Goal: Book appointment/travel/reservation

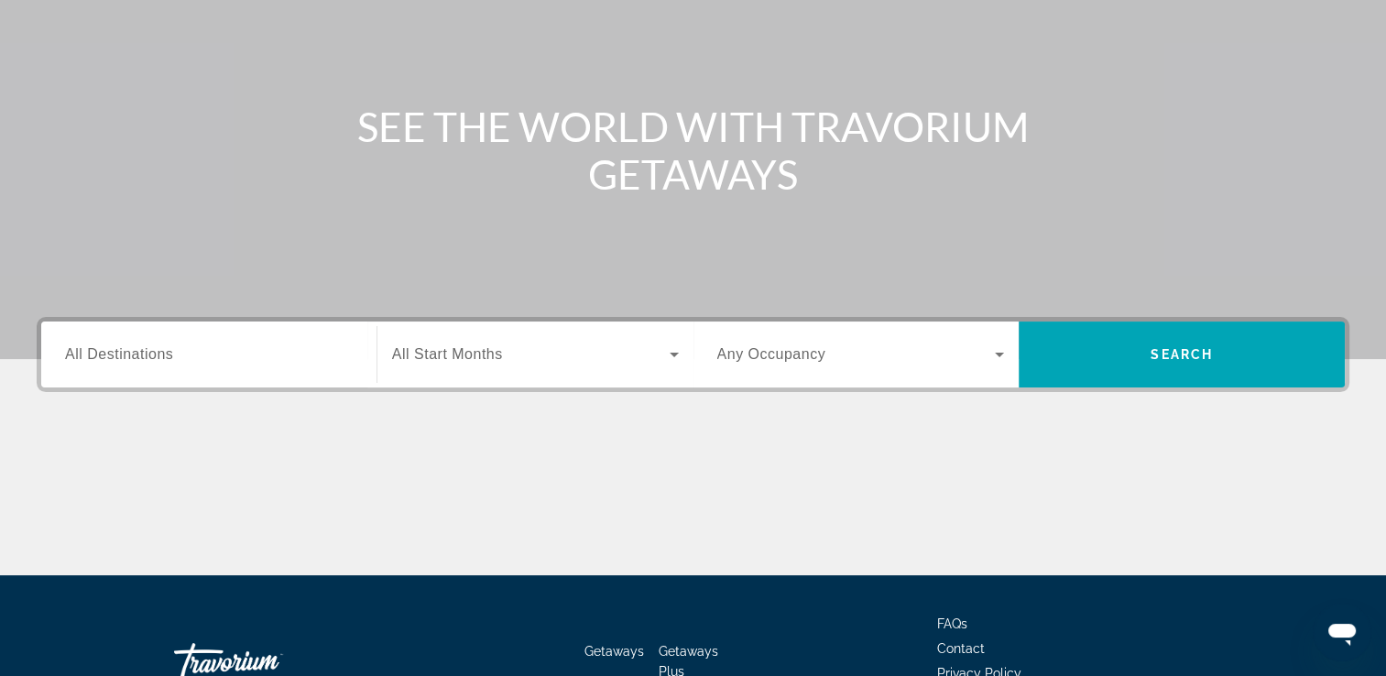
scroll to position [238, 0]
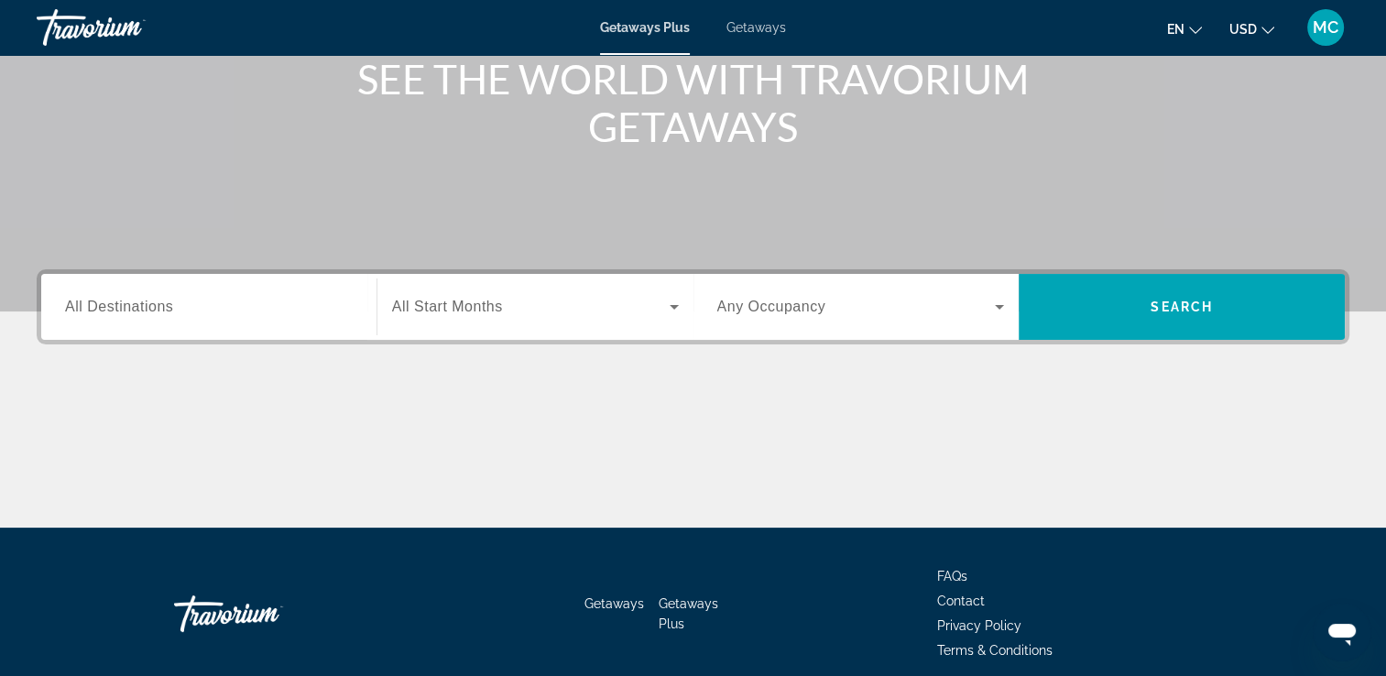
click at [181, 313] on input "Destination All Destinations" at bounding box center [209, 308] width 288 height 22
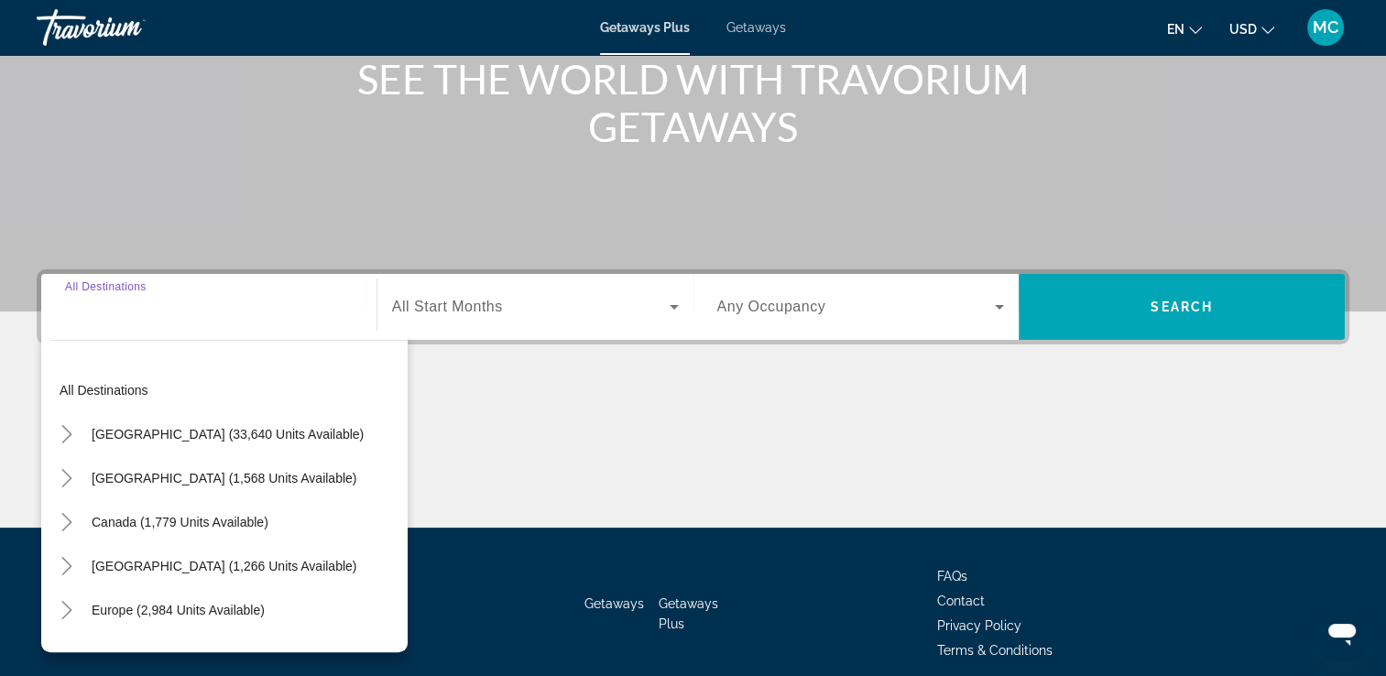
scroll to position [313, 0]
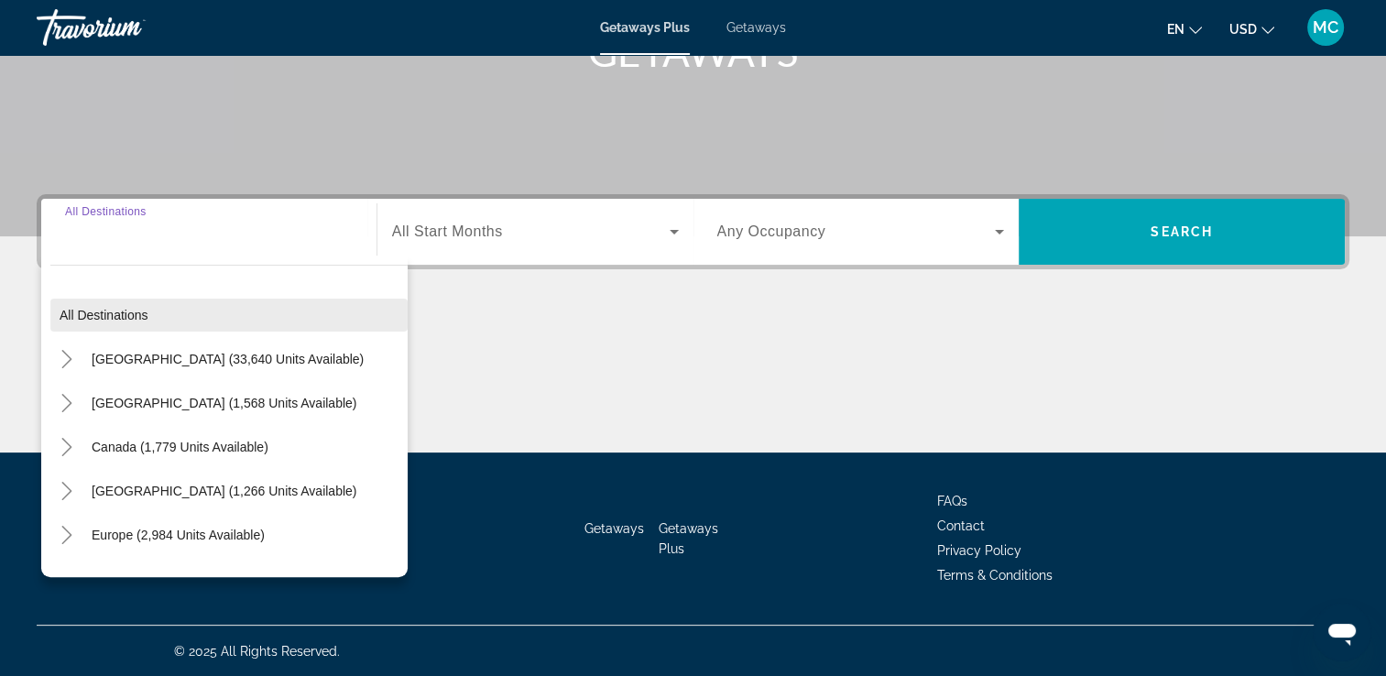
click at [134, 308] on span "All destinations" at bounding box center [104, 315] width 89 height 15
type input "**********"
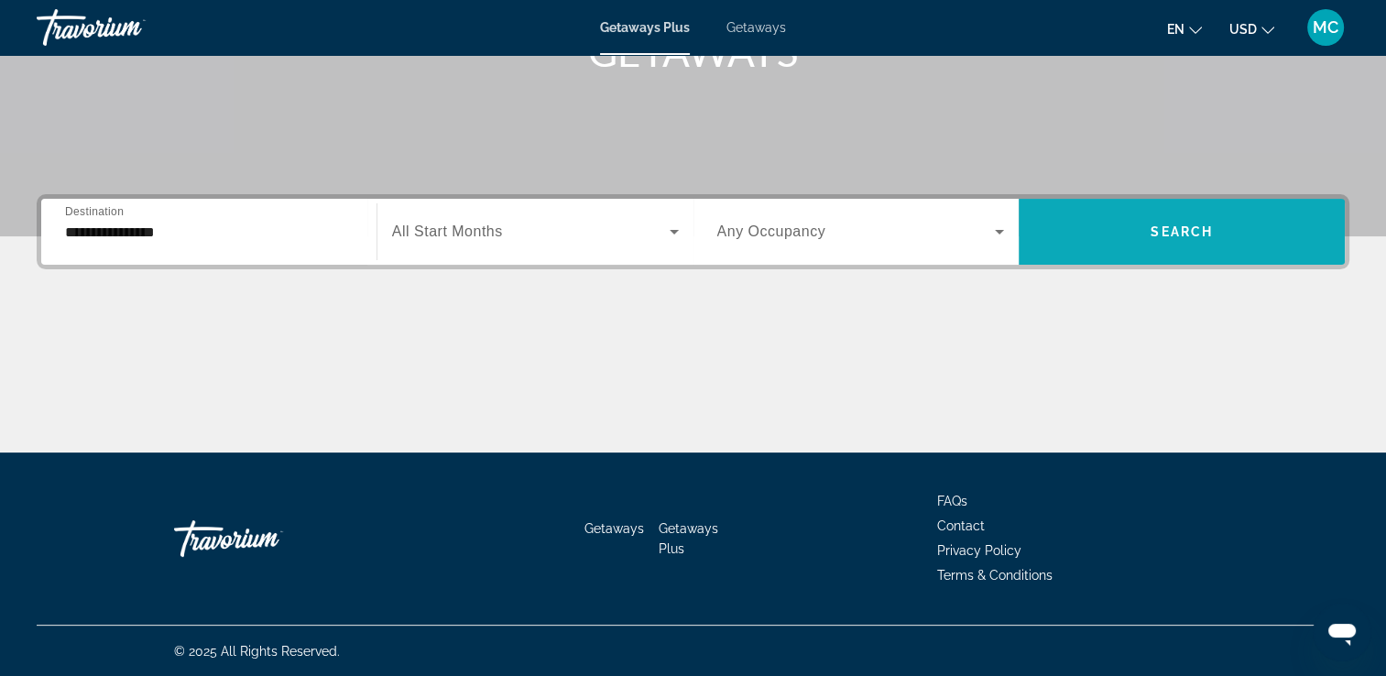
click at [1169, 237] on span "Search" at bounding box center [1181, 231] width 62 height 15
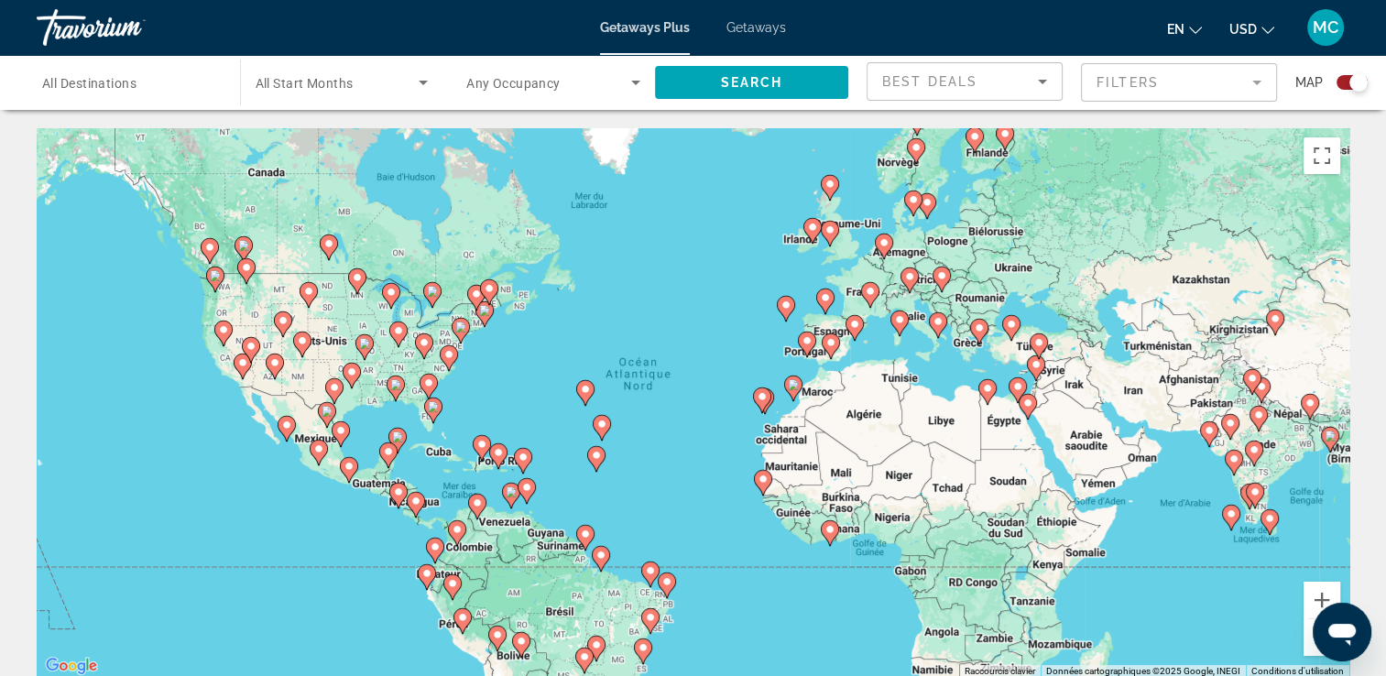
click at [834, 353] on gmp-advanced-marker "Main content" at bounding box center [830, 345] width 18 height 27
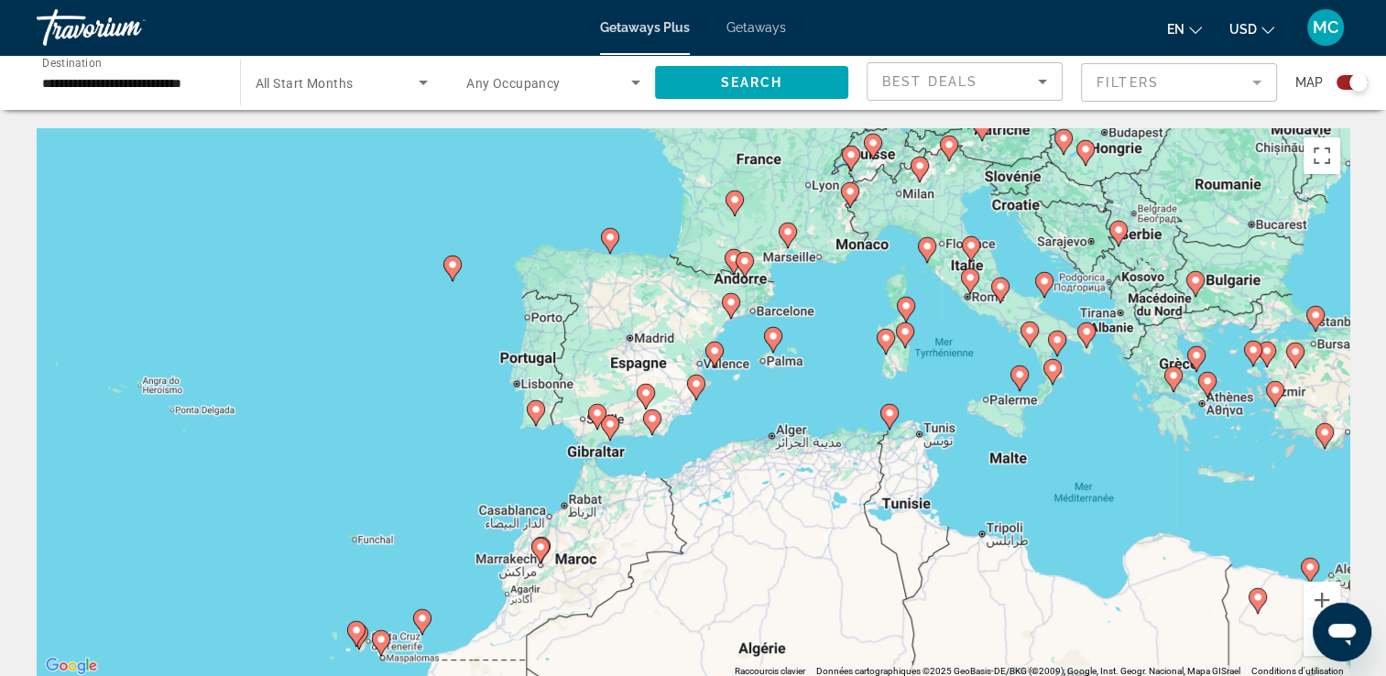
click at [656, 357] on div "Pour activer le glissement avec le clavier, appuyez sur Alt+Entrée. Une fois ce…" at bounding box center [693, 402] width 1312 height 549
click at [646, 390] on image "Main content" at bounding box center [645, 392] width 11 height 11
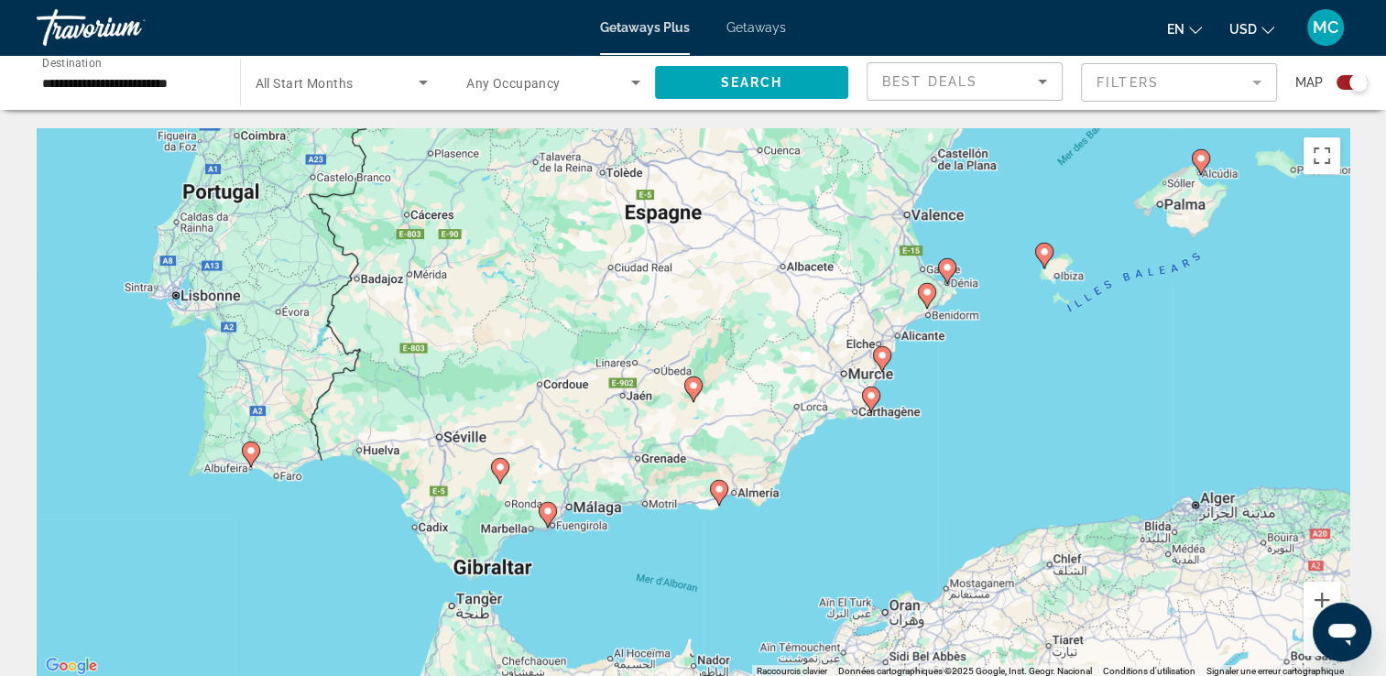
click at [700, 392] on gmp-advanced-marker "Main content" at bounding box center [693, 388] width 18 height 27
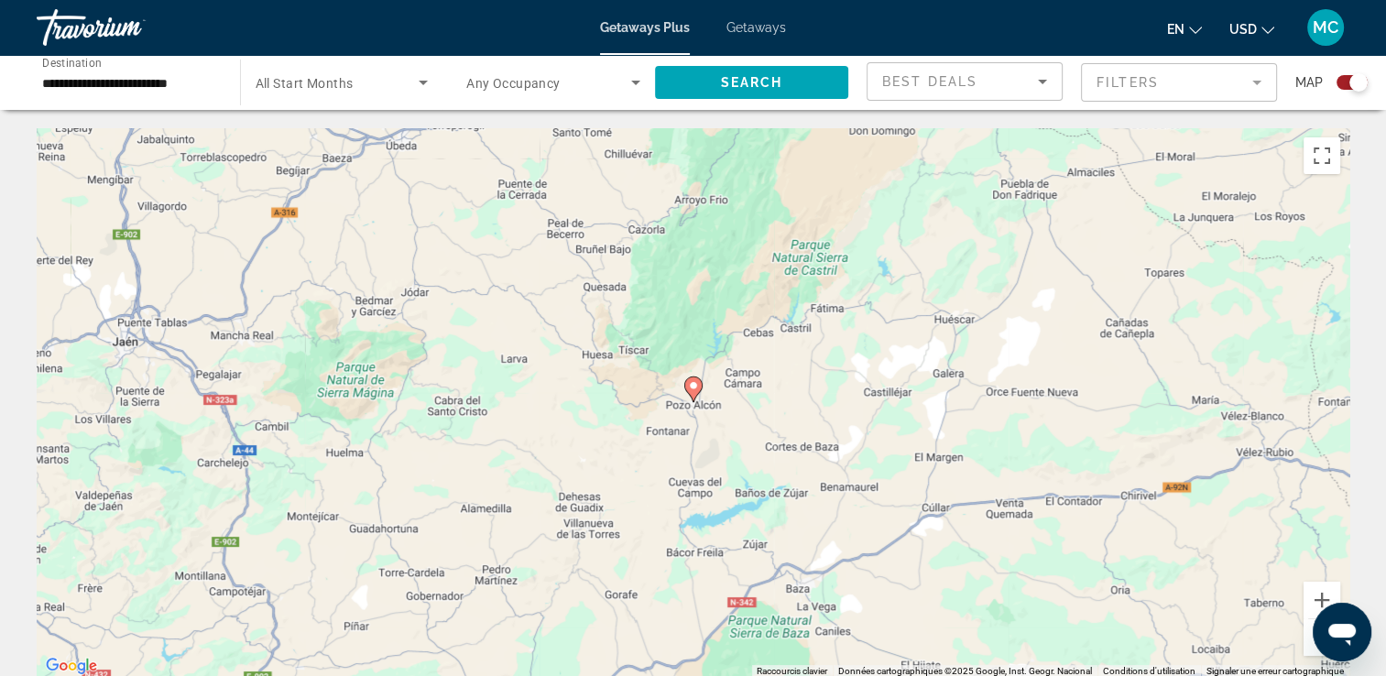
click at [692, 382] on image "Main content" at bounding box center [693, 385] width 11 height 11
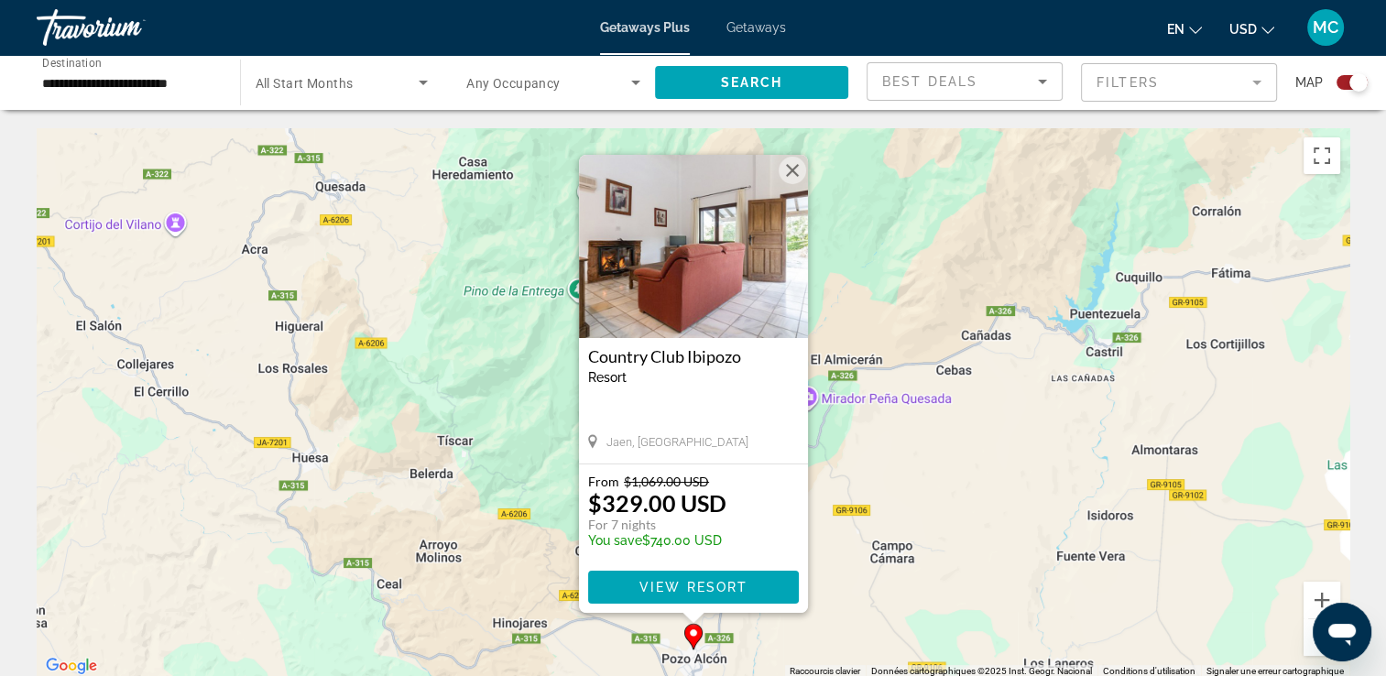
click at [789, 165] on button "Fermer" at bounding box center [791, 170] width 27 height 27
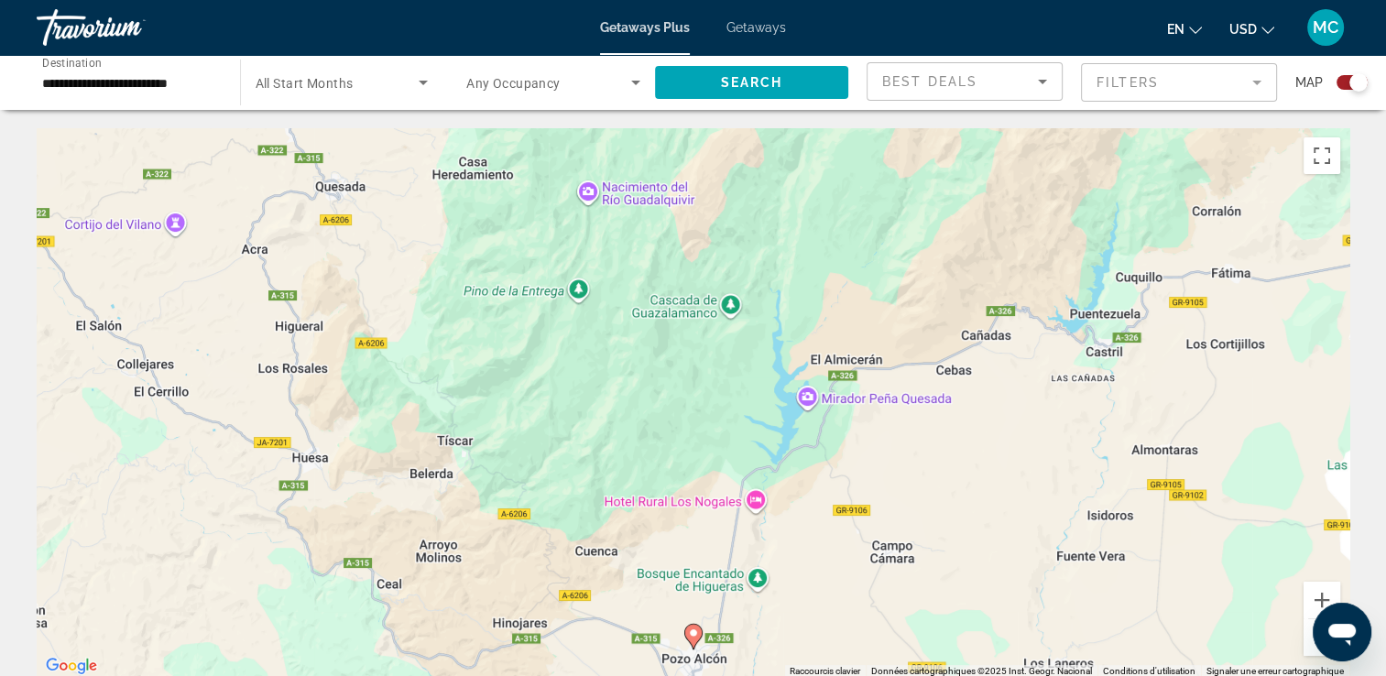
click at [364, 87] on span "Search widget" at bounding box center [338, 82] width 164 height 22
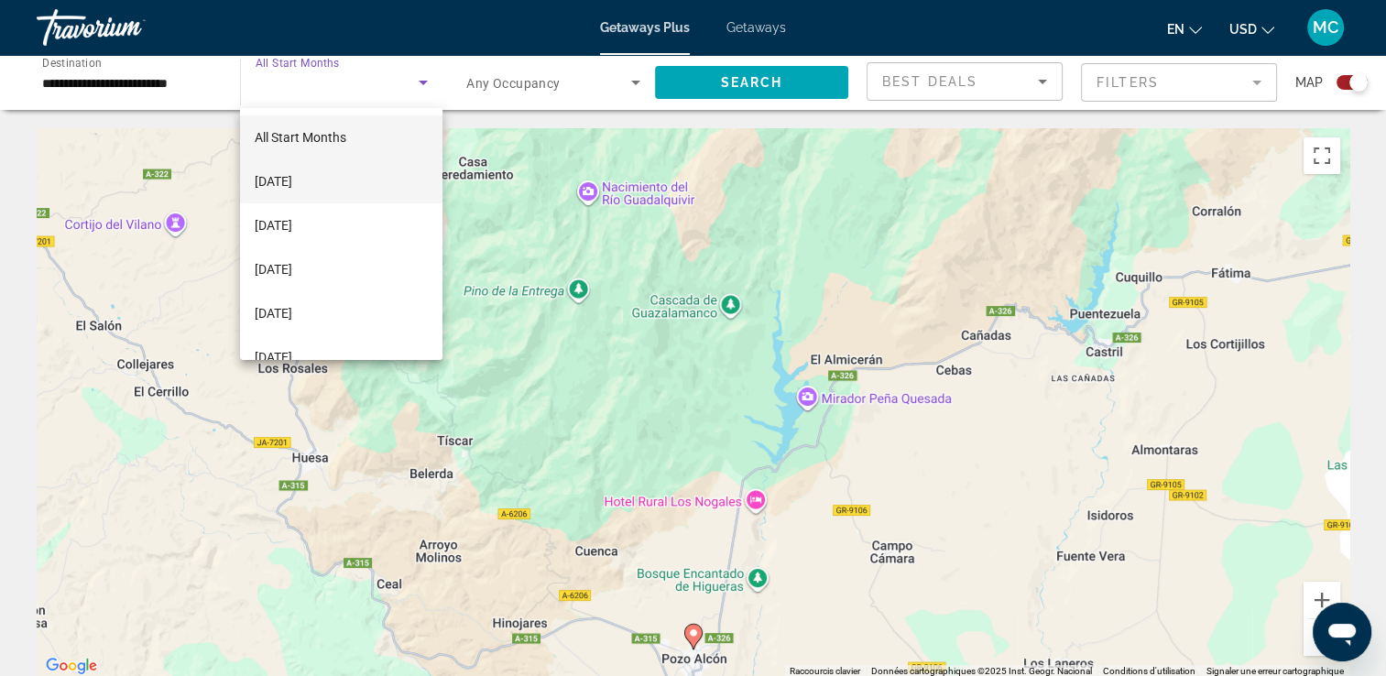
click at [312, 168] on mat-option "[DATE]" at bounding box center [341, 181] width 202 height 44
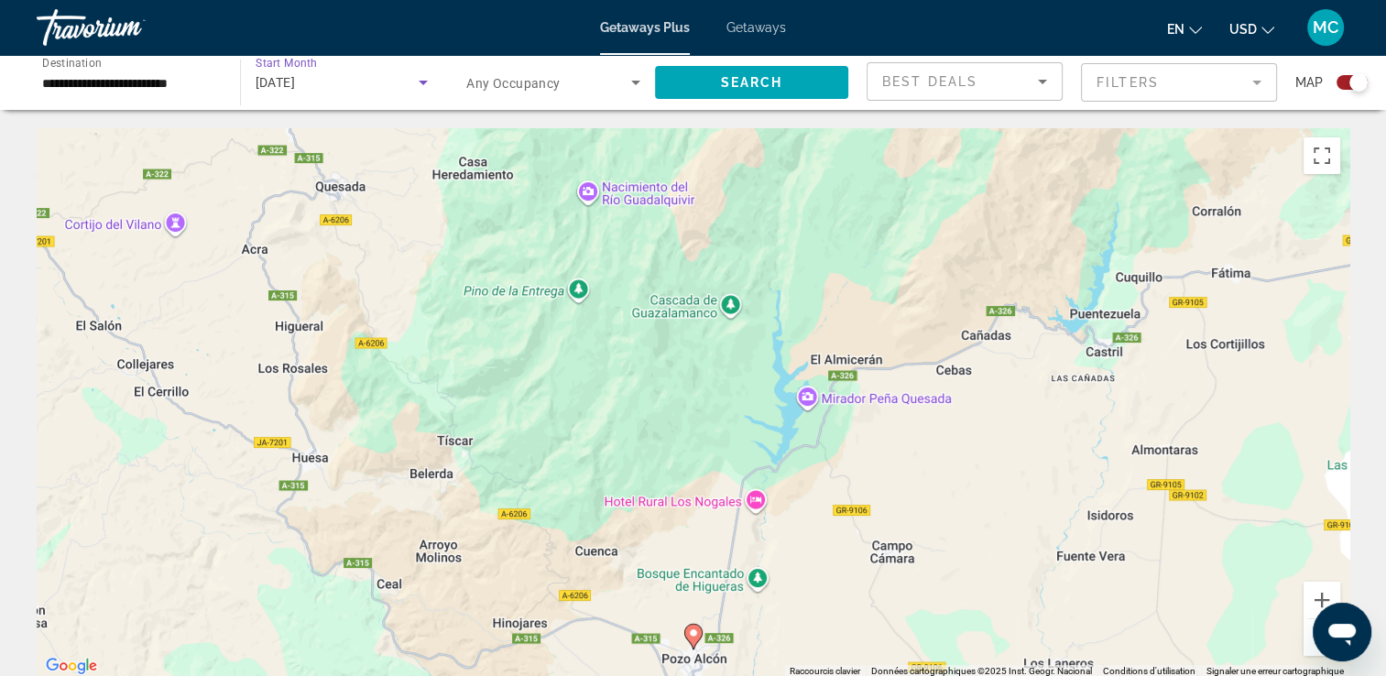
click at [385, 88] on div "[DATE]" at bounding box center [338, 82] width 164 height 22
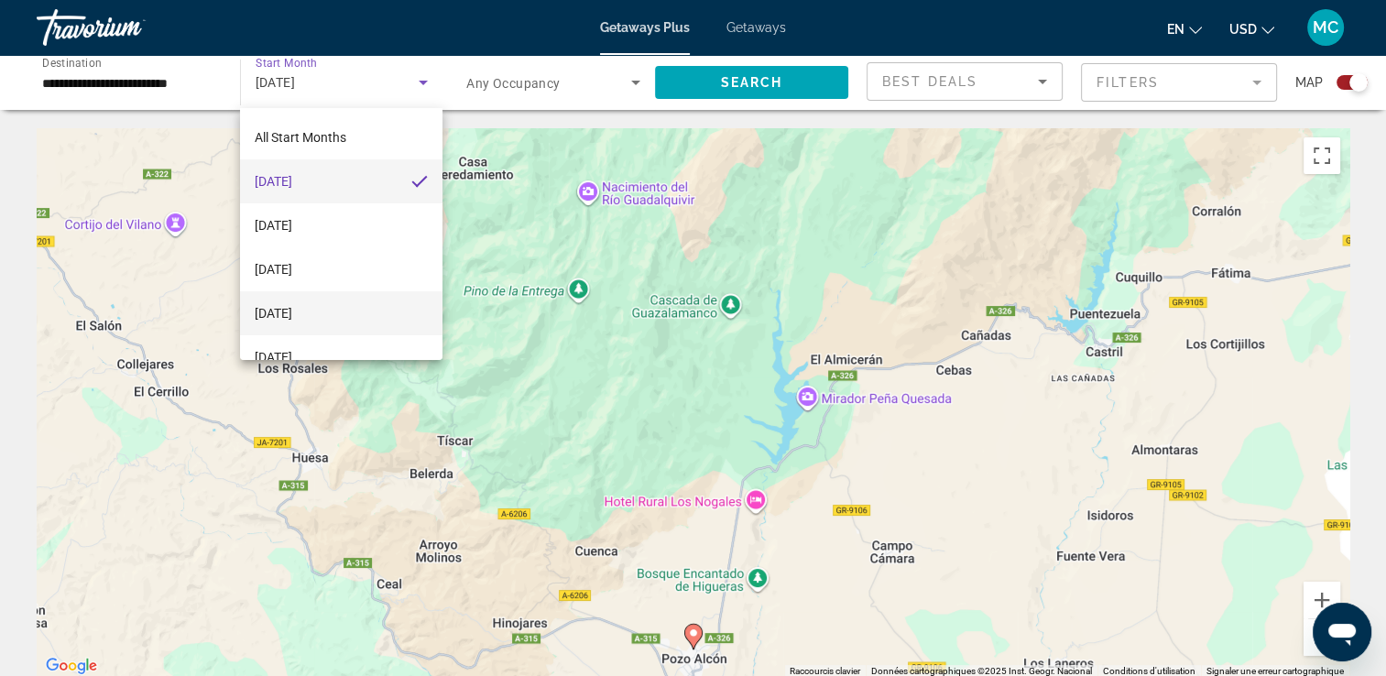
click at [381, 306] on mat-option "[DATE]" at bounding box center [341, 313] width 202 height 44
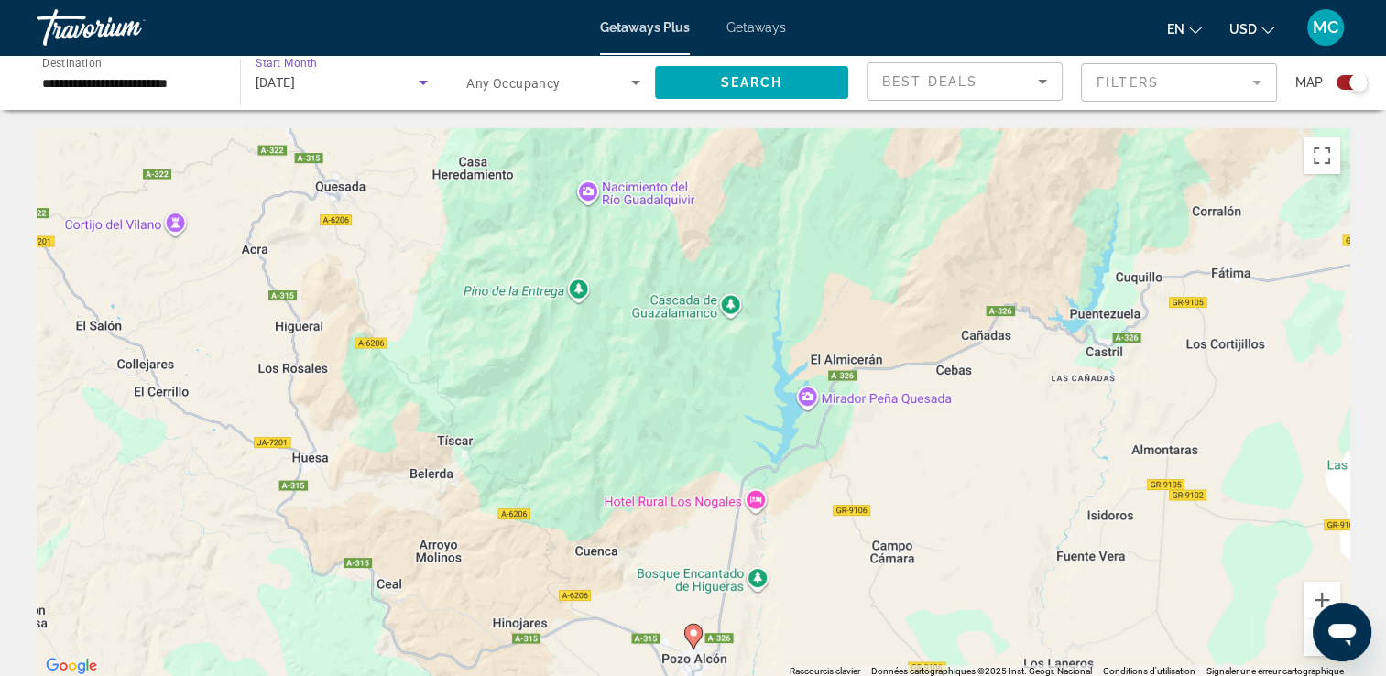
click at [374, 74] on div "[DATE]" at bounding box center [338, 82] width 164 height 22
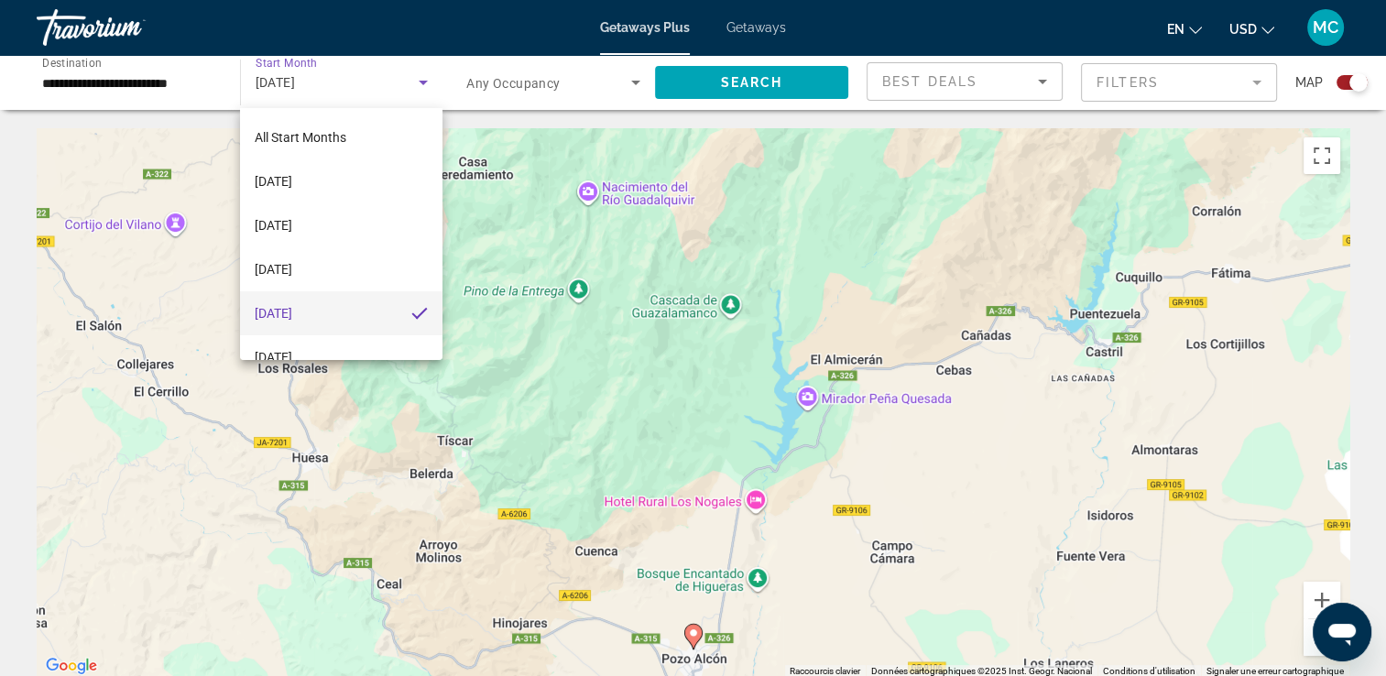
scroll to position [158, 0]
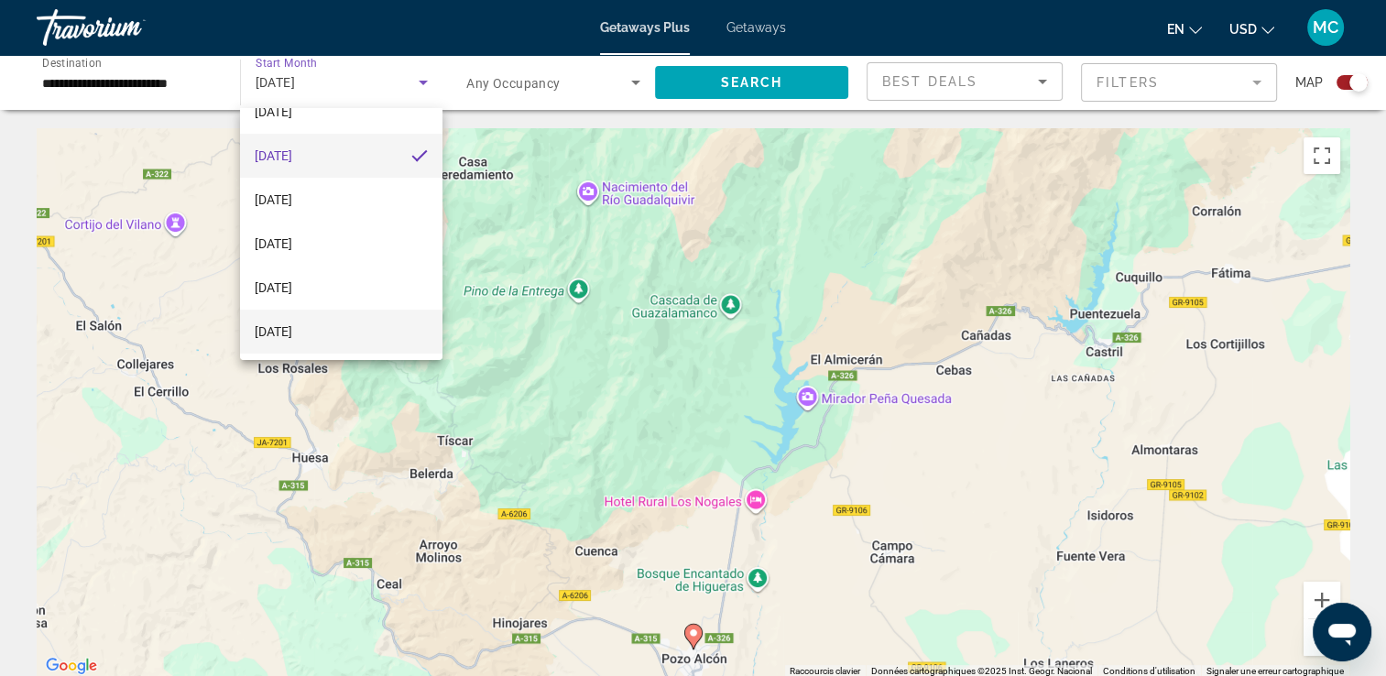
click at [338, 331] on mat-option "[DATE]" at bounding box center [341, 332] width 202 height 44
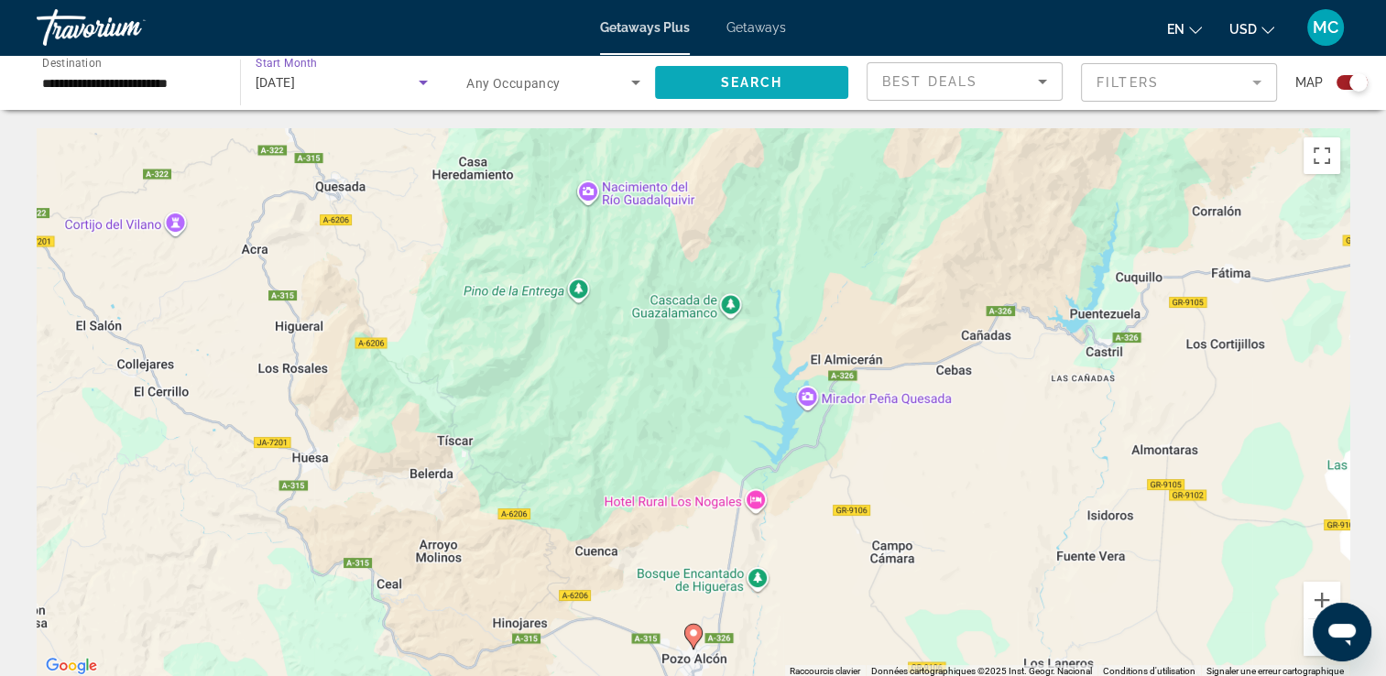
click at [714, 75] on span "Search widget" at bounding box center [752, 82] width 194 height 44
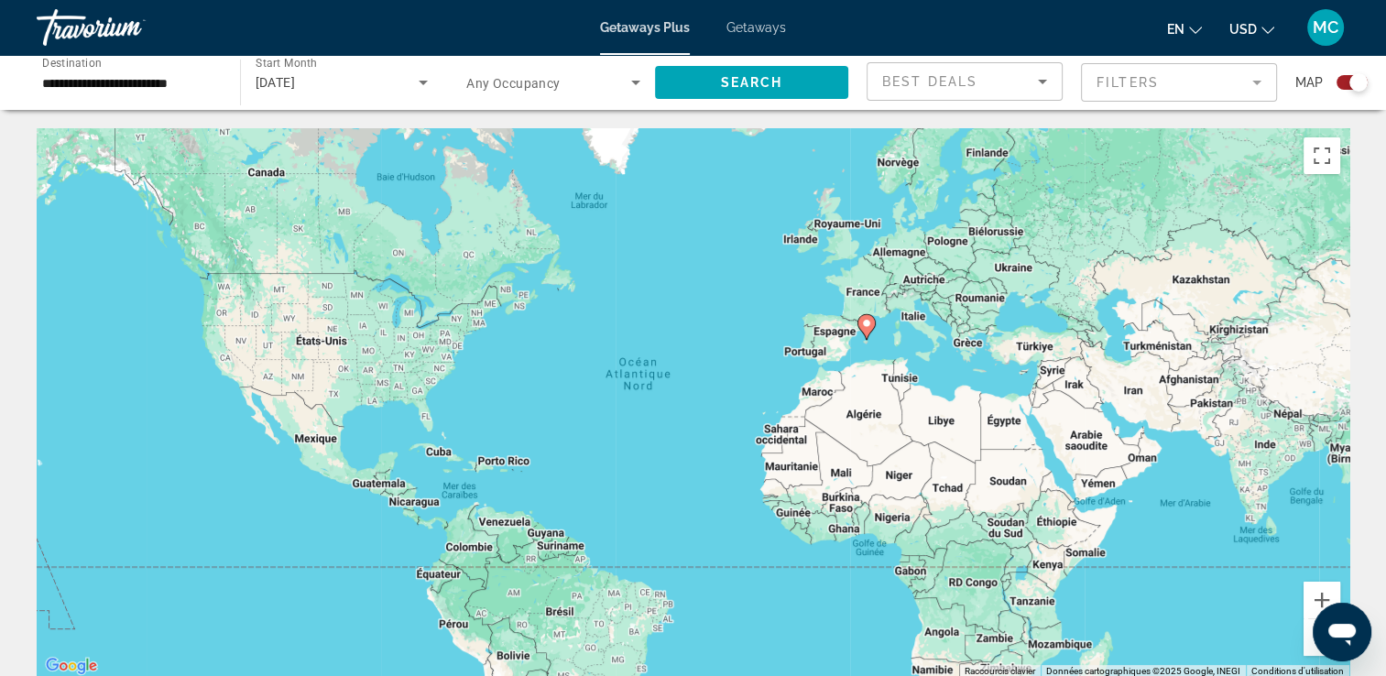
click at [1363, 84] on div "Search widget" at bounding box center [1358, 82] width 18 height 18
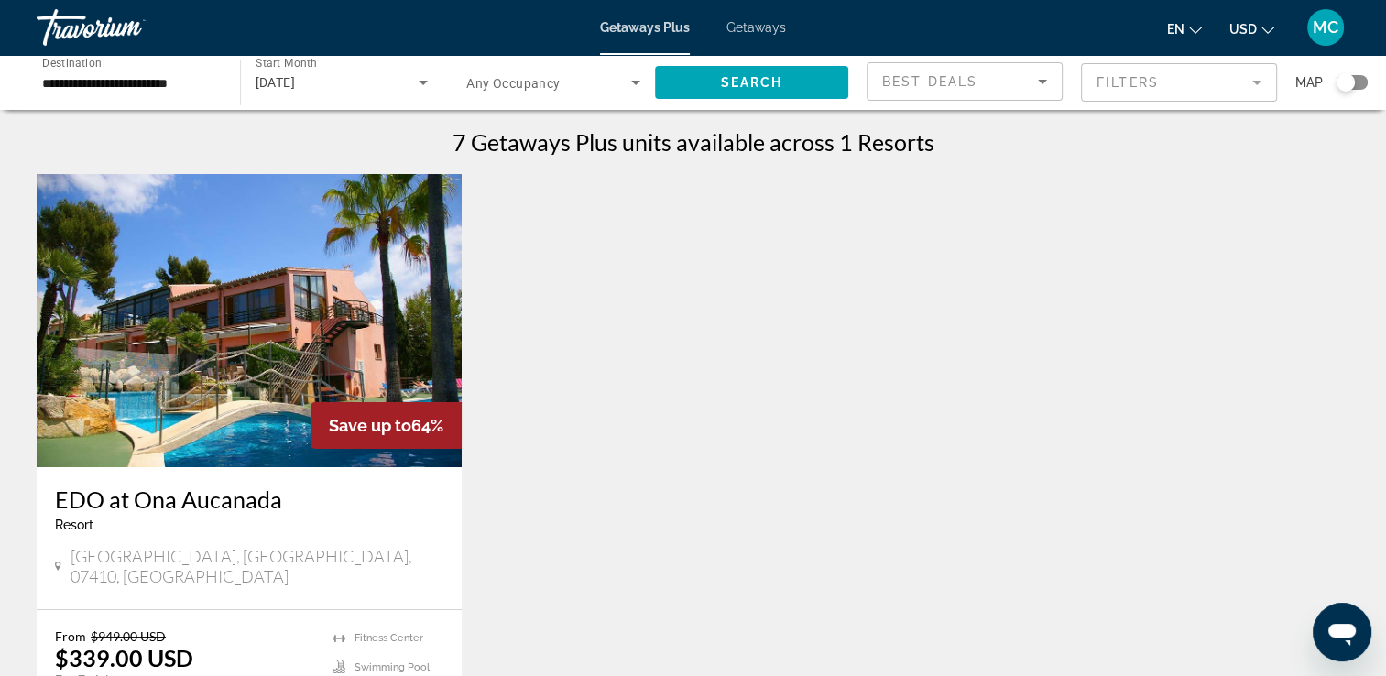
click at [352, 94] on div "[DATE]" at bounding box center [342, 82] width 173 height 51
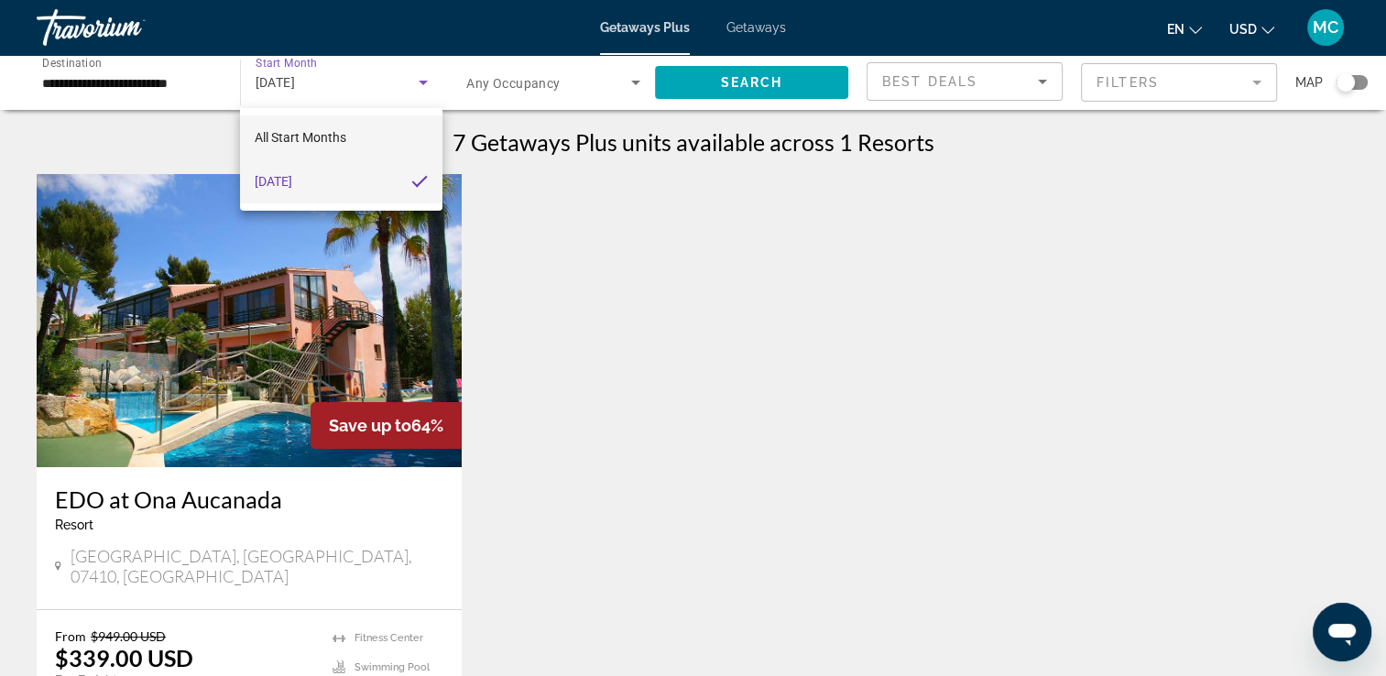
click at [302, 141] on span "All Start Months" at bounding box center [301, 137] width 92 height 15
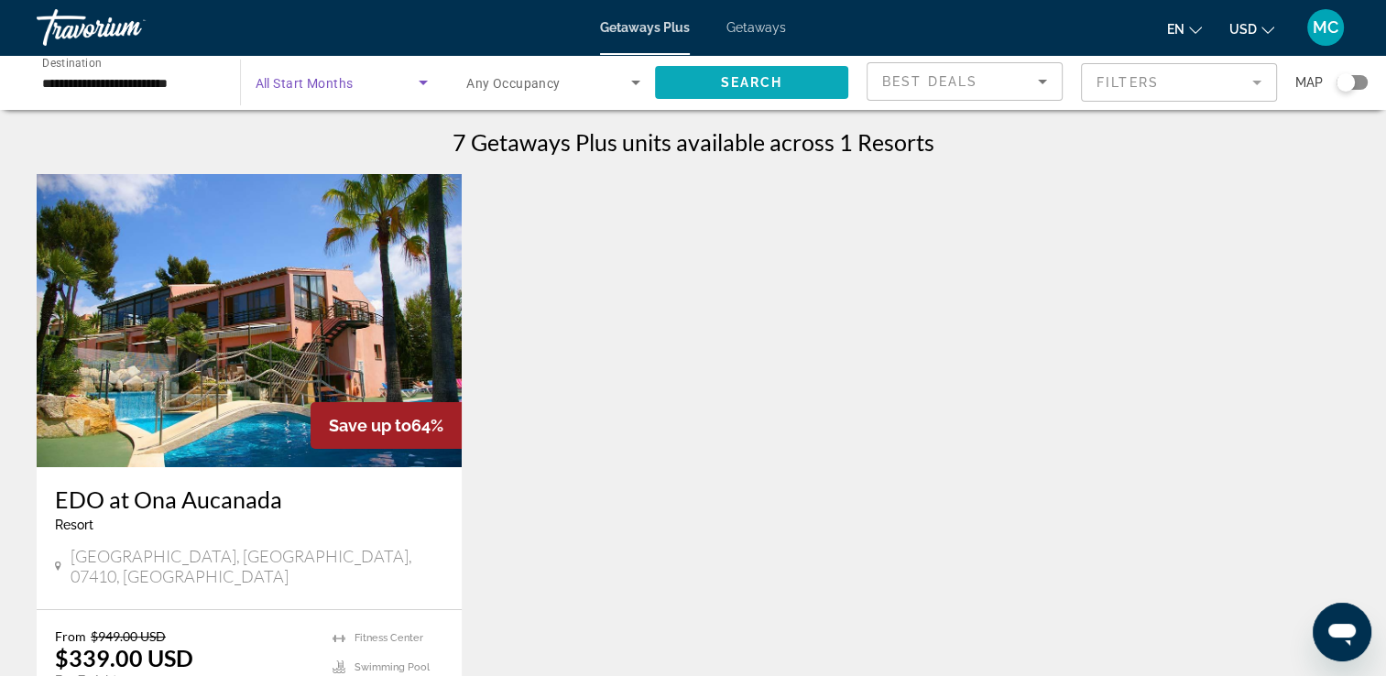
click at [767, 77] on span "Search" at bounding box center [751, 82] width 62 height 15
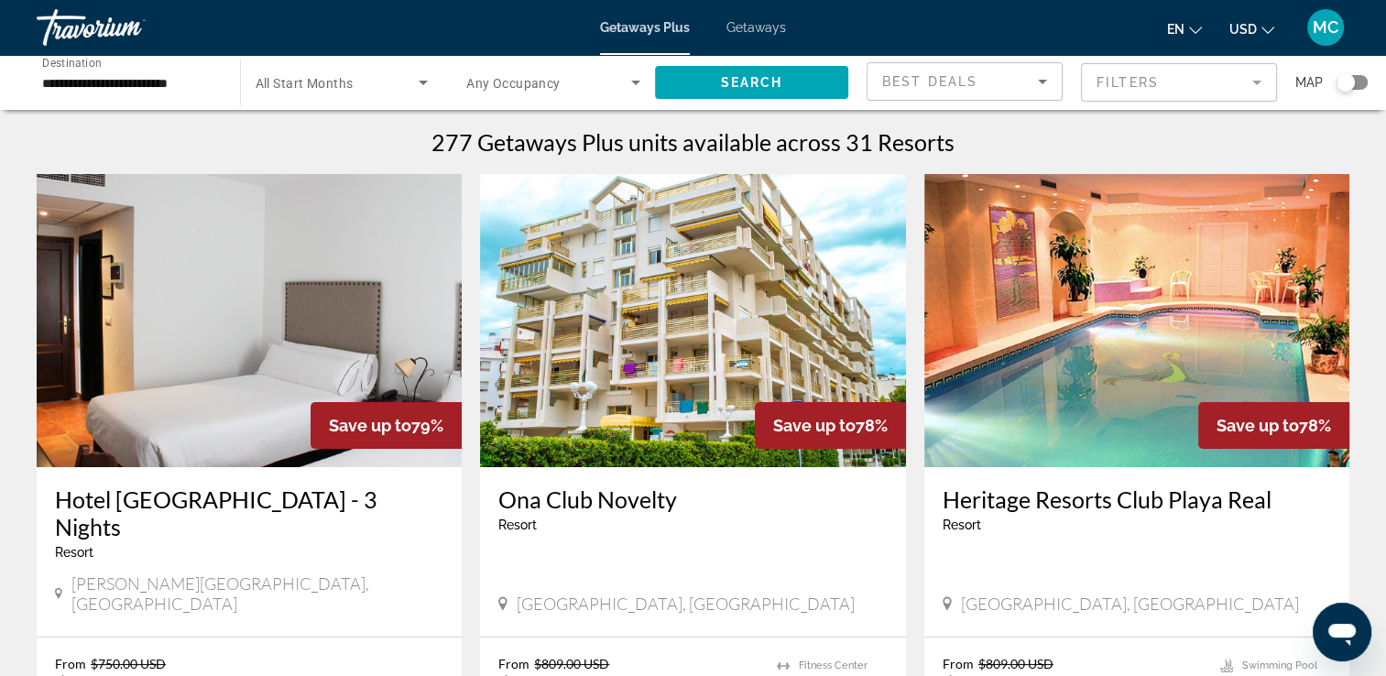
click at [1265, 78] on mat-form-field "Filters" at bounding box center [1179, 82] width 196 height 38
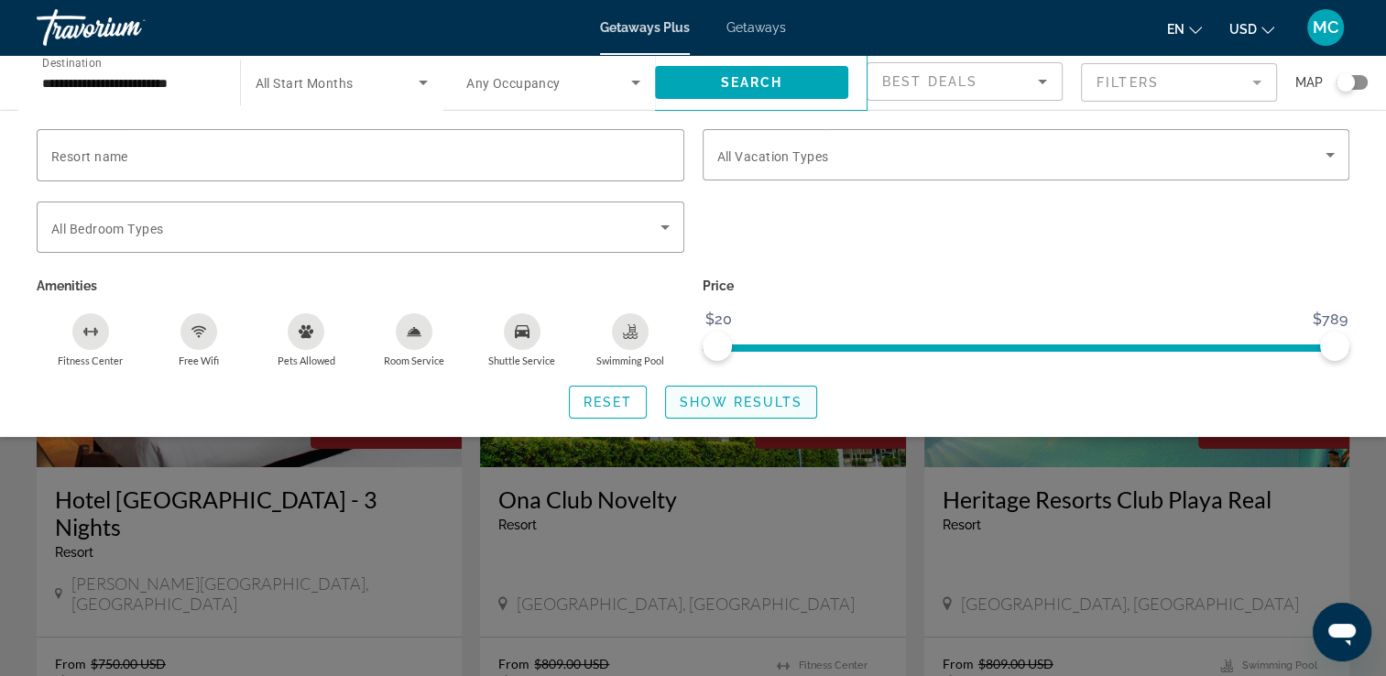
click at [734, 401] on span "Show Results" at bounding box center [741, 402] width 123 height 15
click at [284, 69] on div "Search widget" at bounding box center [342, 82] width 173 height 51
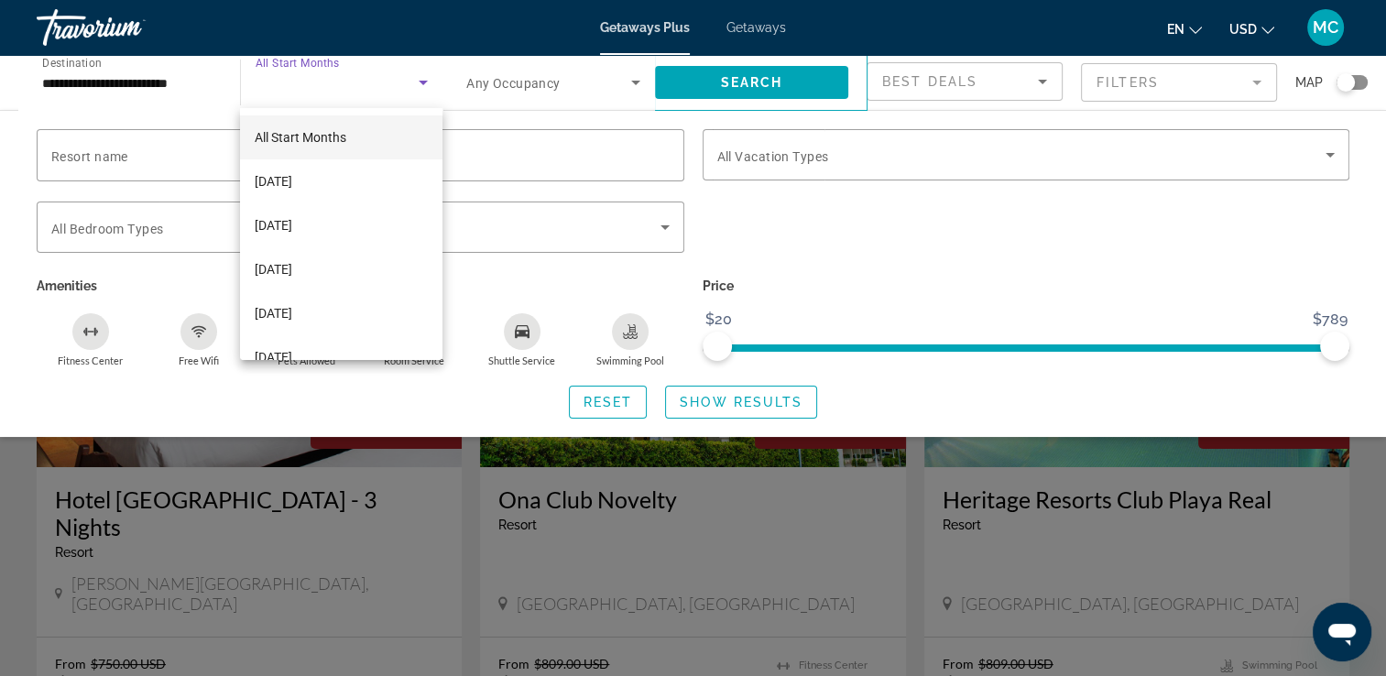
click at [169, 72] on div at bounding box center [693, 338] width 1386 height 676
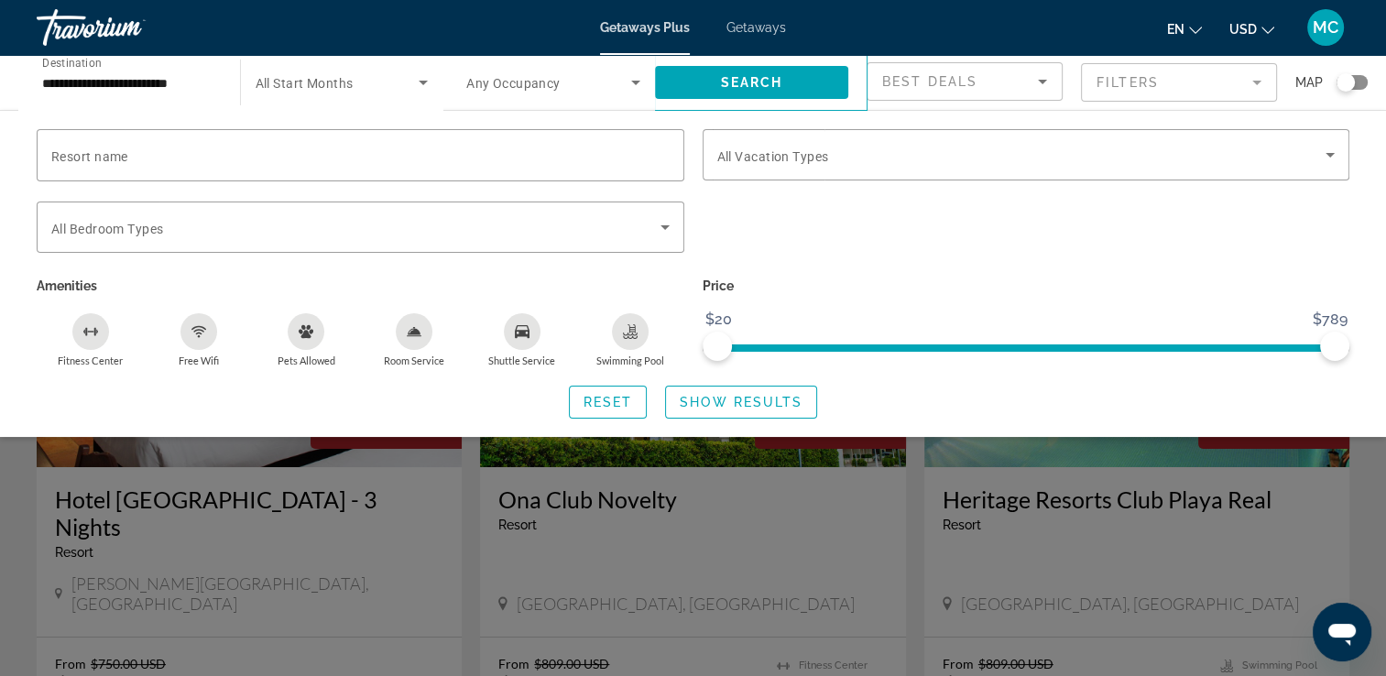
click at [165, 81] on input "**********" at bounding box center [129, 83] width 174 height 22
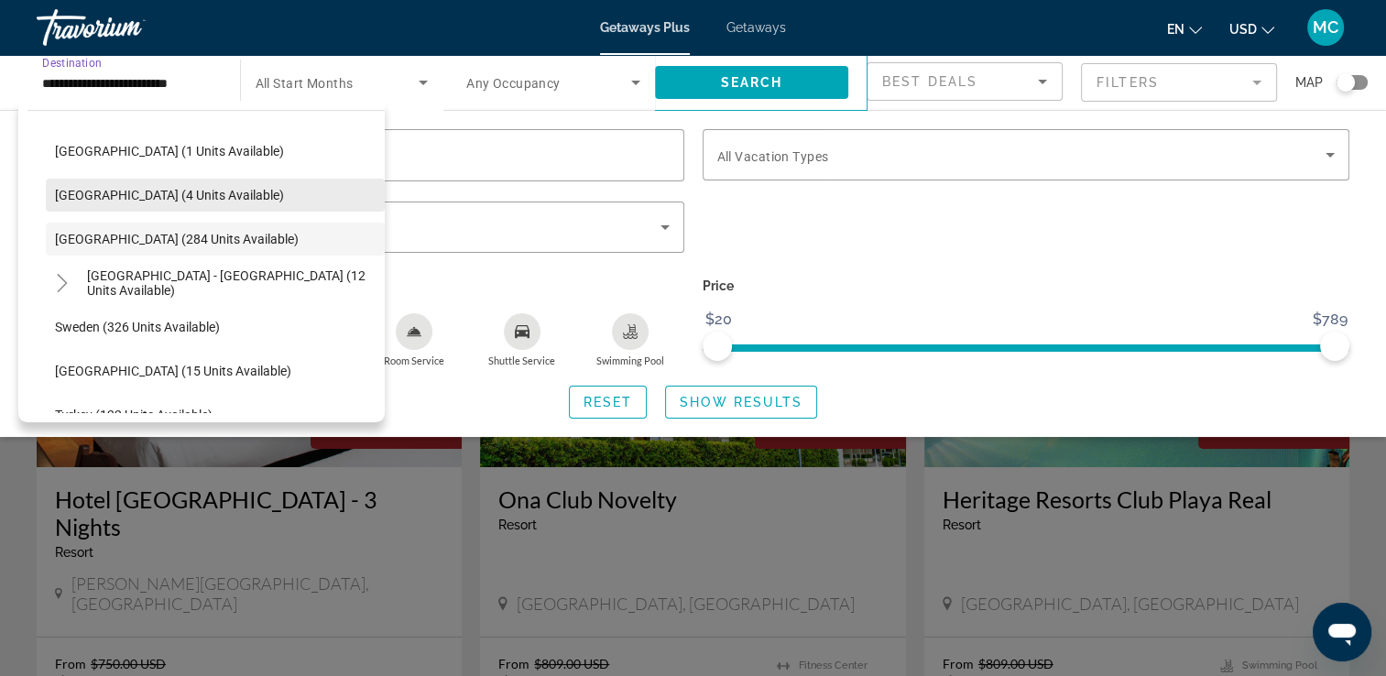
scroll to position [768, 0]
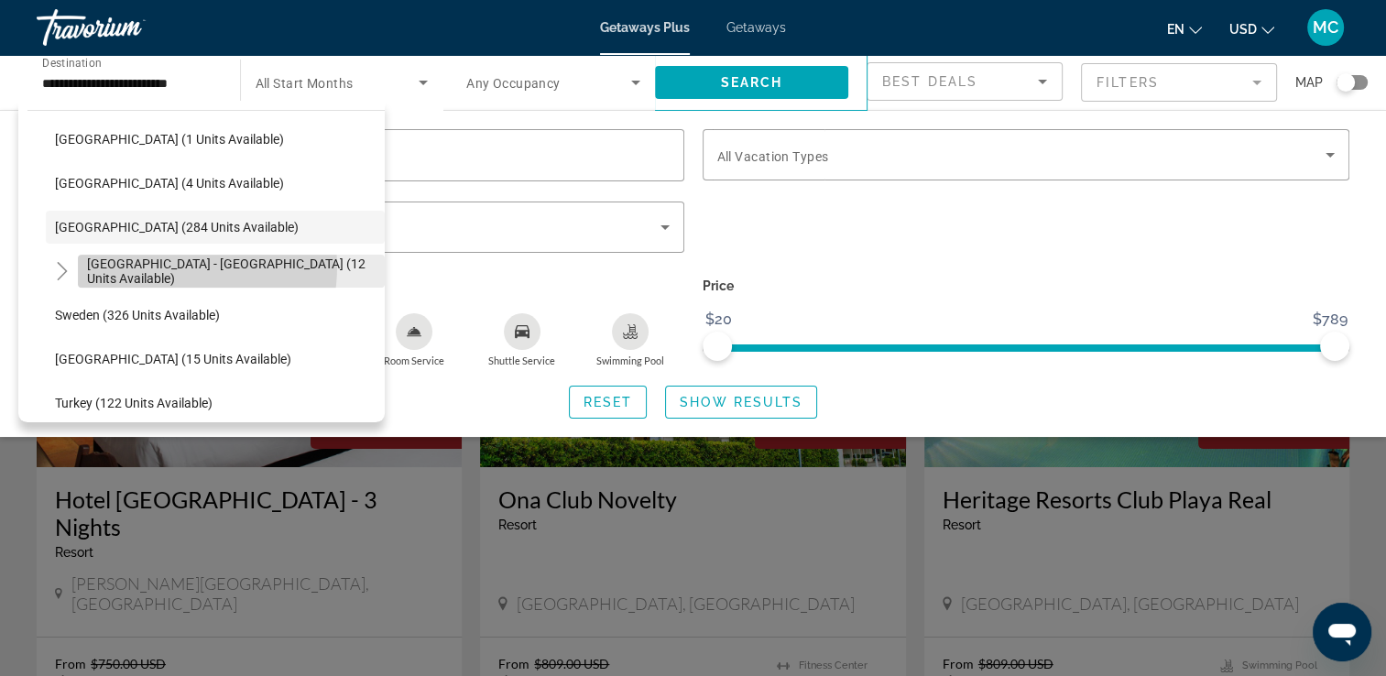
click at [164, 267] on span "[GEOGRAPHIC_DATA] - [GEOGRAPHIC_DATA] (12 units available)" at bounding box center [231, 270] width 288 height 29
type input "**********"
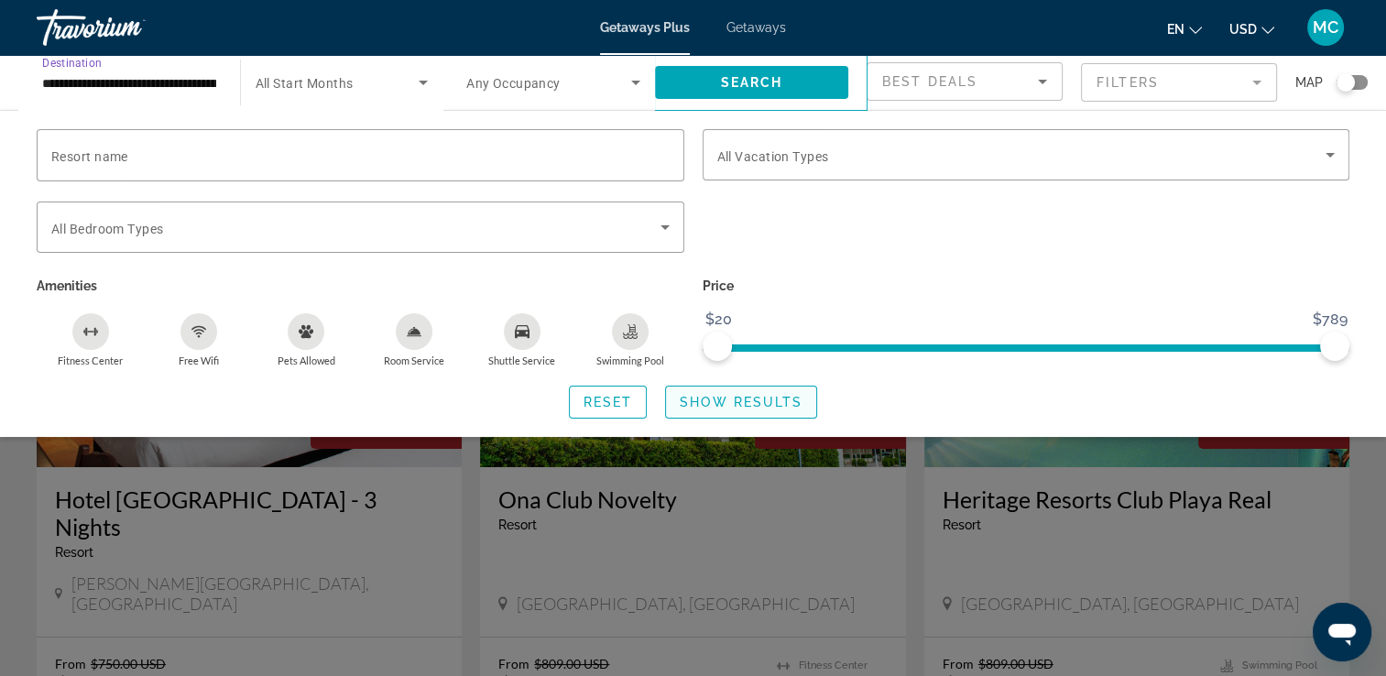
click at [758, 401] on span "Show Results" at bounding box center [741, 402] width 123 height 15
click at [1116, 86] on mat-form-field "Filters" at bounding box center [1179, 82] width 196 height 38
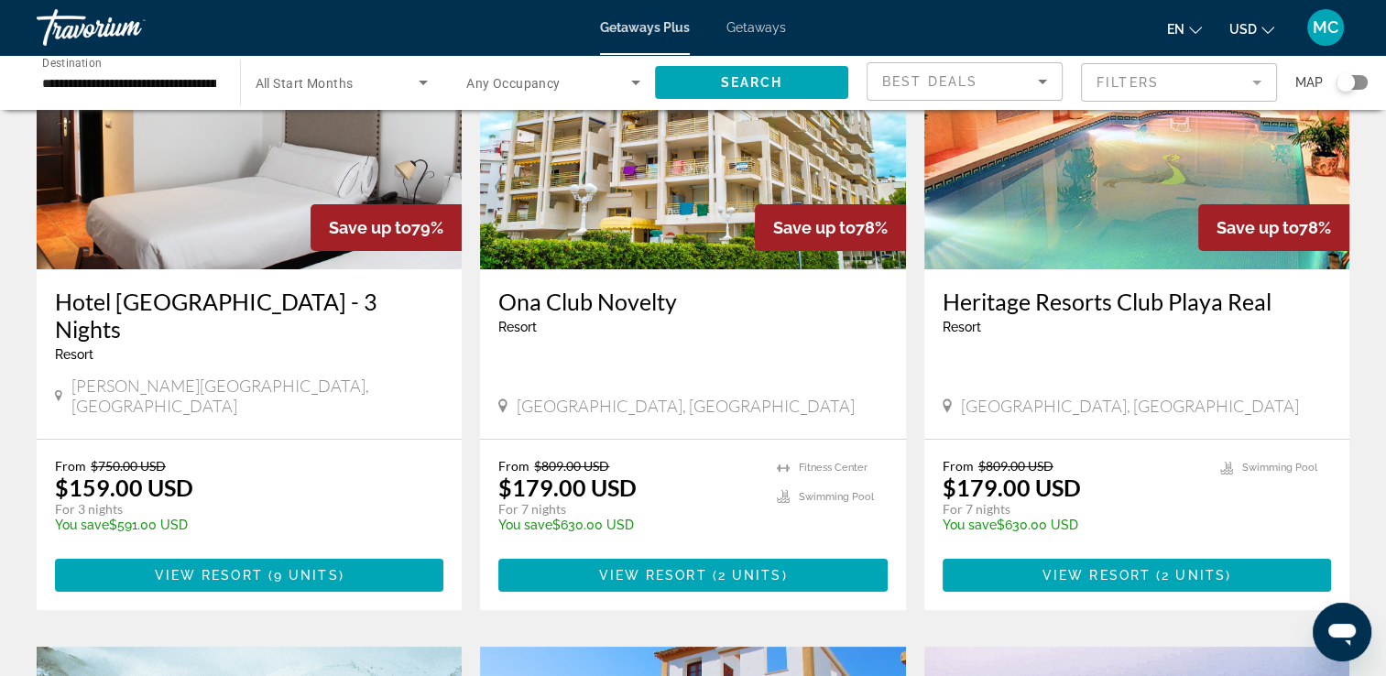
scroll to position [0, 0]
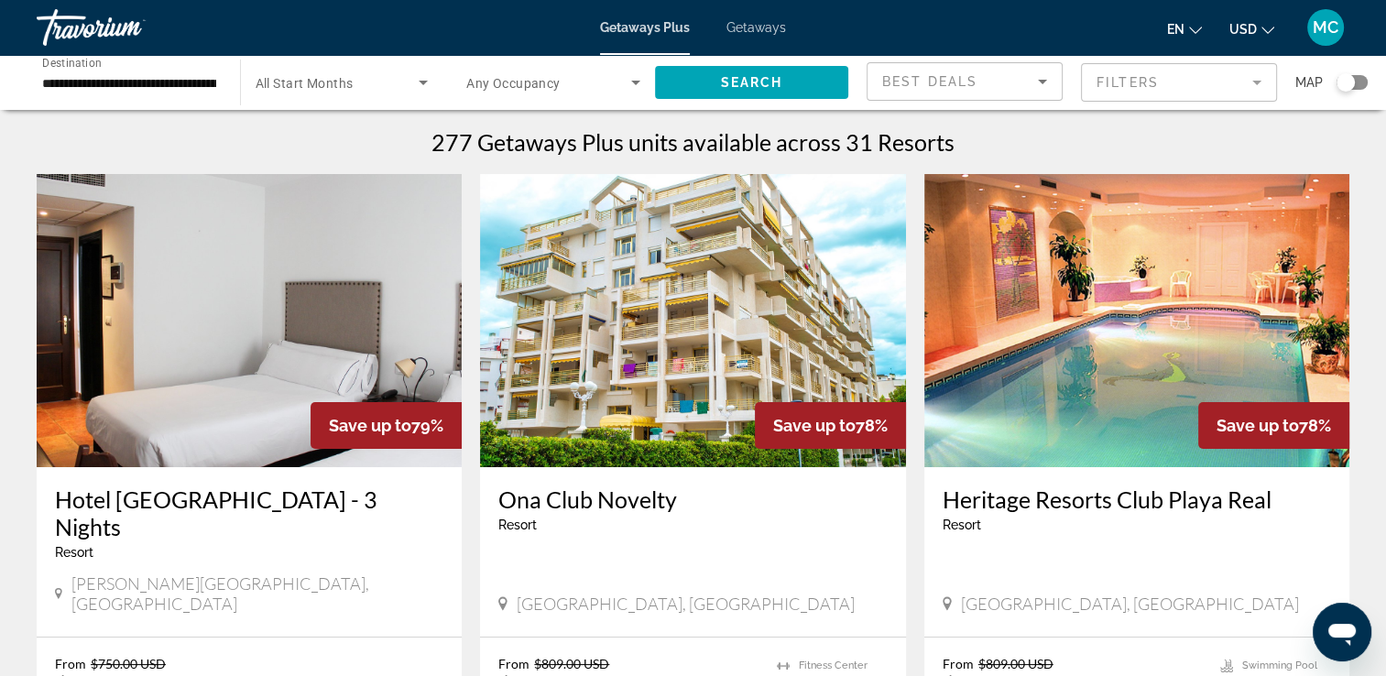
click at [119, 68] on div "**********" at bounding box center [129, 83] width 174 height 52
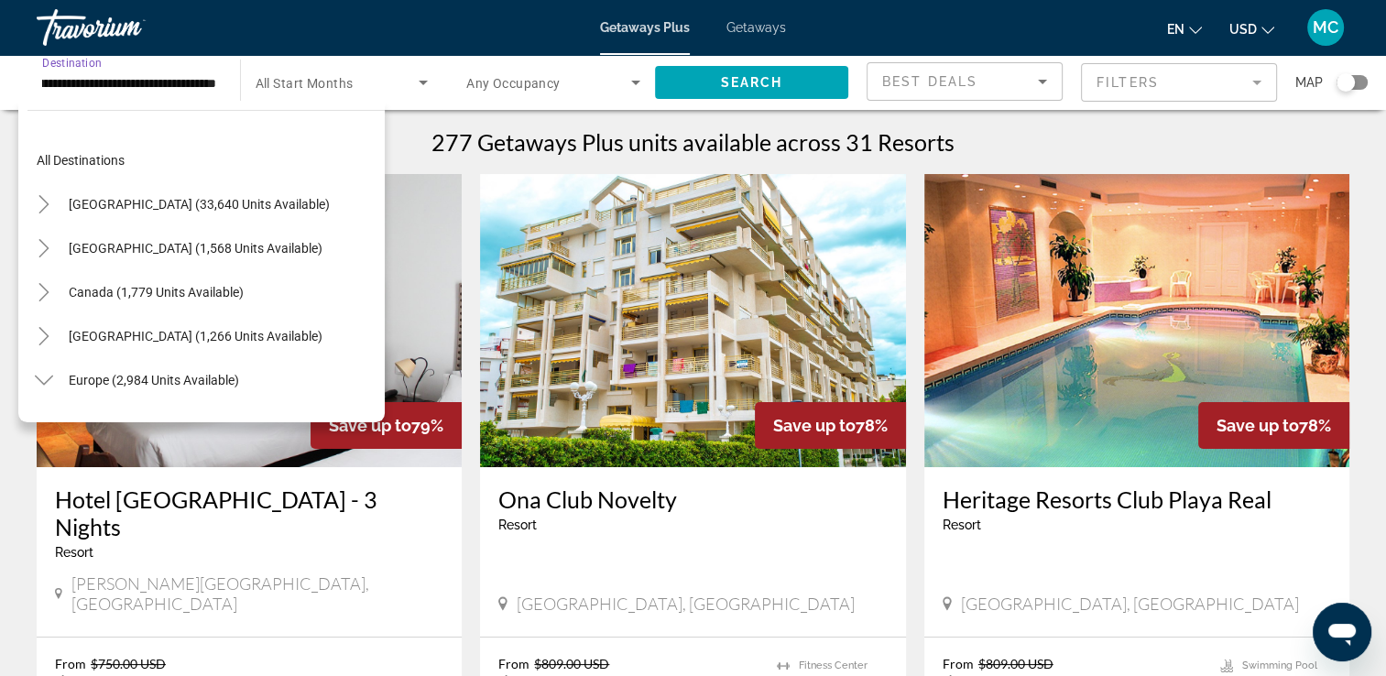
scroll to position [768, 0]
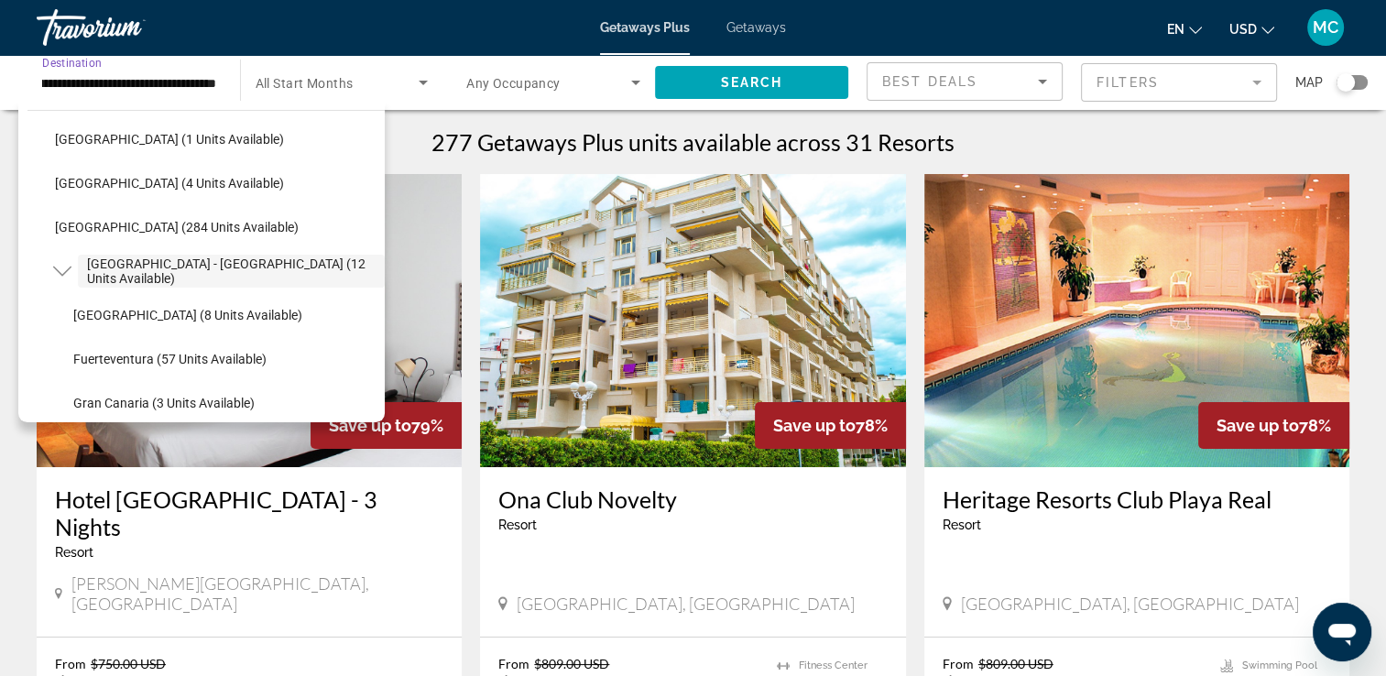
click at [285, 76] on span "All Start Months" at bounding box center [305, 83] width 98 height 15
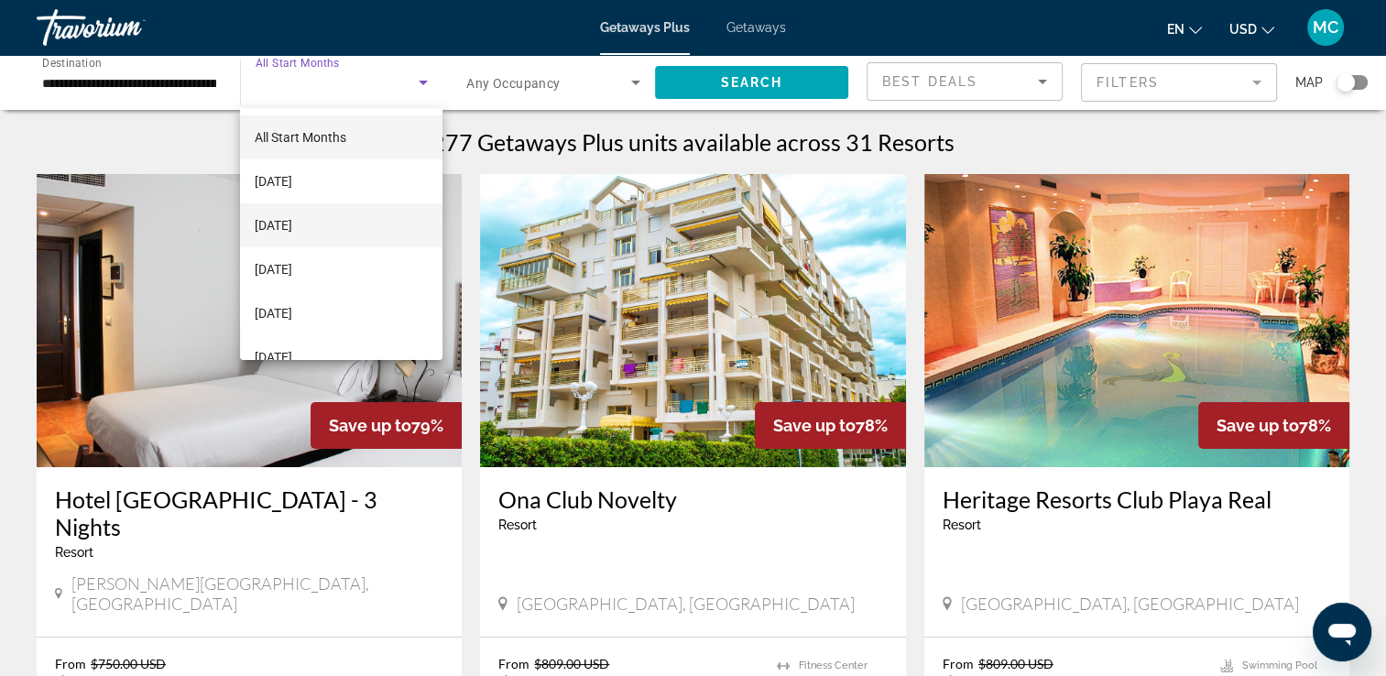
click at [292, 225] on span "[DATE]" at bounding box center [274, 225] width 38 height 22
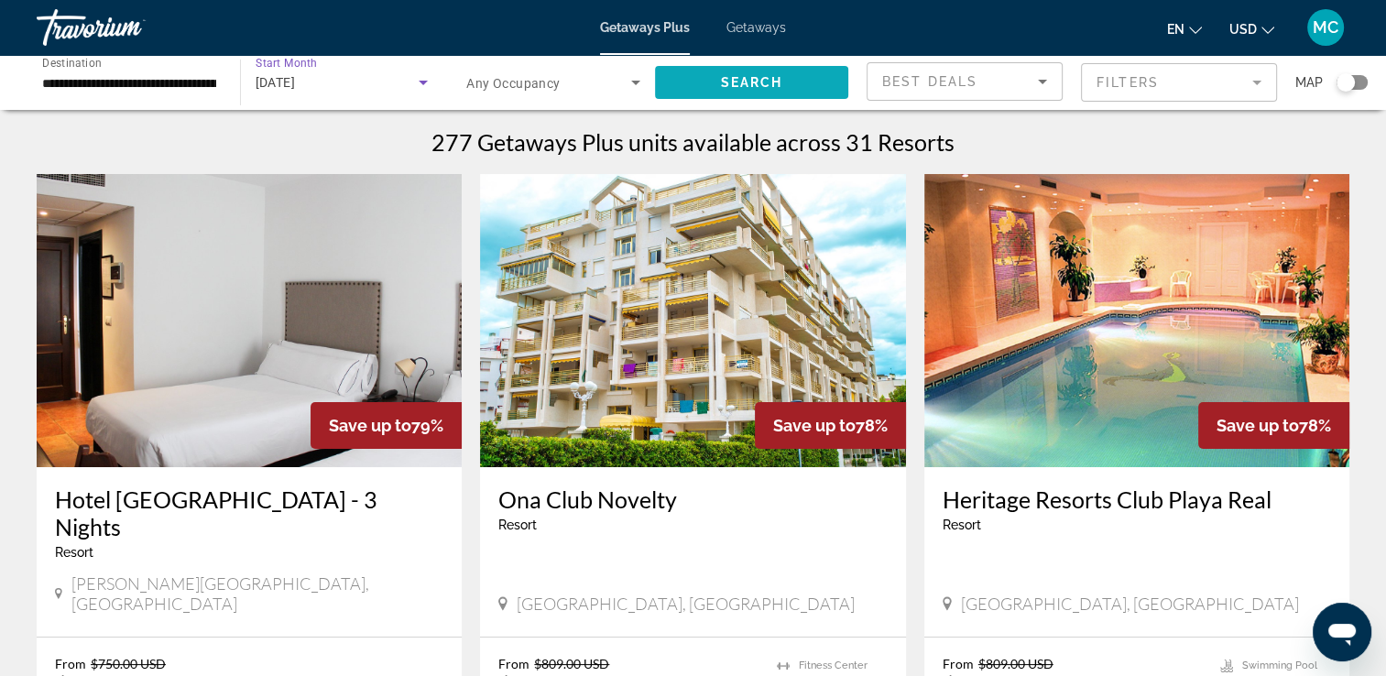
click at [707, 69] on span "Search widget" at bounding box center [752, 82] width 194 height 44
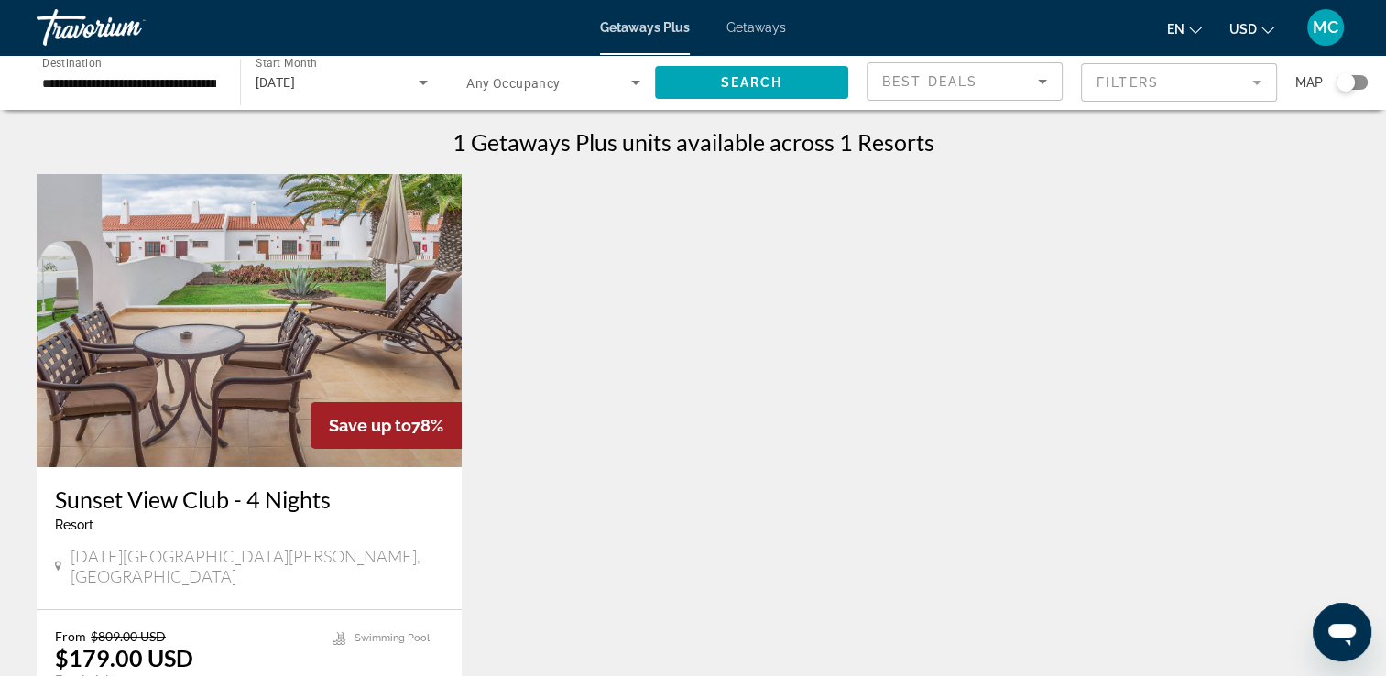
click at [393, 76] on div "[DATE]" at bounding box center [338, 82] width 164 height 22
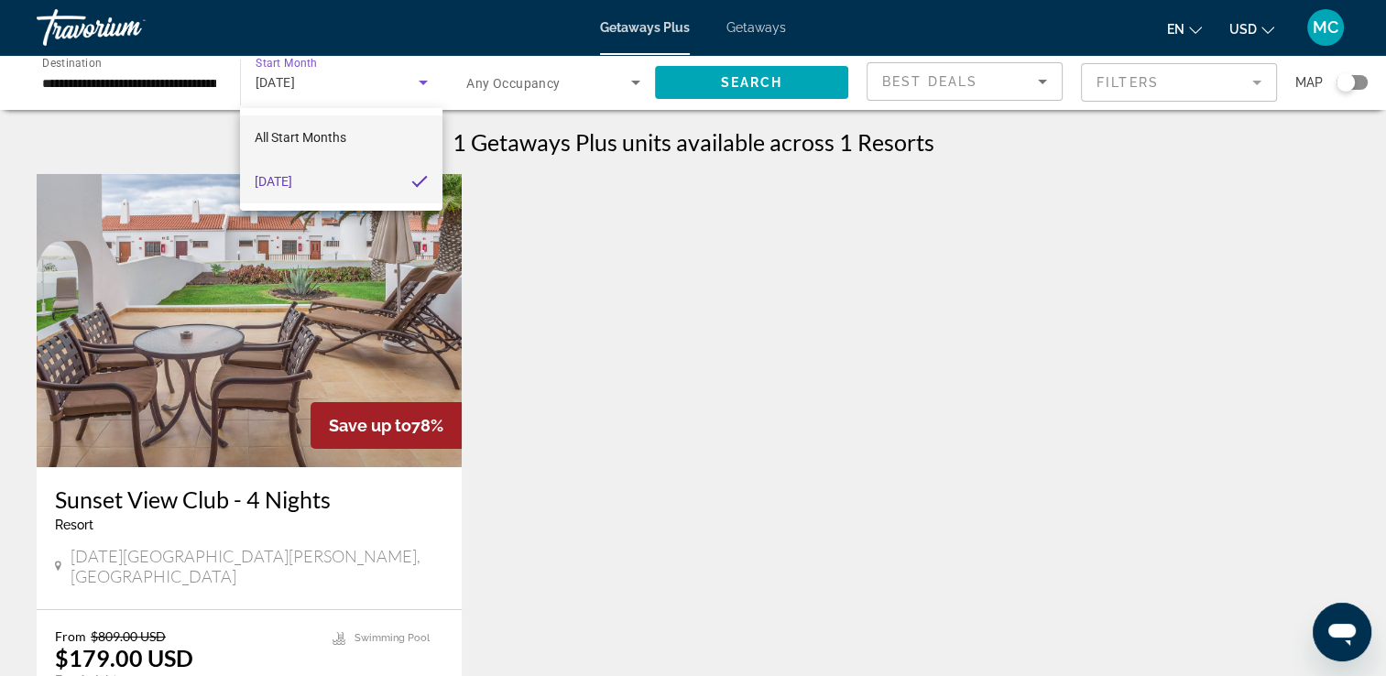
click at [363, 137] on mat-option "All Start Months" at bounding box center [341, 137] width 202 height 44
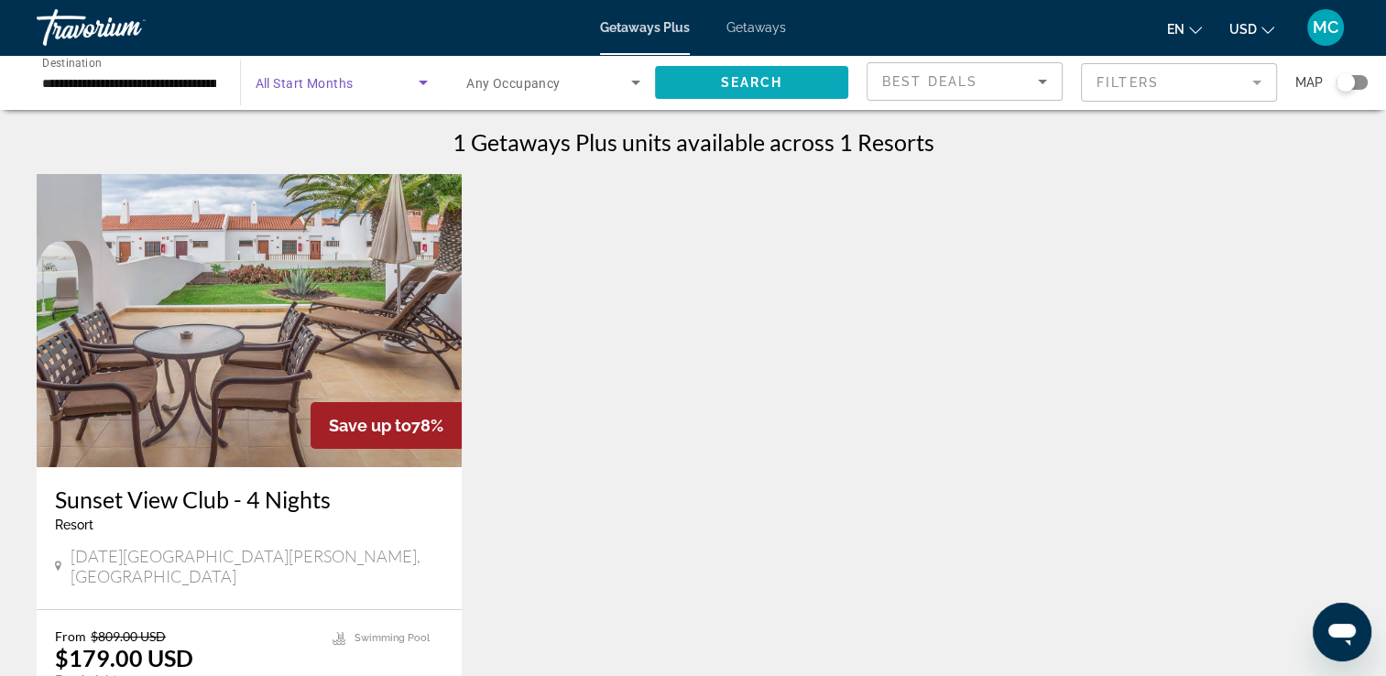
click at [782, 90] on span "Search widget" at bounding box center [752, 82] width 194 height 44
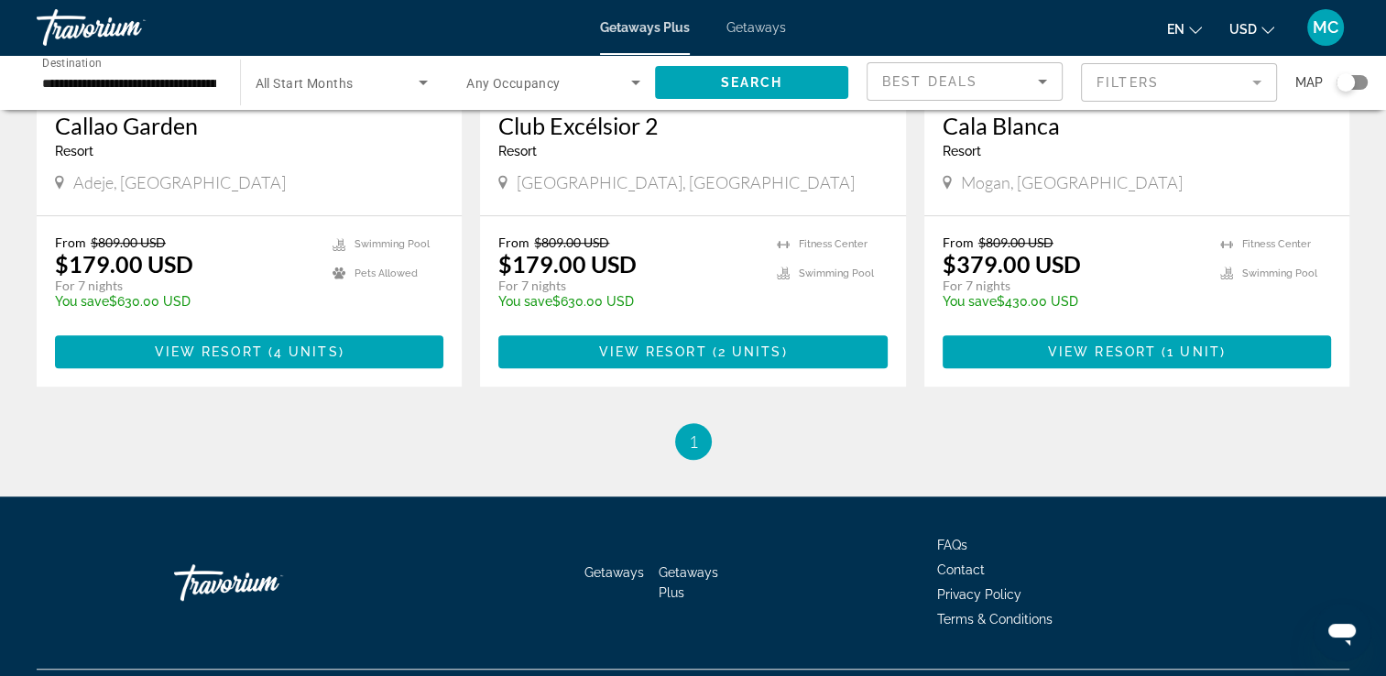
scroll to position [1040, 0]
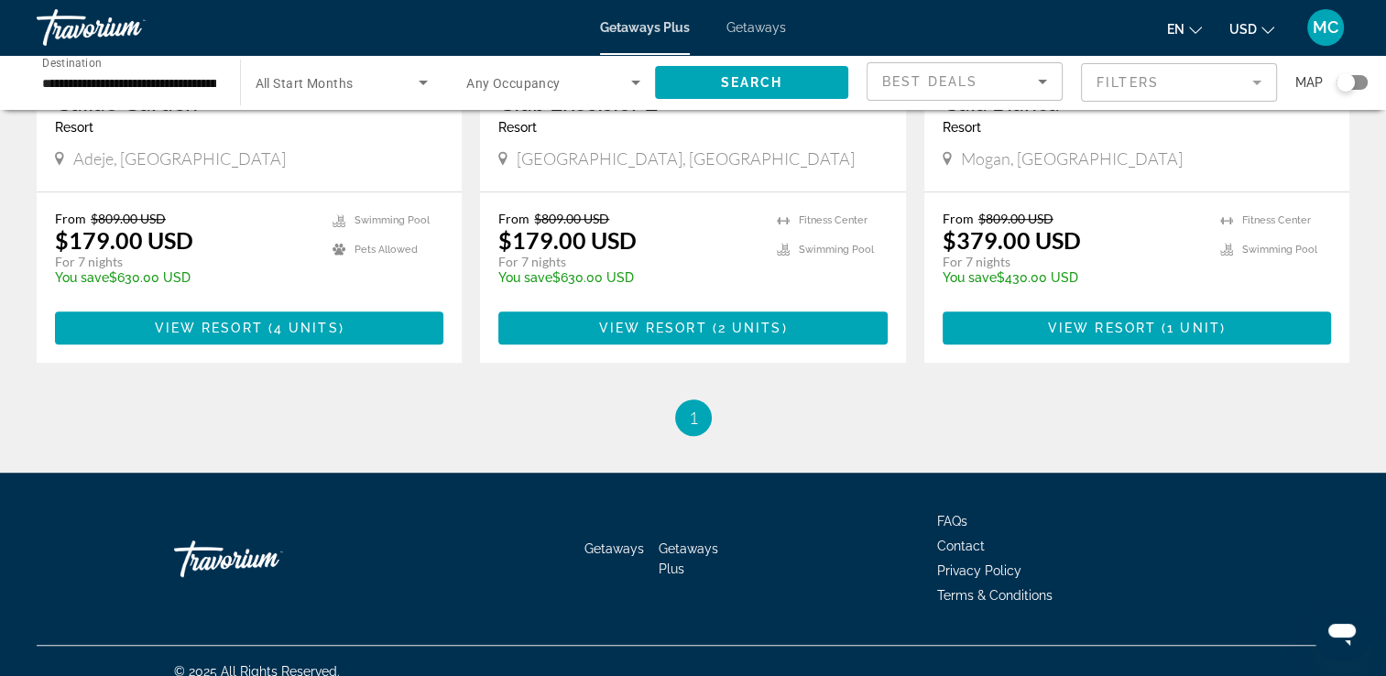
click at [746, 27] on span "Getaways" at bounding box center [756, 27] width 60 height 15
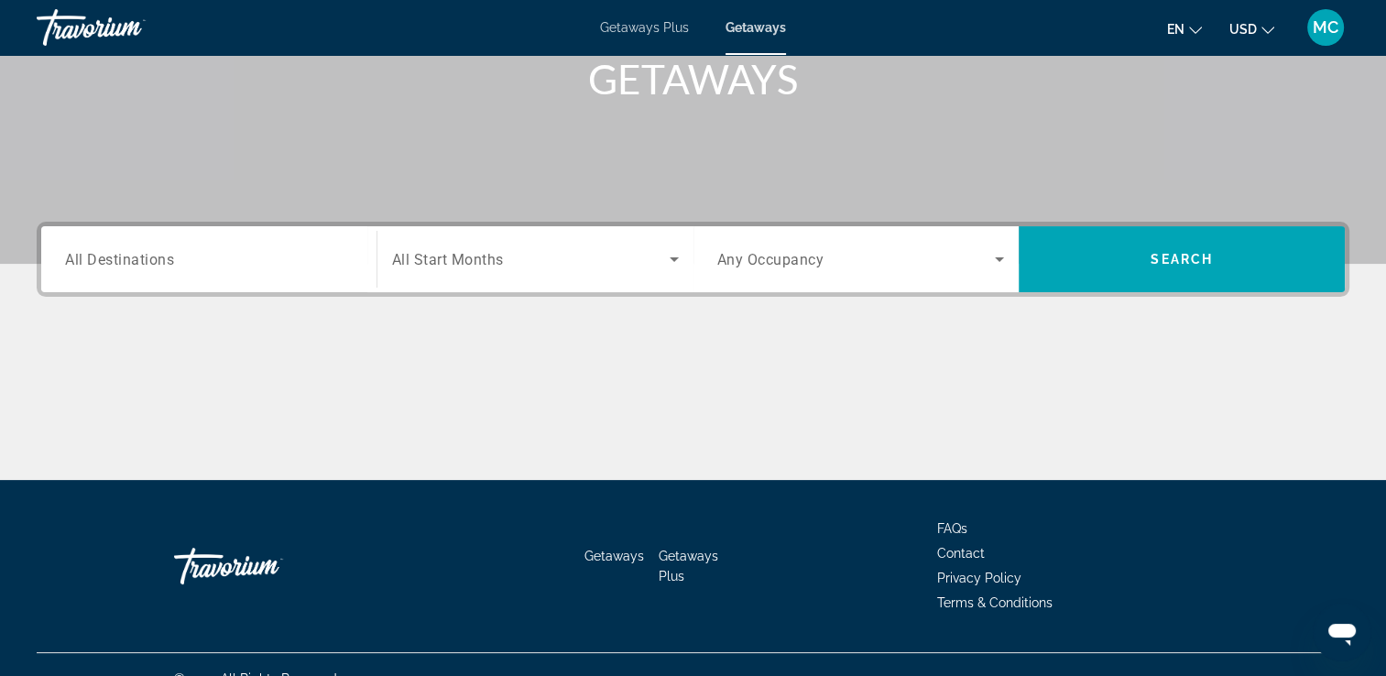
scroll to position [313, 0]
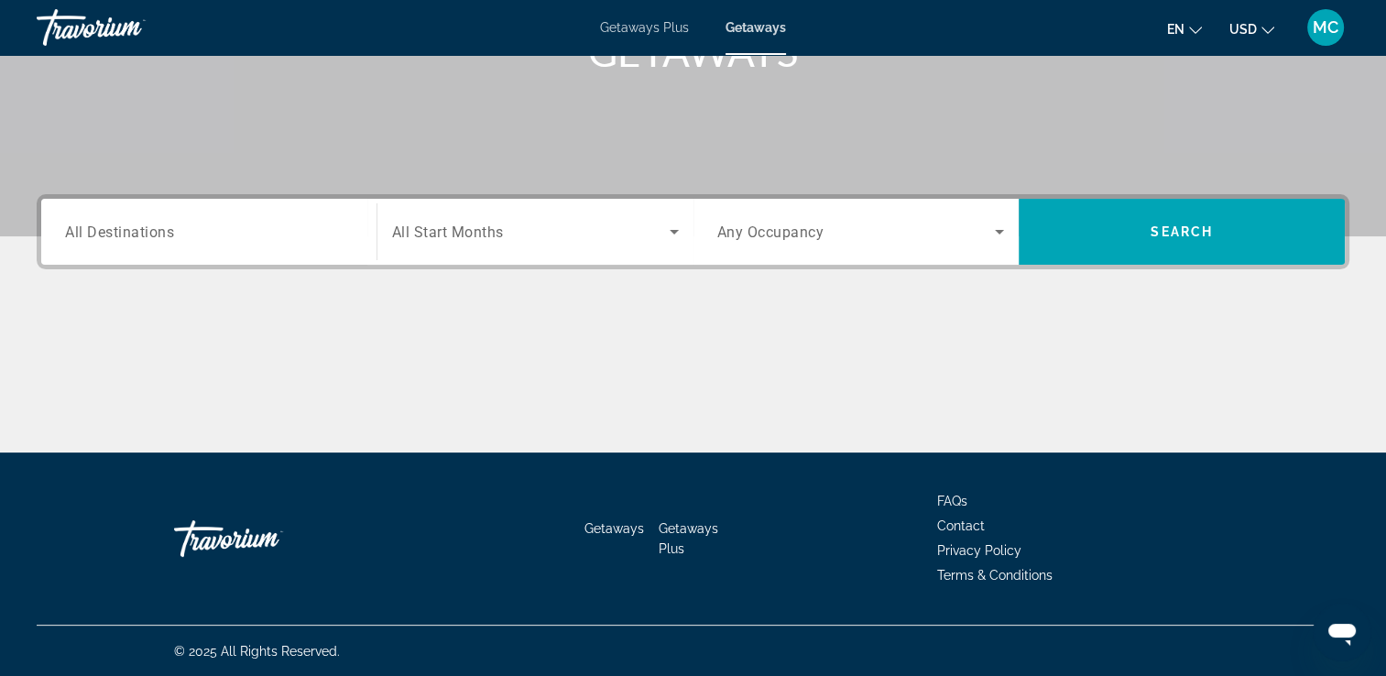
click at [212, 222] on input "Destination All Destinations" at bounding box center [209, 233] width 288 height 22
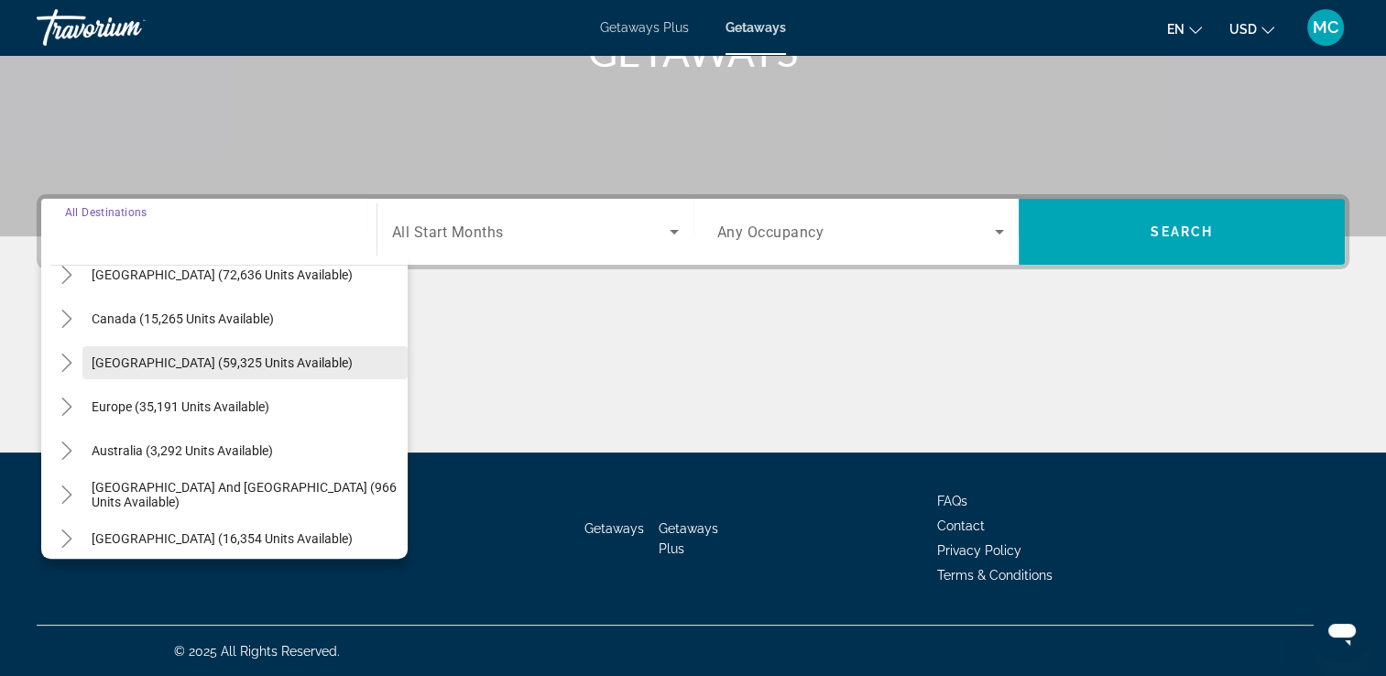
scroll to position [125, 0]
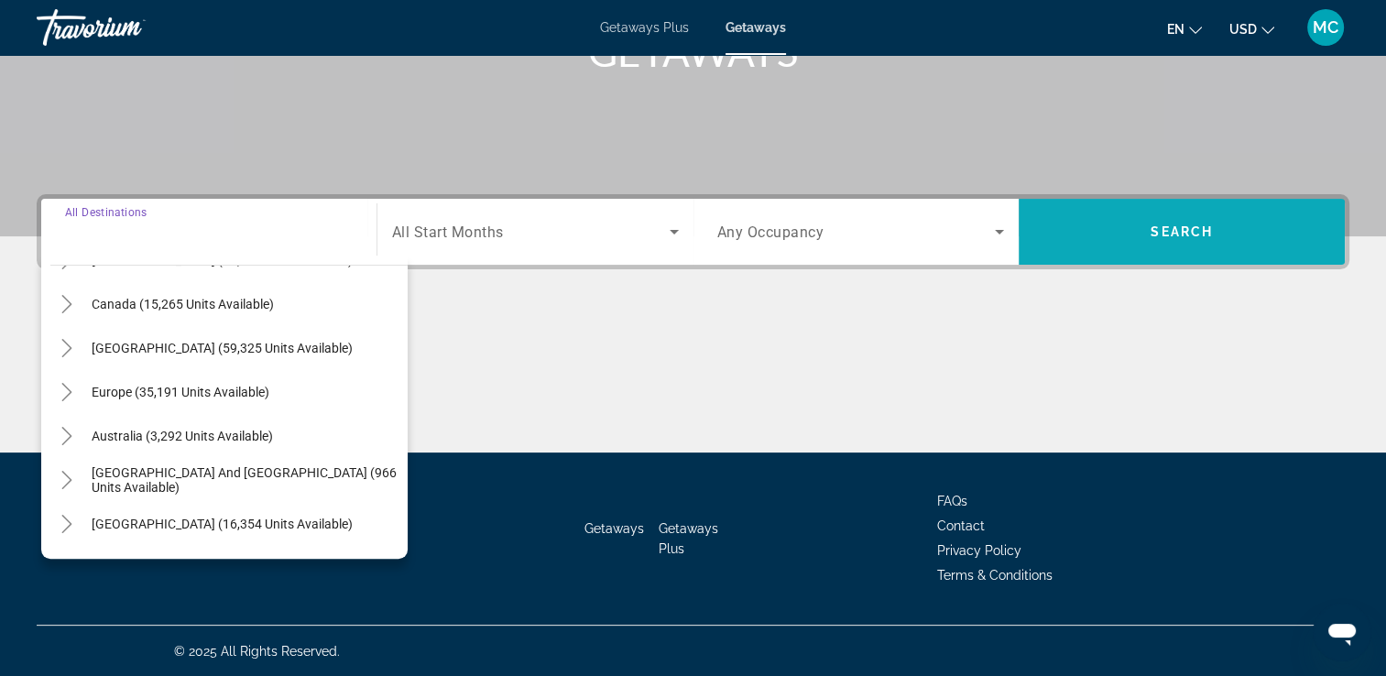
click at [1066, 234] on span "Search widget" at bounding box center [1181, 232] width 326 height 44
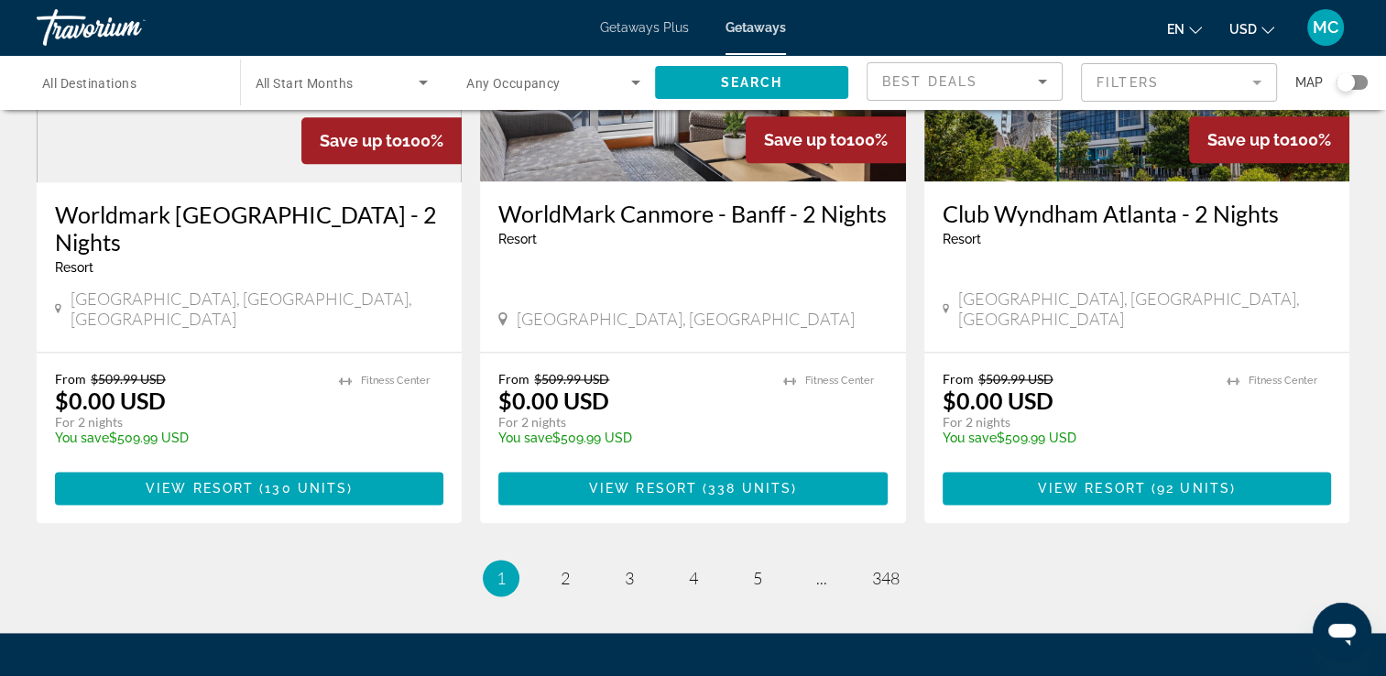
scroll to position [2301, 0]
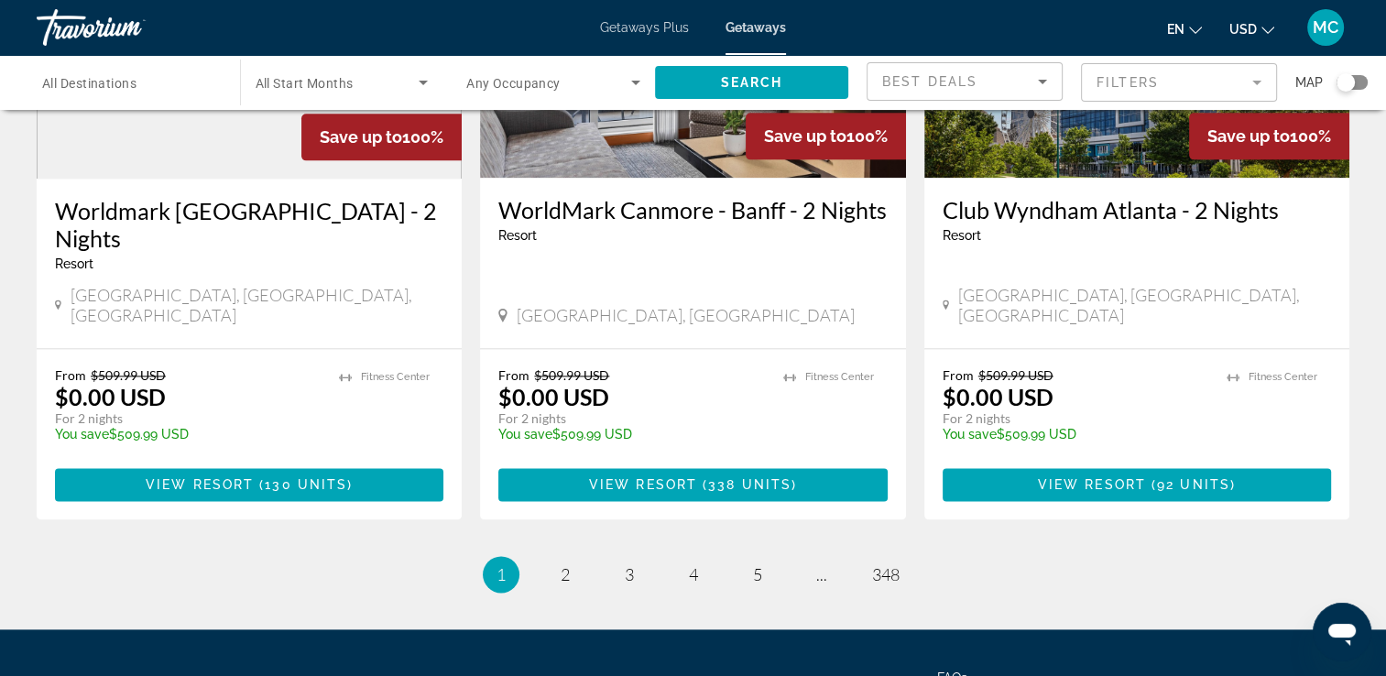
click at [1263, 86] on mat-form-field "Filters" at bounding box center [1179, 82] width 196 height 38
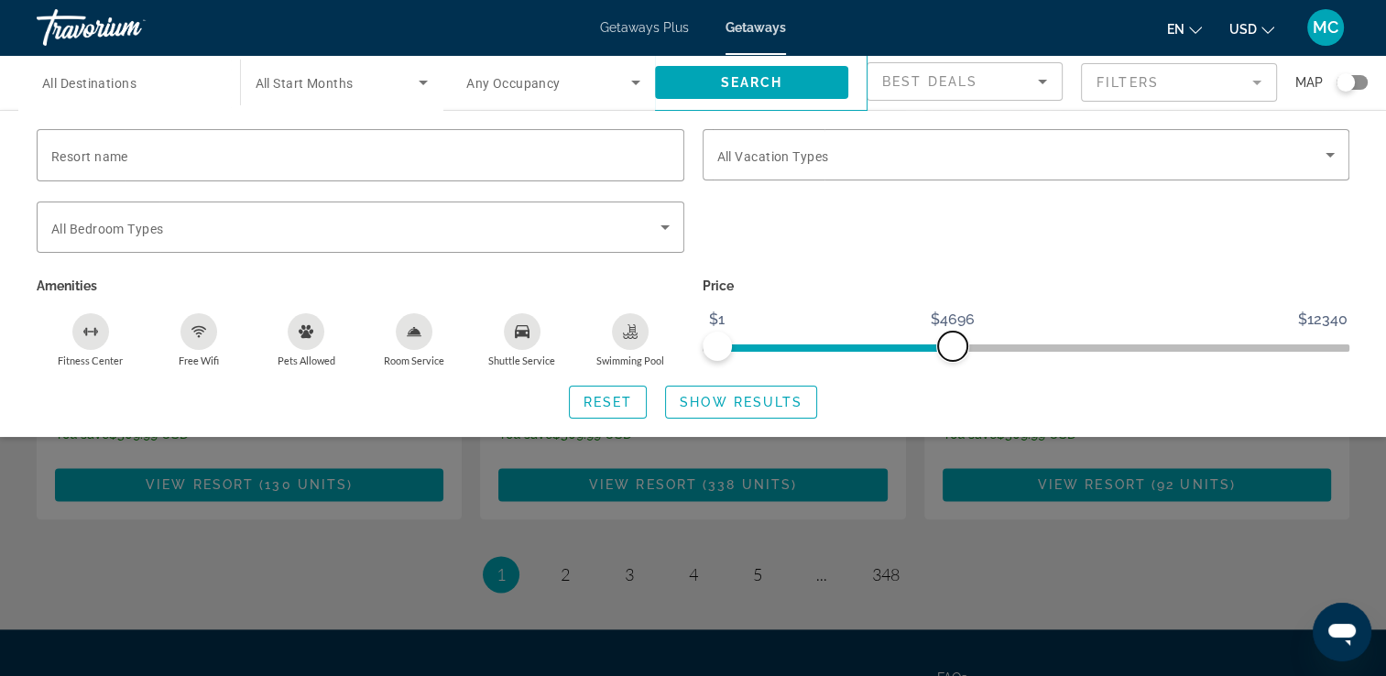
drag, startPoint x: 1342, startPoint y: 343, endPoint x: 930, endPoint y: 349, distance: 411.2
click at [938, 349] on span "ngx-slider-max" at bounding box center [952, 346] width 29 height 29
click at [958, 75] on span "Best Deals" at bounding box center [929, 81] width 95 height 15
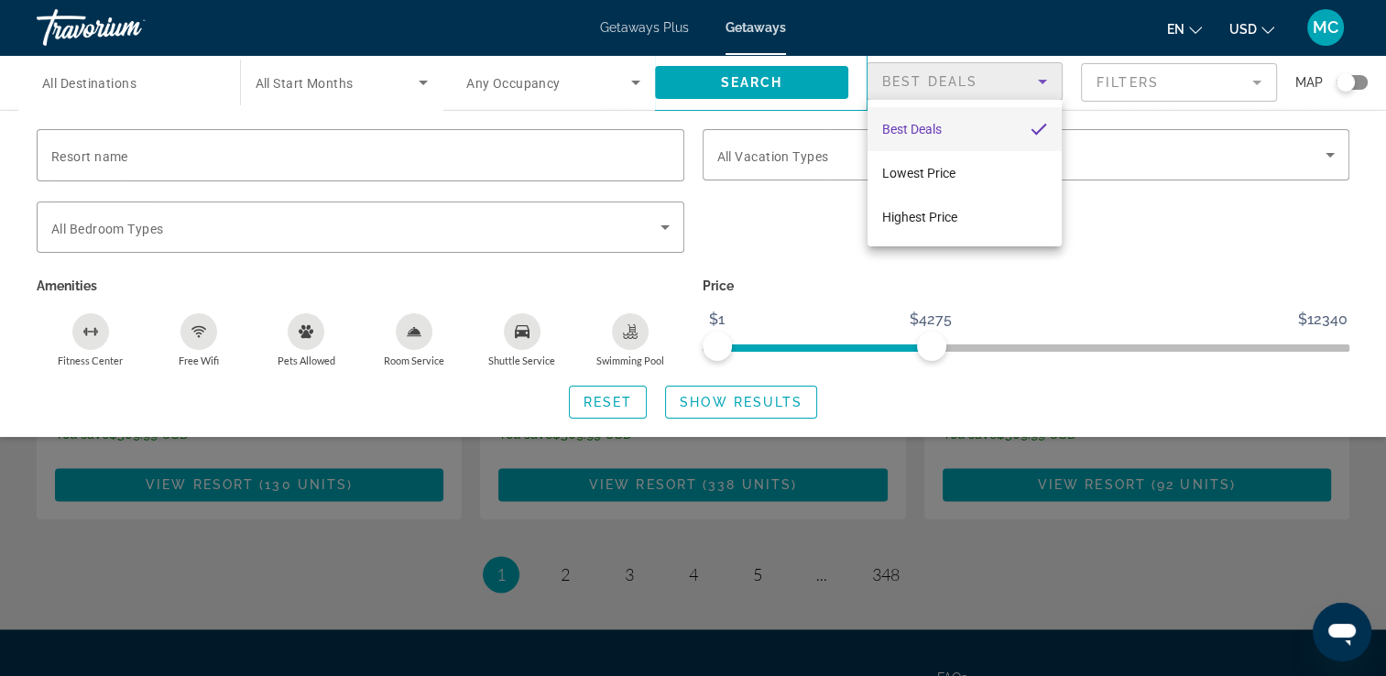
click at [1117, 84] on div at bounding box center [693, 338] width 1386 height 676
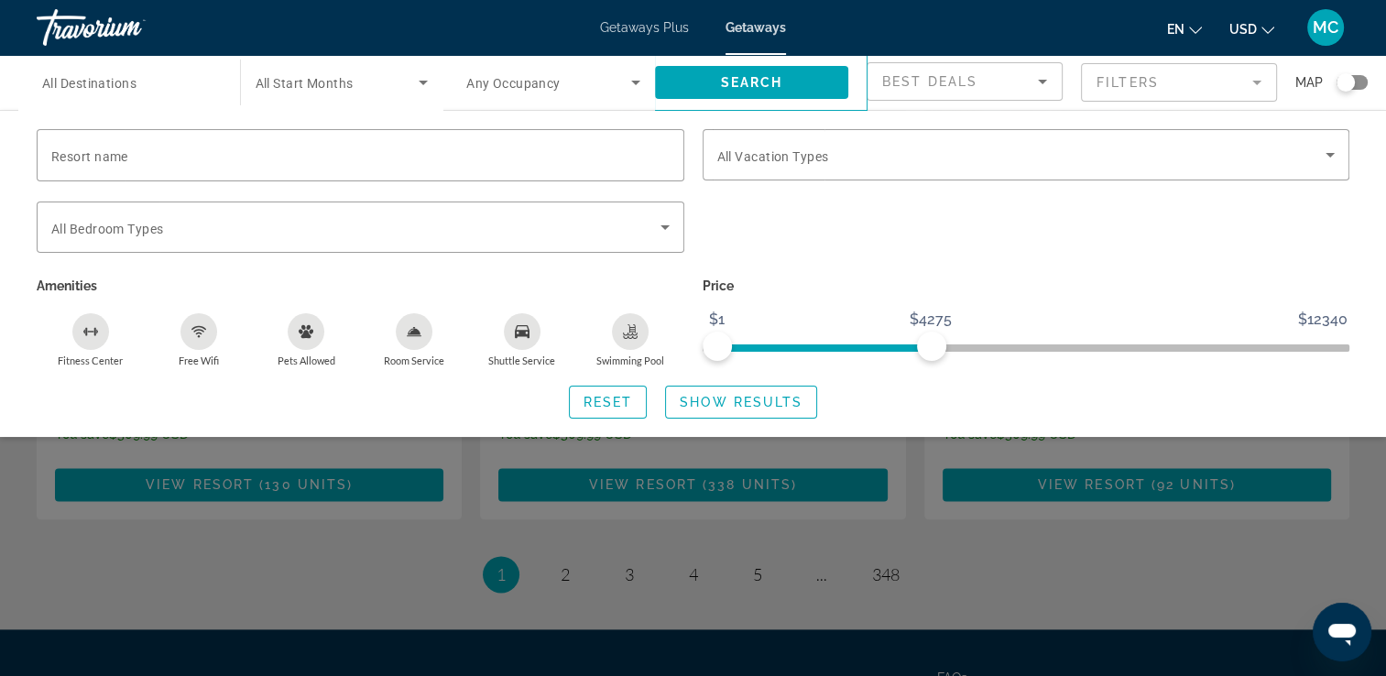
click at [1117, 84] on mat-form-field "Filters" at bounding box center [1179, 82] width 196 height 38
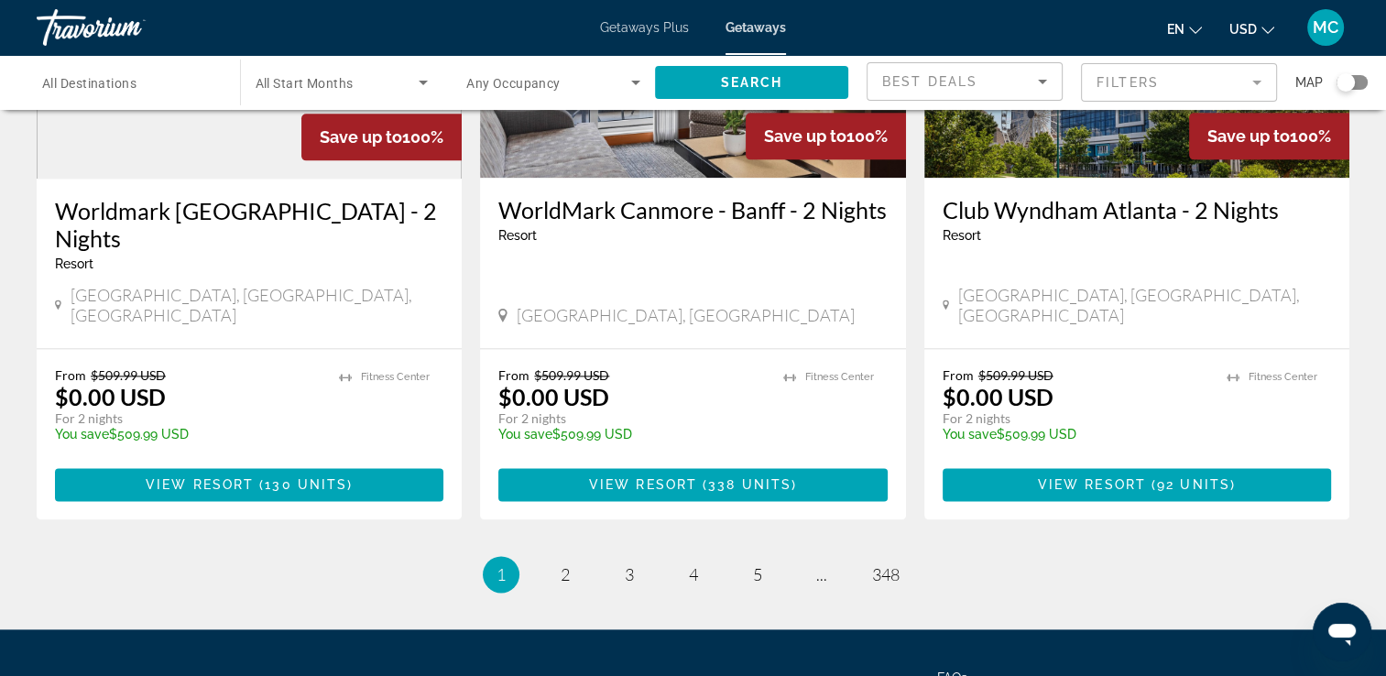
click at [1117, 84] on mat-form-field "Filters" at bounding box center [1179, 82] width 196 height 38
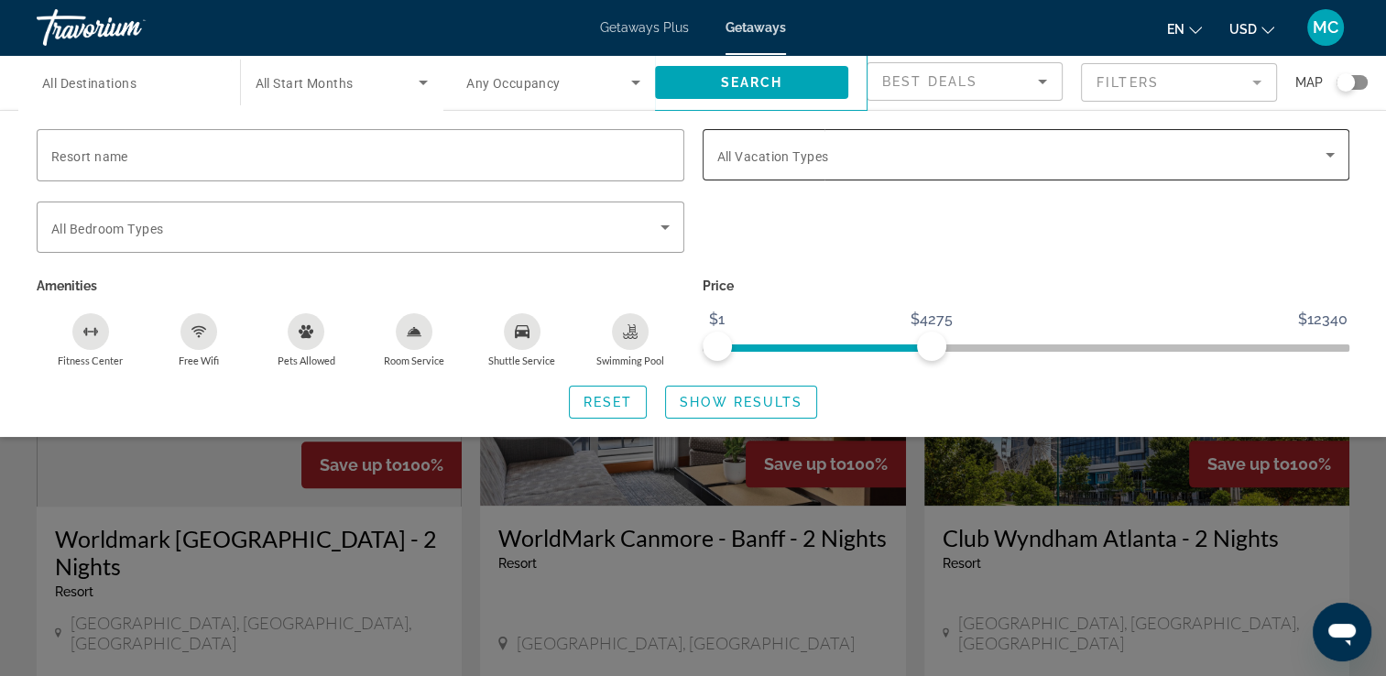
scroll to position [1971, 0]
click at [636, 216] on span "Search widget" at bounding box center [355, 227] width 609 height 22
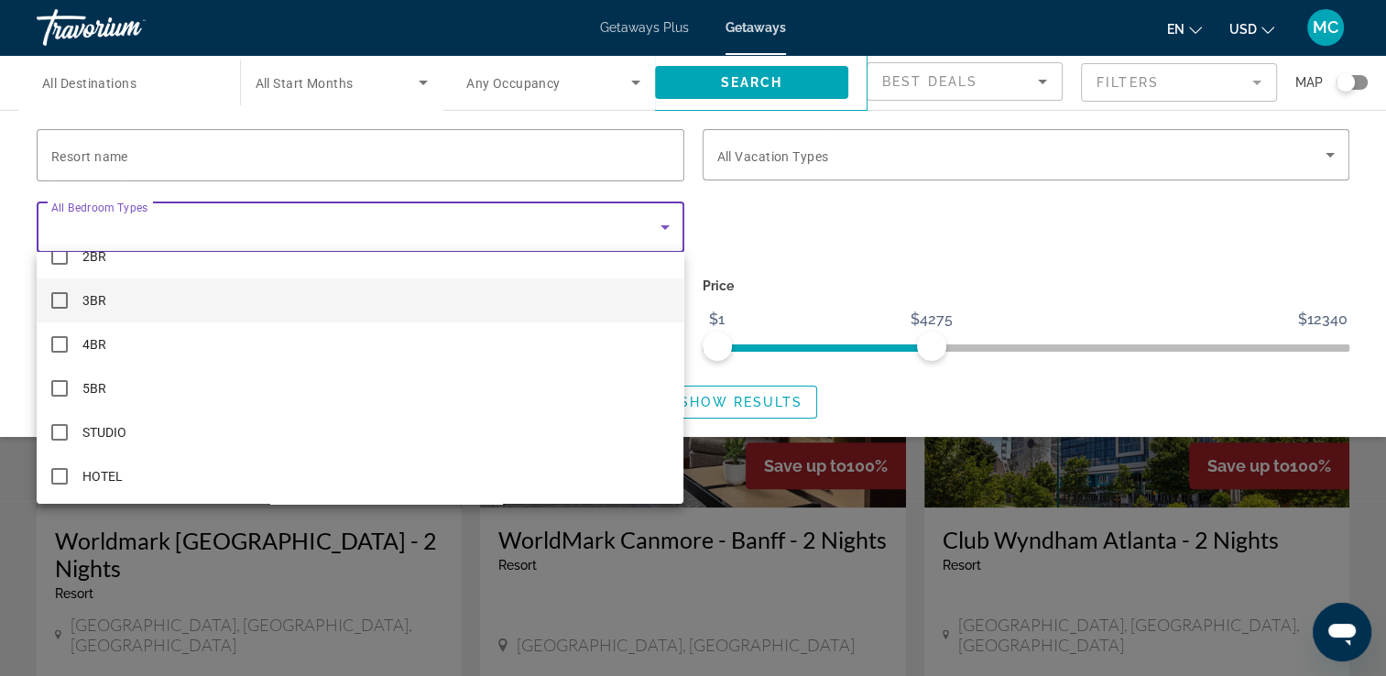
scroll to position [0, 0]
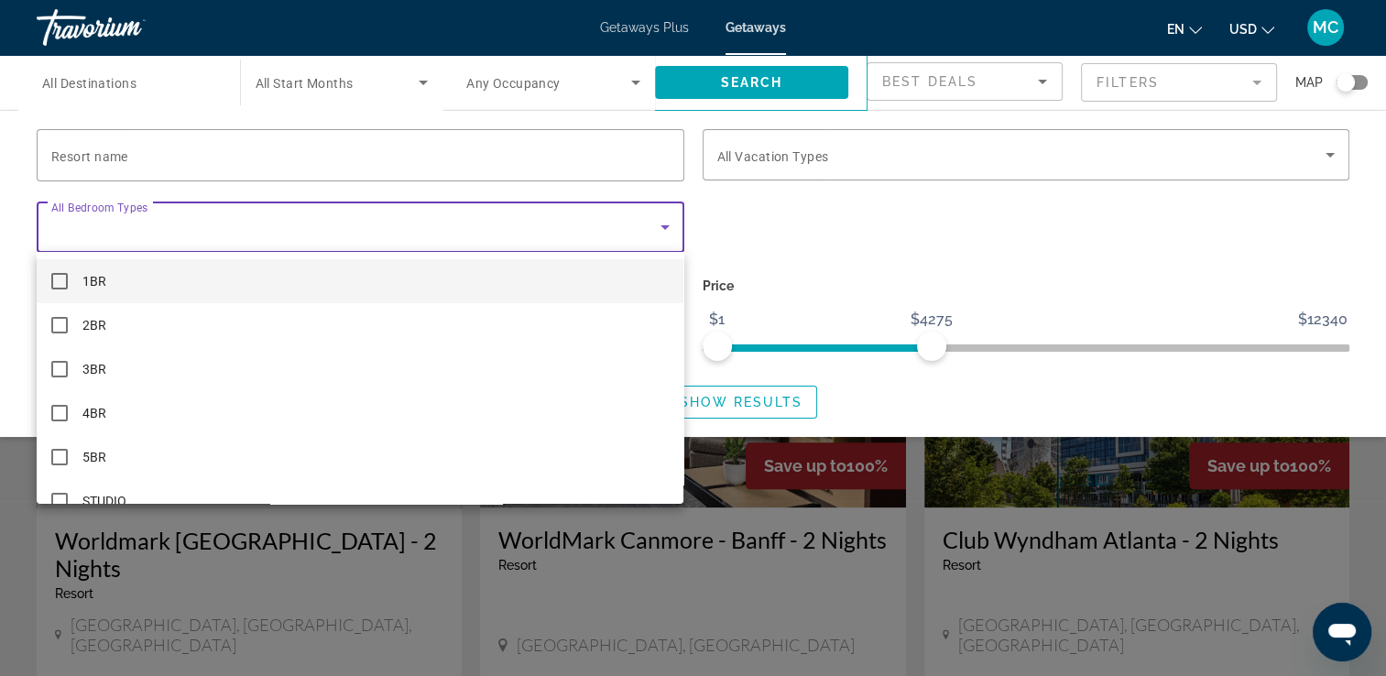
click at [998, 185] on div at bounding box center [693, 338] width 1386 height 676
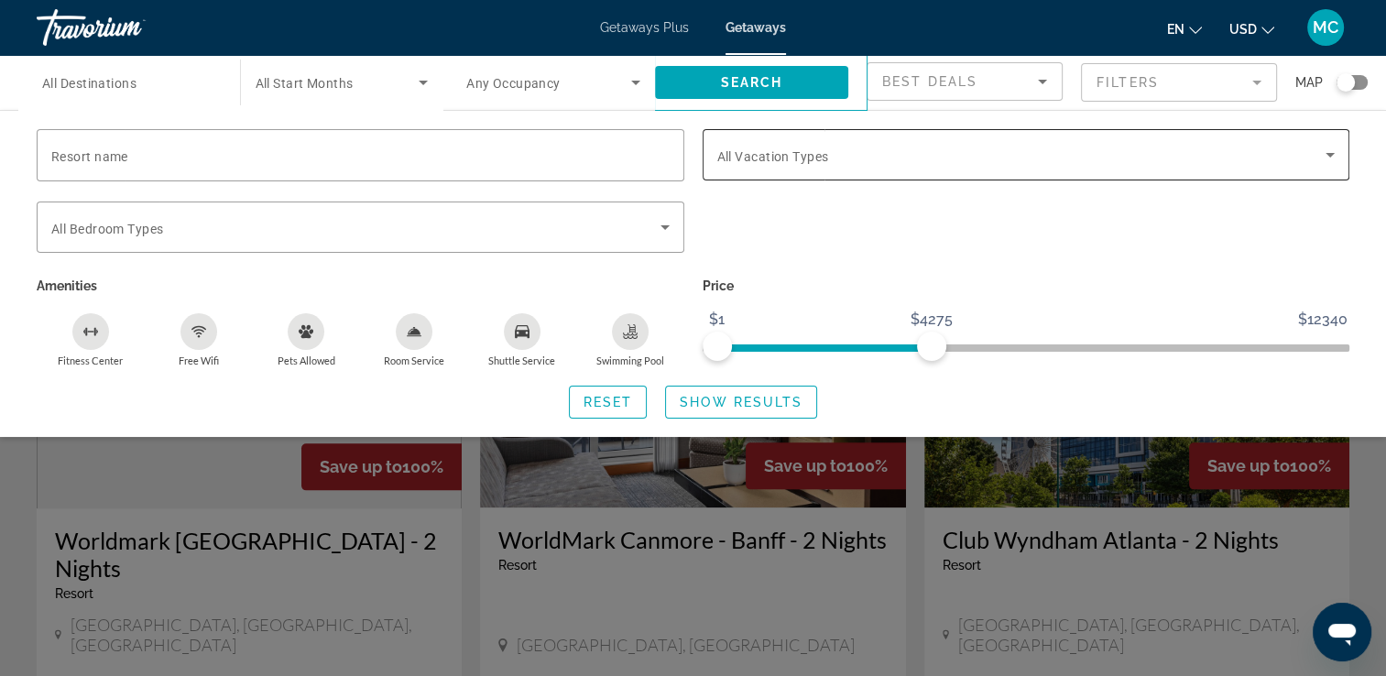
click at [995, 159] on span "Search widget" at bounding box center [1021, 155] width 609 height 22
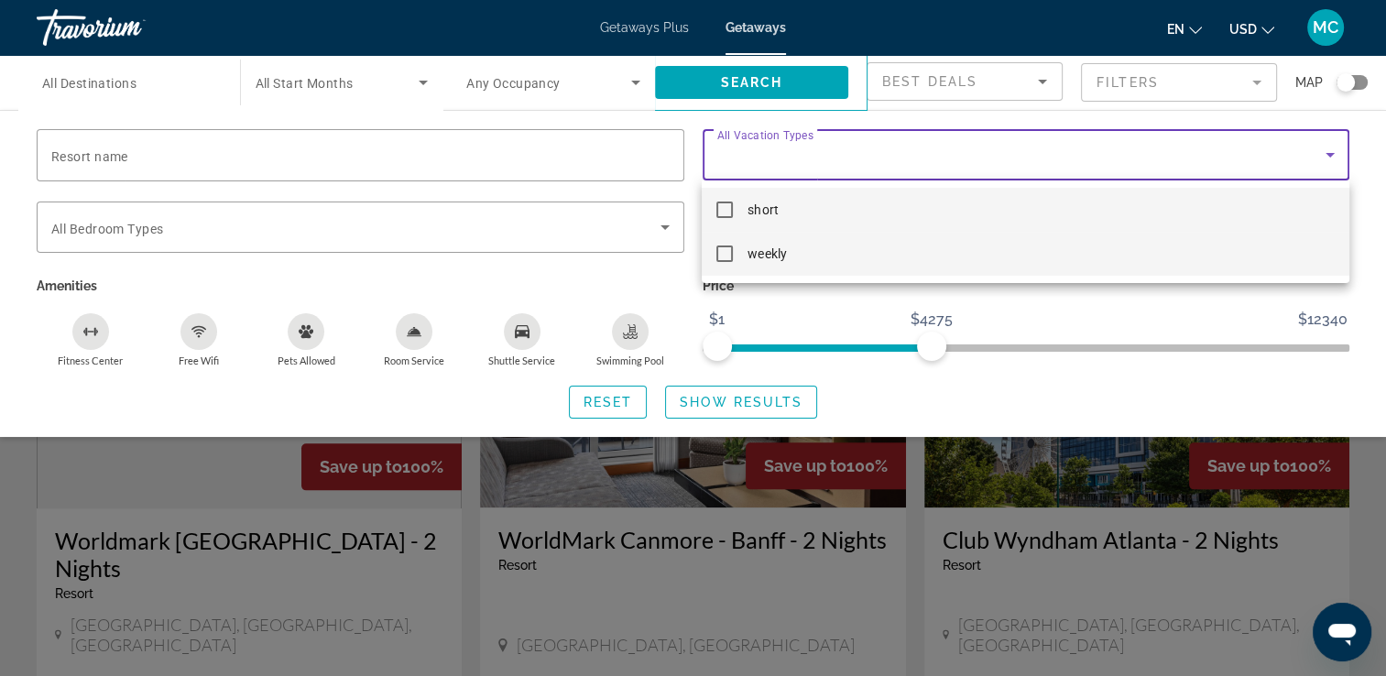
click at [872, 251] on mat-option "weekly" at bounding box center [1025, 254] width 647 height 44
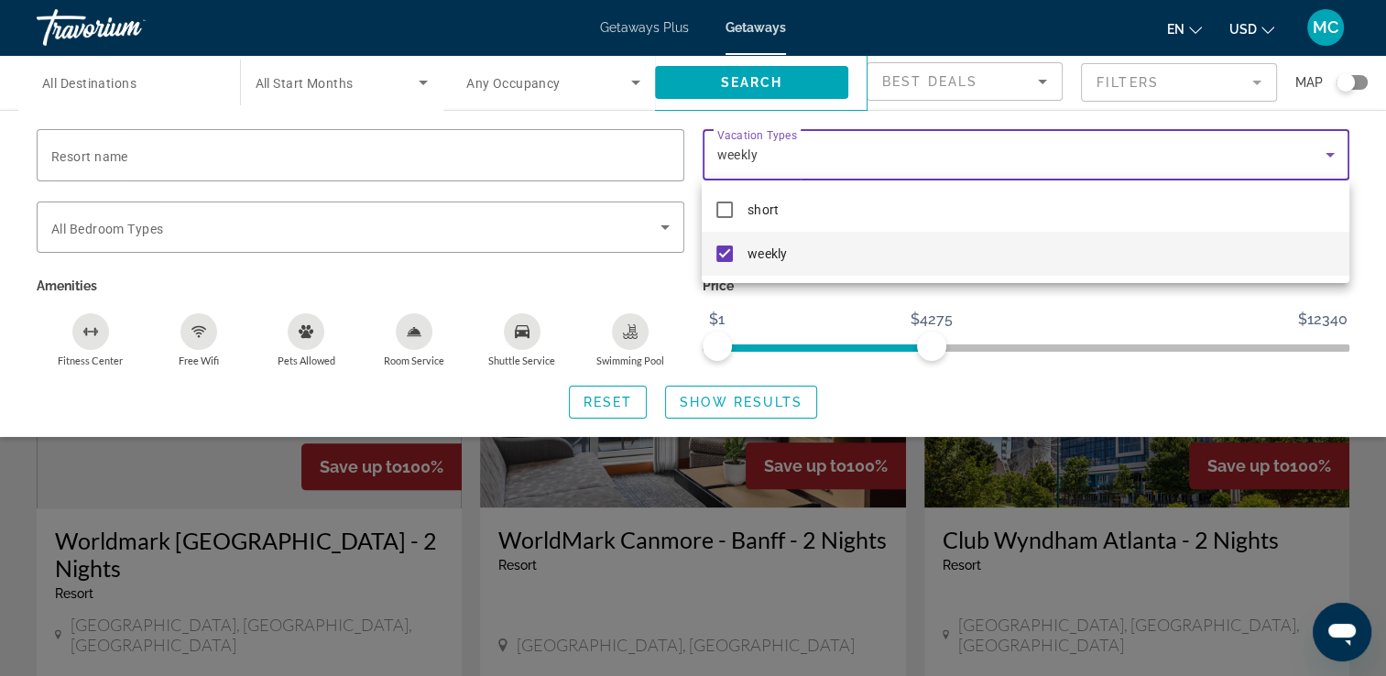
click at [764, 397] on div at bounding box center [693, 338] width 1386 height 676
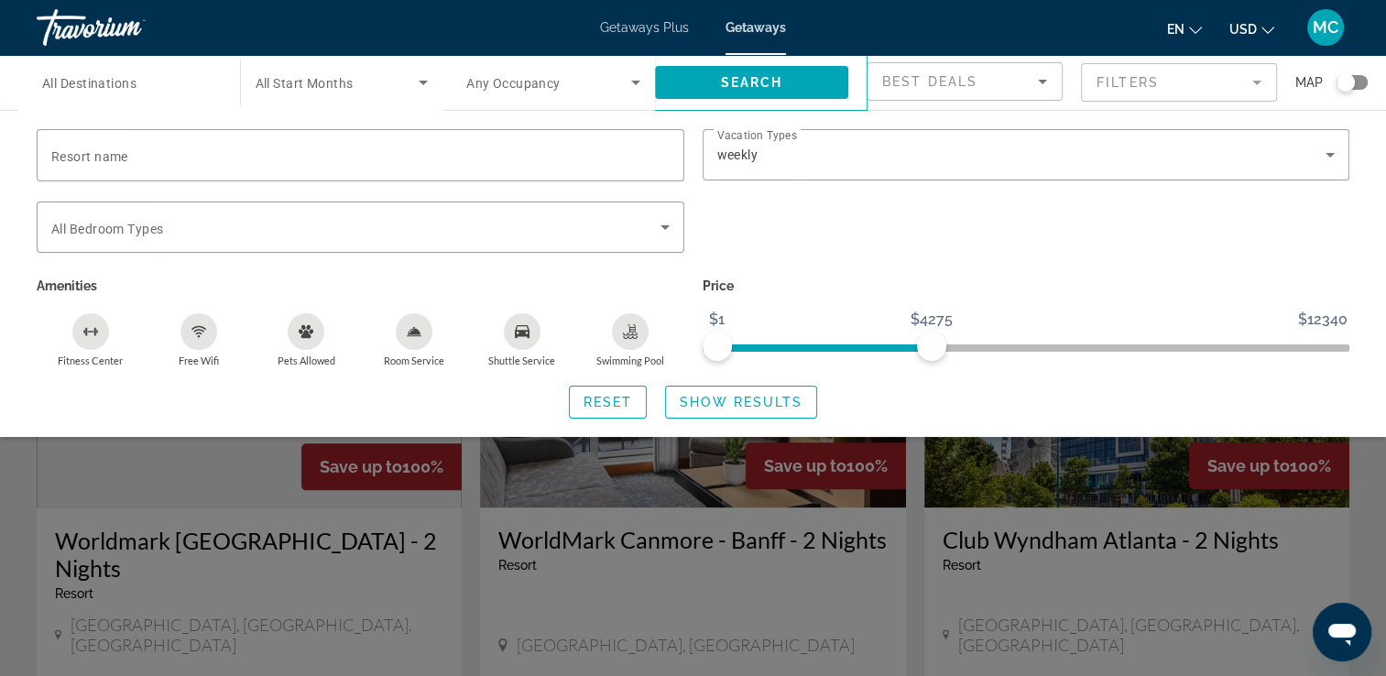
click at [764, 397] on span "Show Results" at bounding box center [741, 402] width 123 height 15
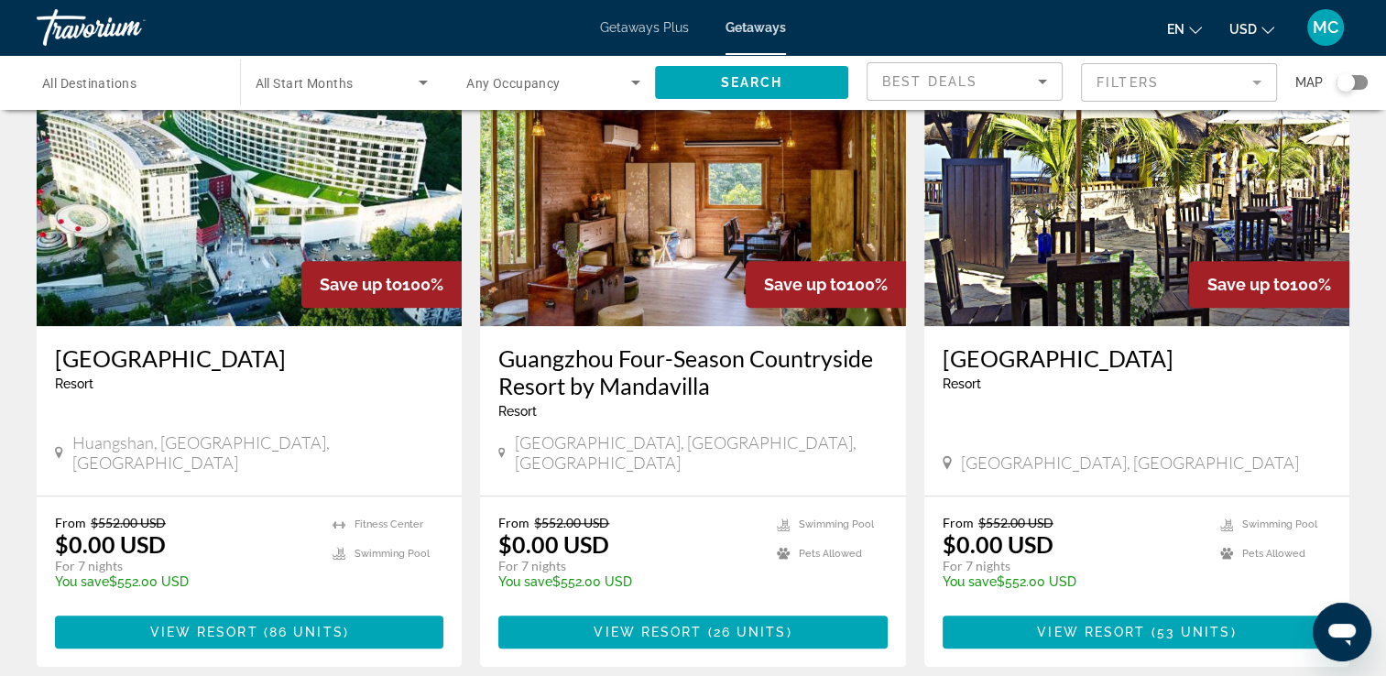
scroll to position [1435, 0]
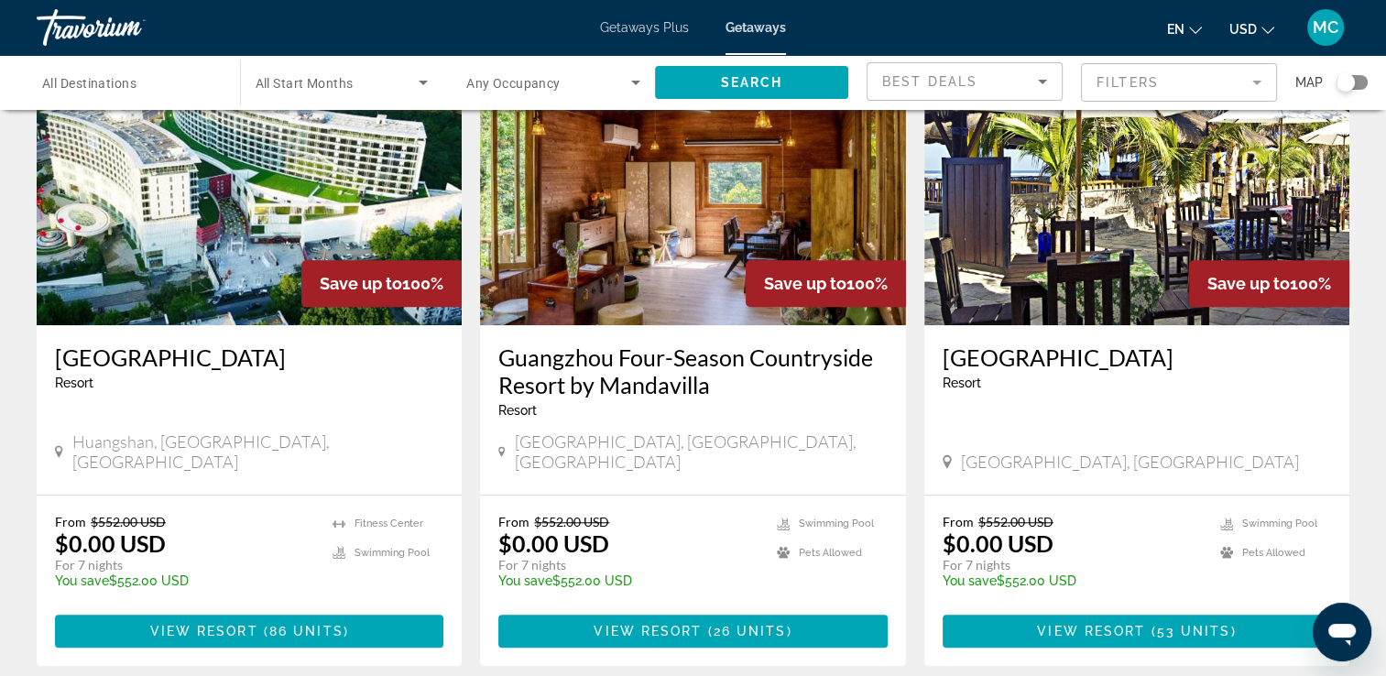
click at [152, 92] on input "Destination All Destinations" at bounding box center [129, 83] width 174 height 22
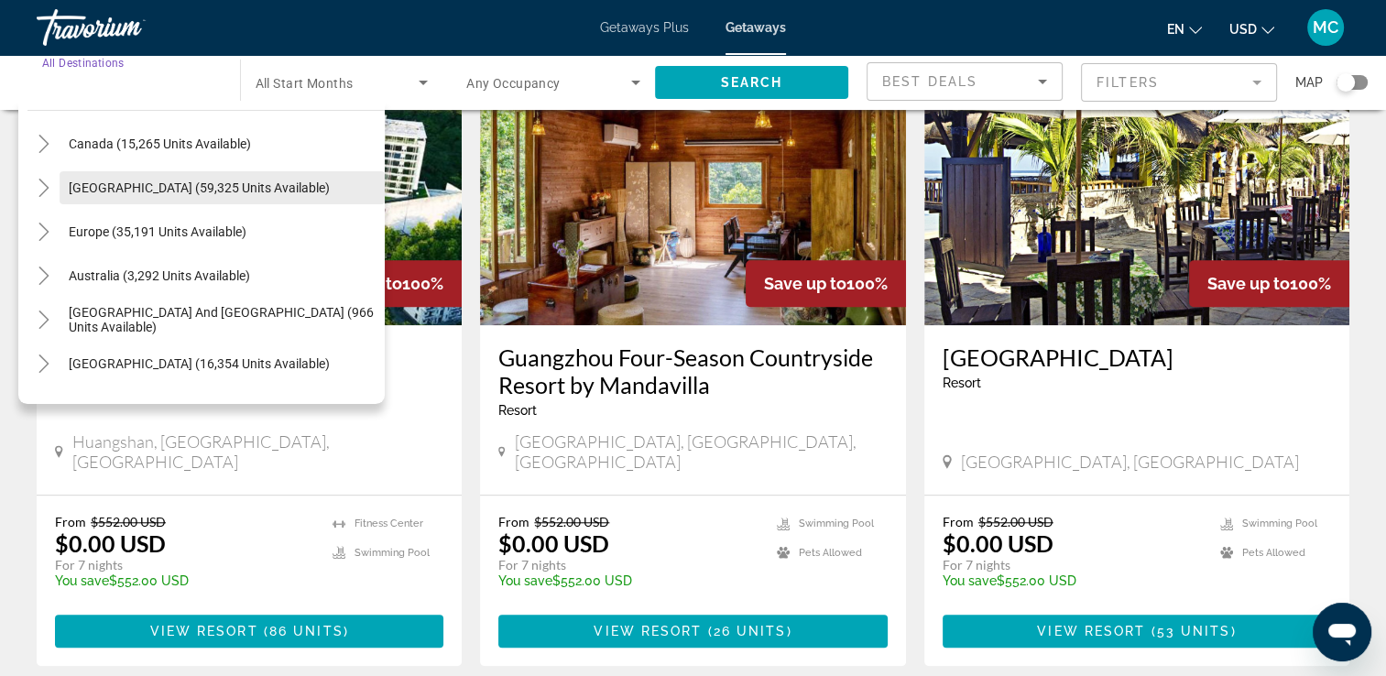
scroll to position [132, 0]
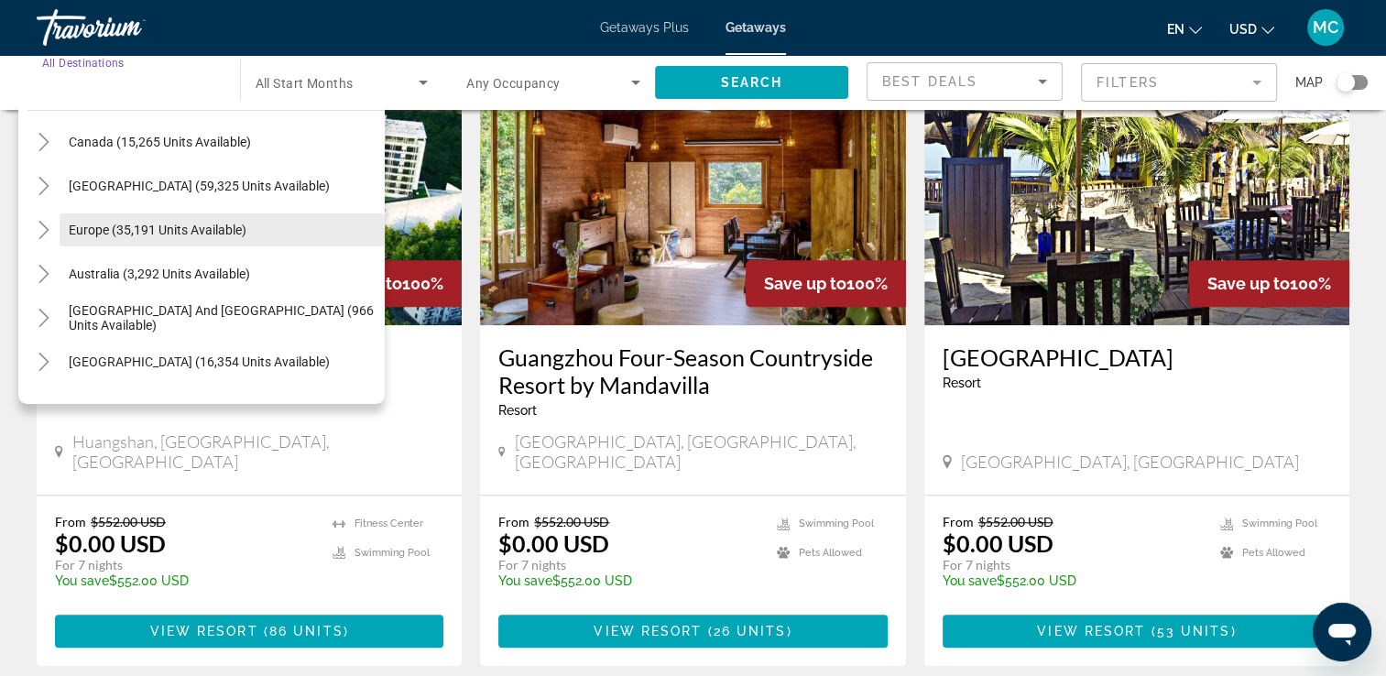
click at [118, 235] on span "Europe (35,191 units available)" at bounding box center [158, 230] width 178 height 15
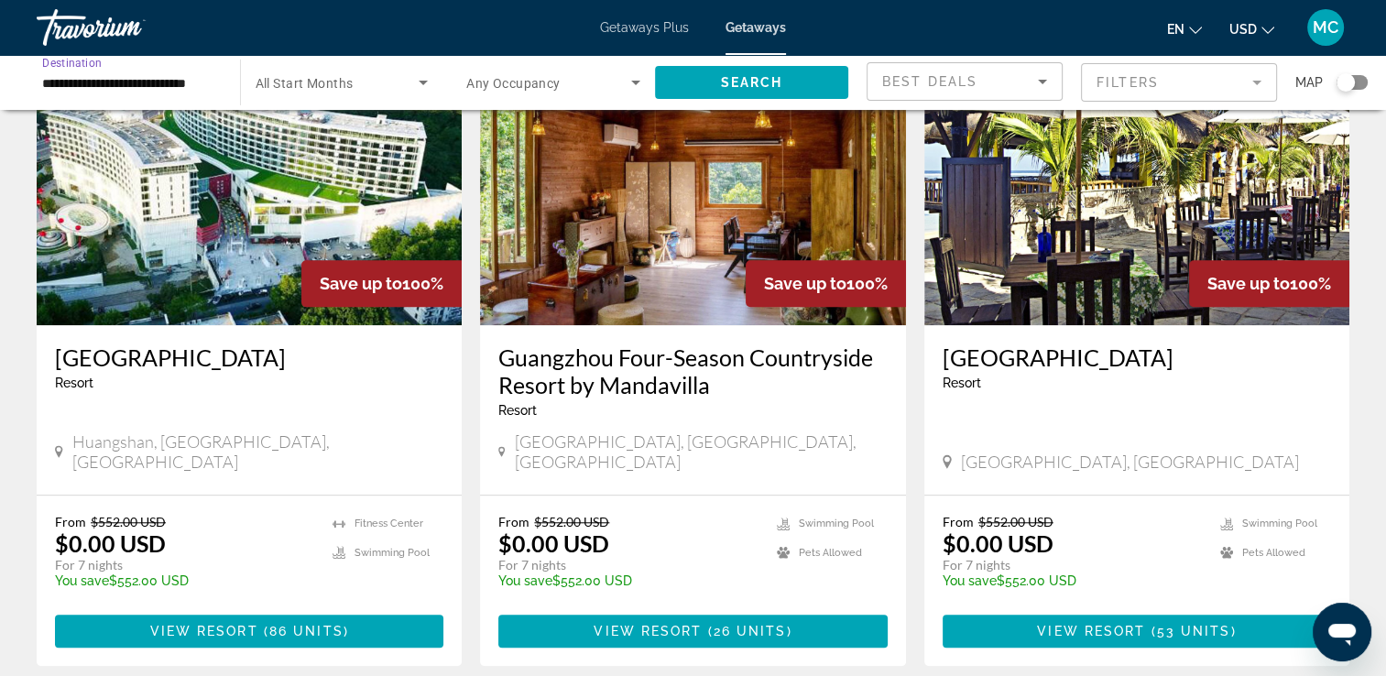
click at [91, 81] on input "**********" at bounding box center [129, 83] width 174 height 22
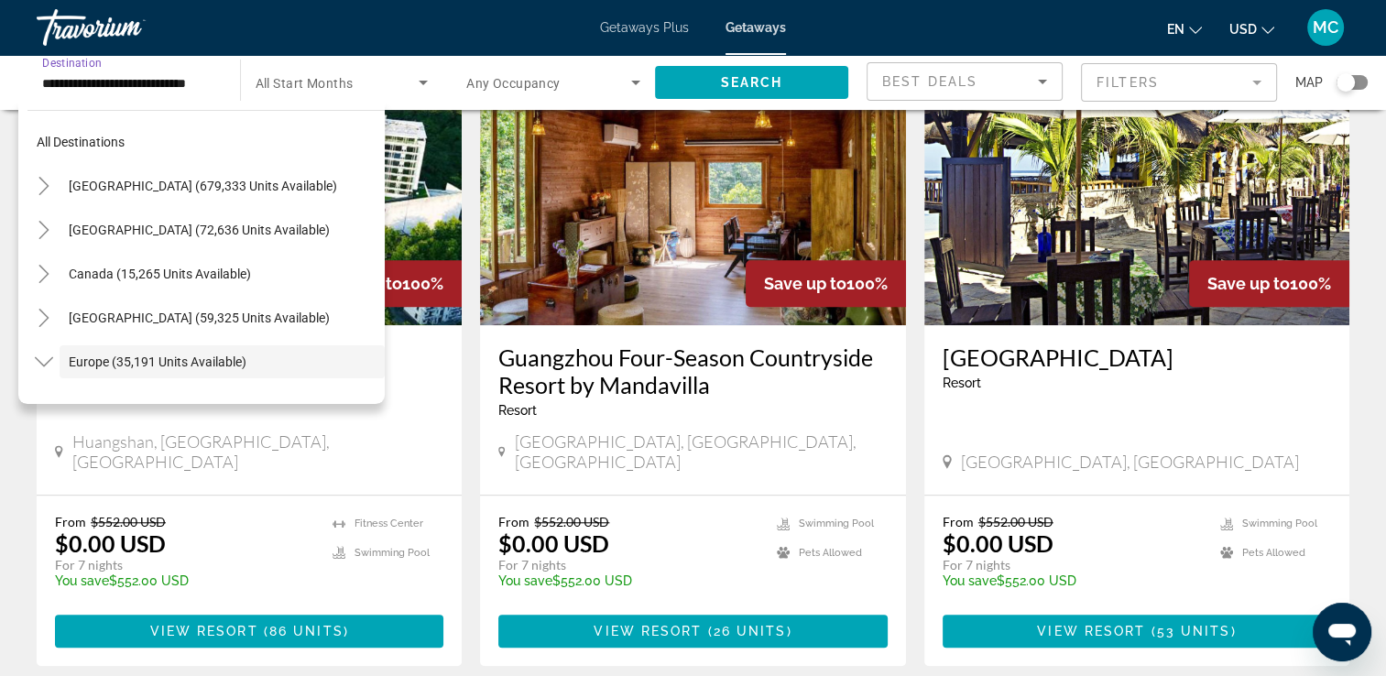
scroll to position [109, 0]
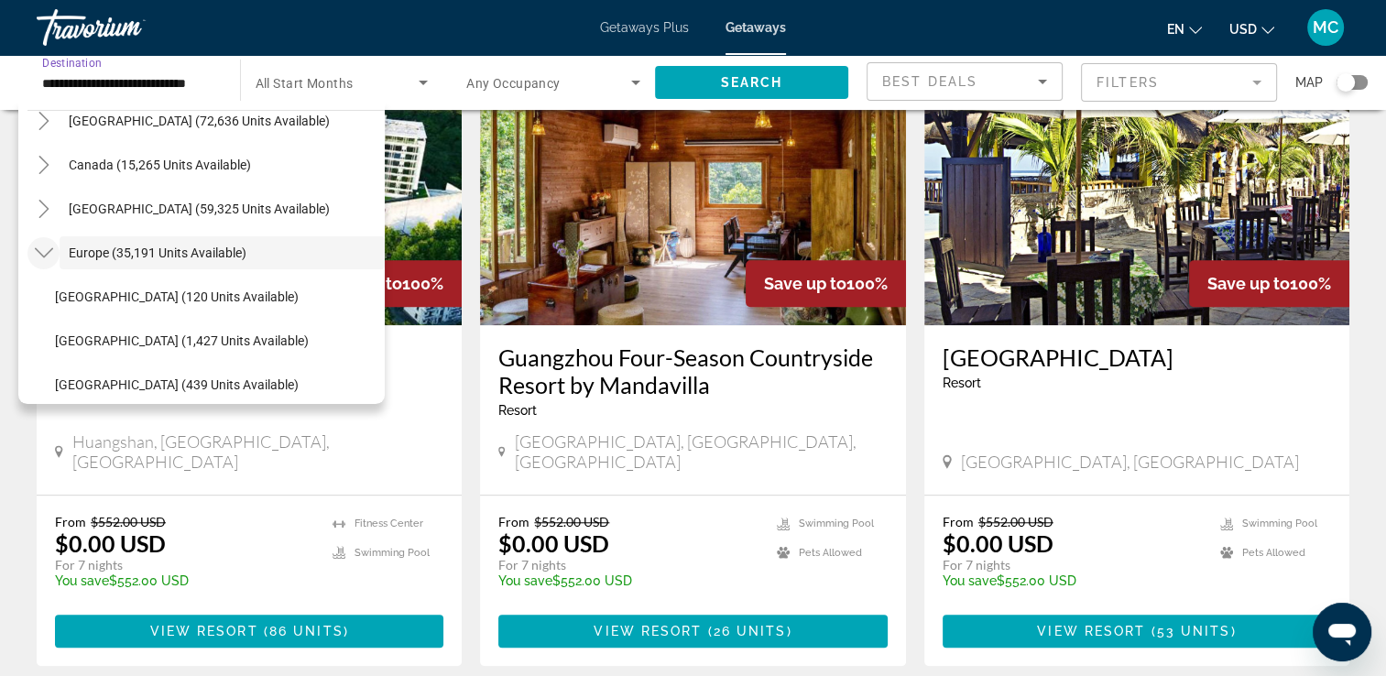
click at [49, 244] on icon "Toggle Europe (35,191 units available)" at bounding box center [44, 253] width 18 height 18
click at [38, 257] on icon "Toggle Europe (35,191 units available)" at bounding box center [44, 253] width 18 height 18
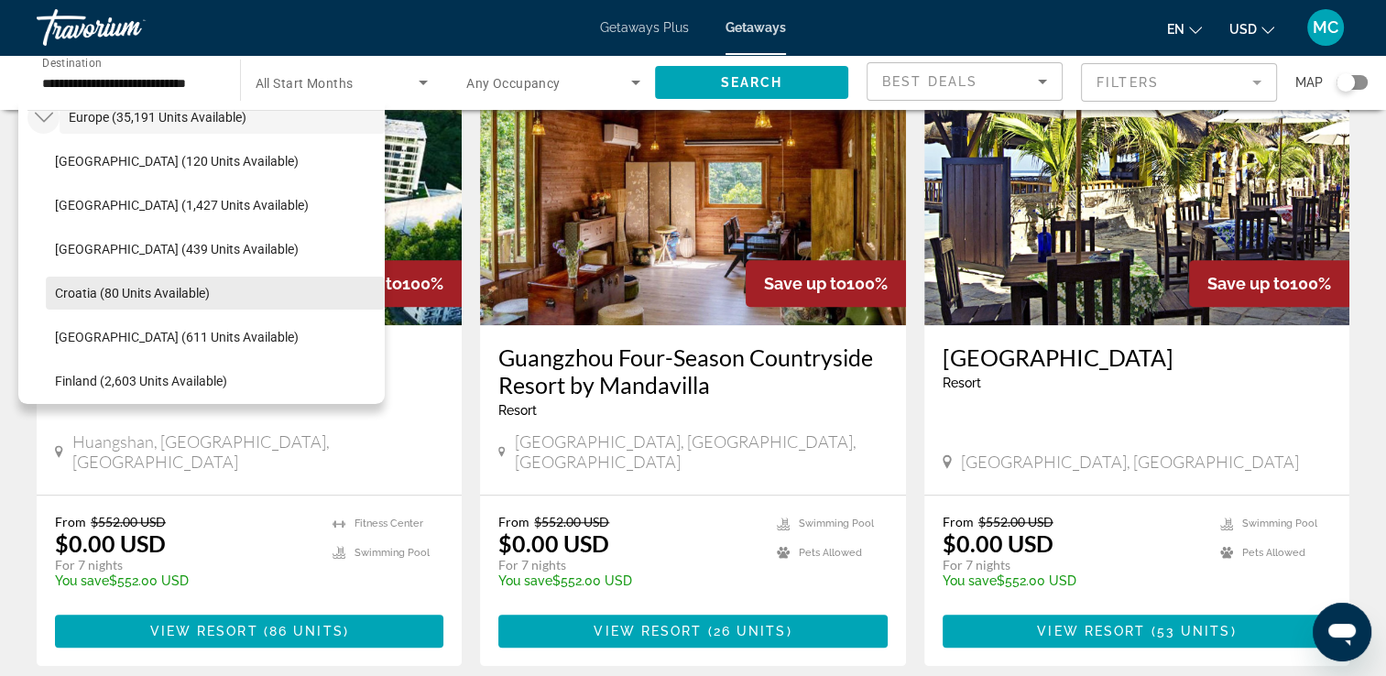
scroll to position [280, 0]
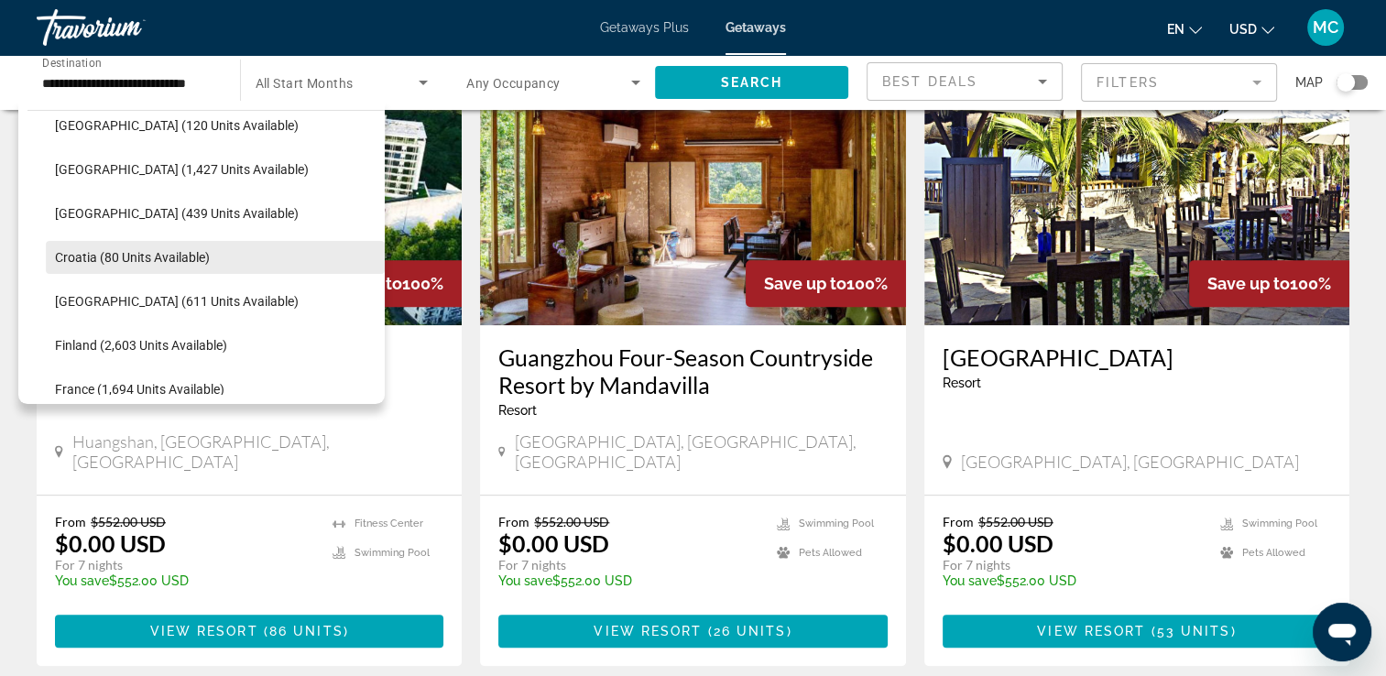
click at [84, 258] on span "Croatia (80 units available)" at bounding box center [132, 257] width 155 height 15
type input "**********"
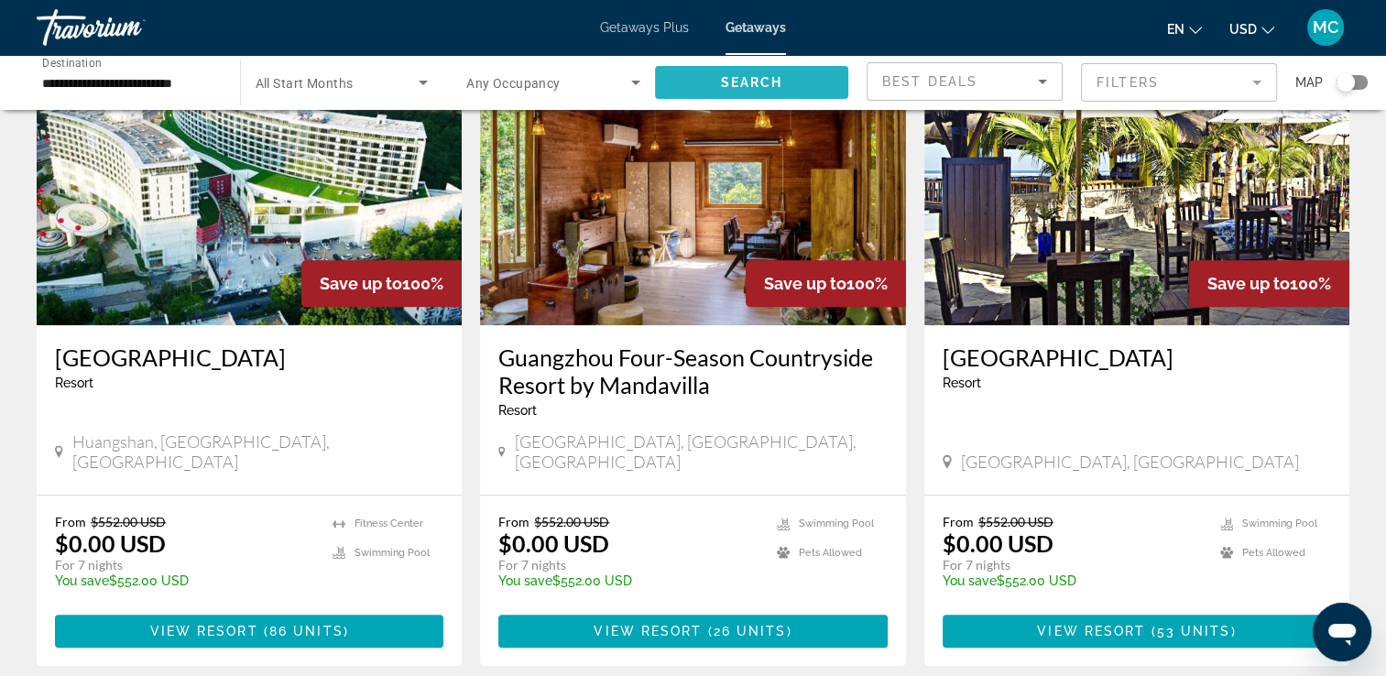
click at [777, 86] on span "Search" at bounding box center [751, 82] width 62 height 15
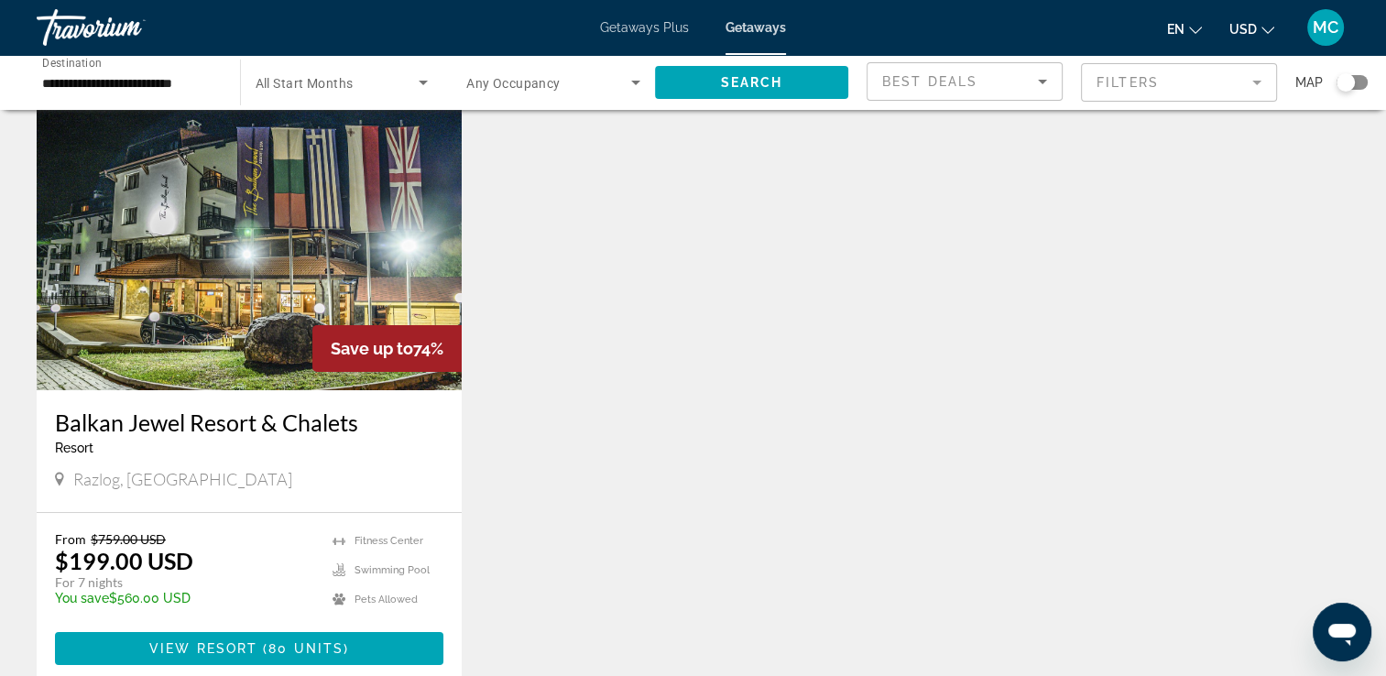
scroll to position [58, 0]
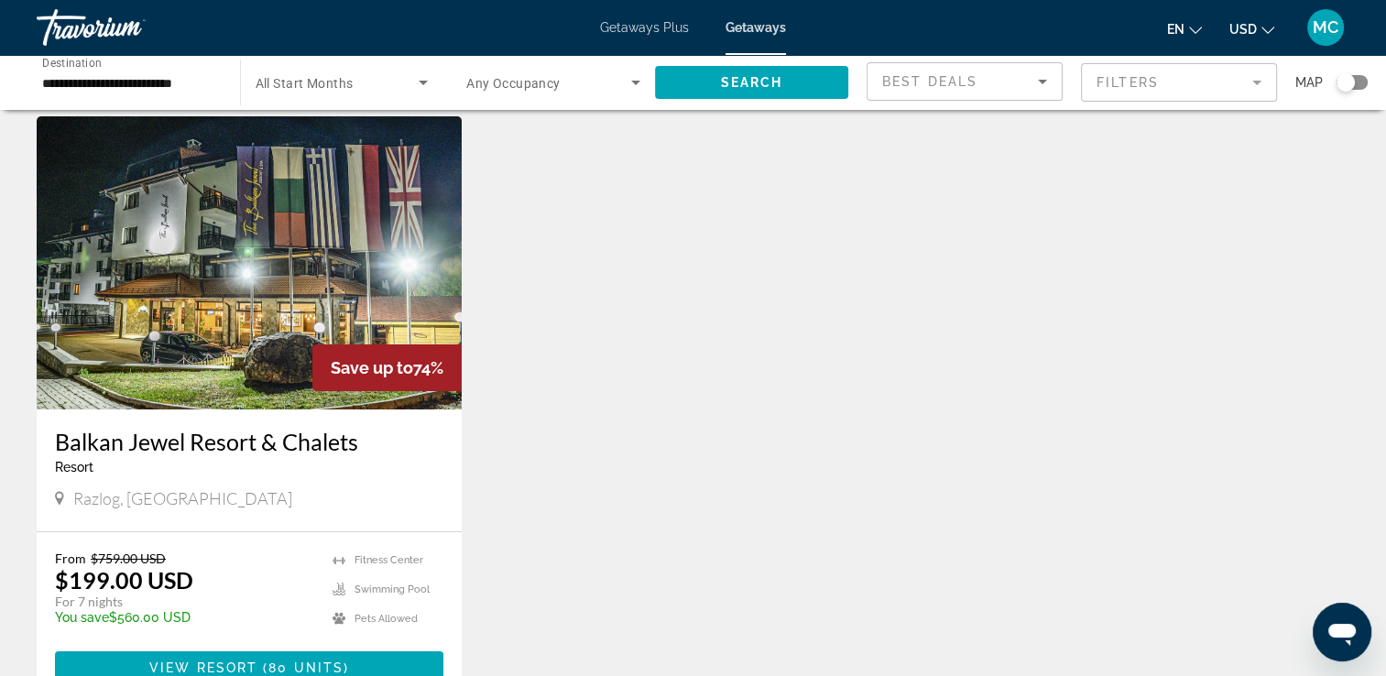
click at [232, 441] on h3 "Balkan Jewel Resort & Chalets" at bounding box center [249, 441] width 388 height 27
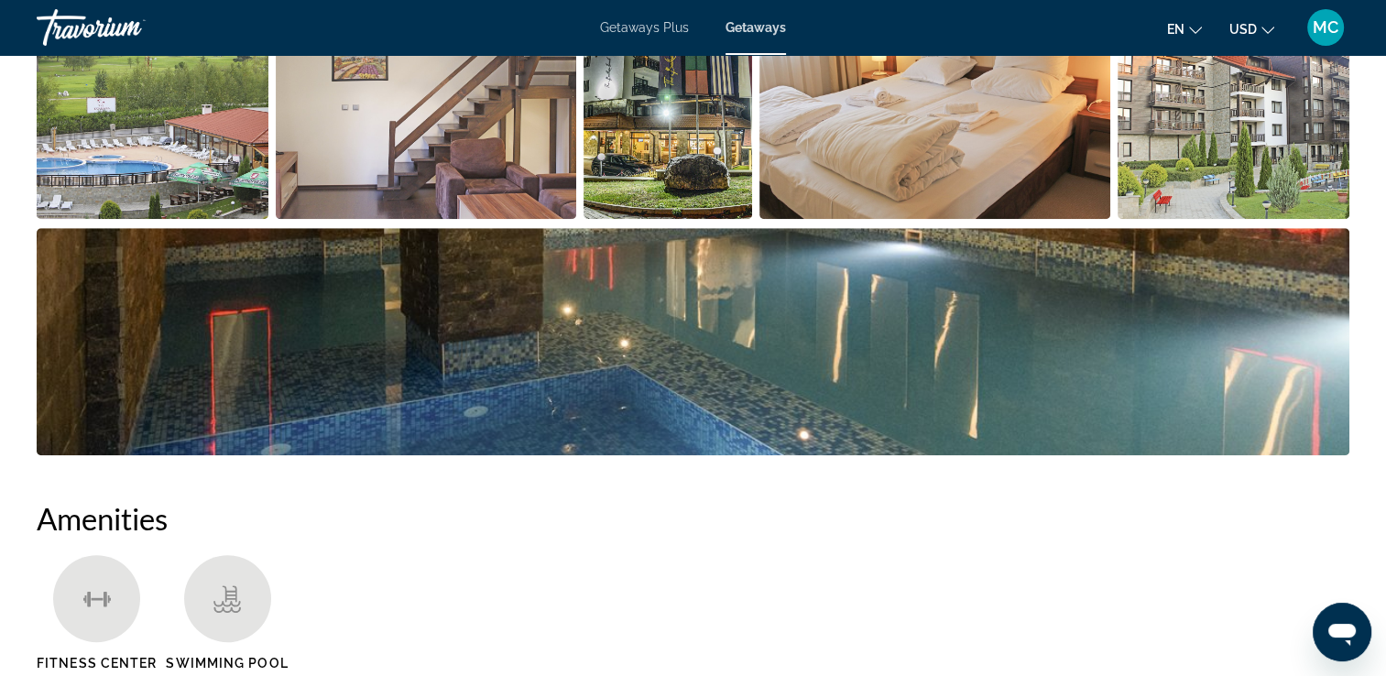
scroll to position [810, 0]
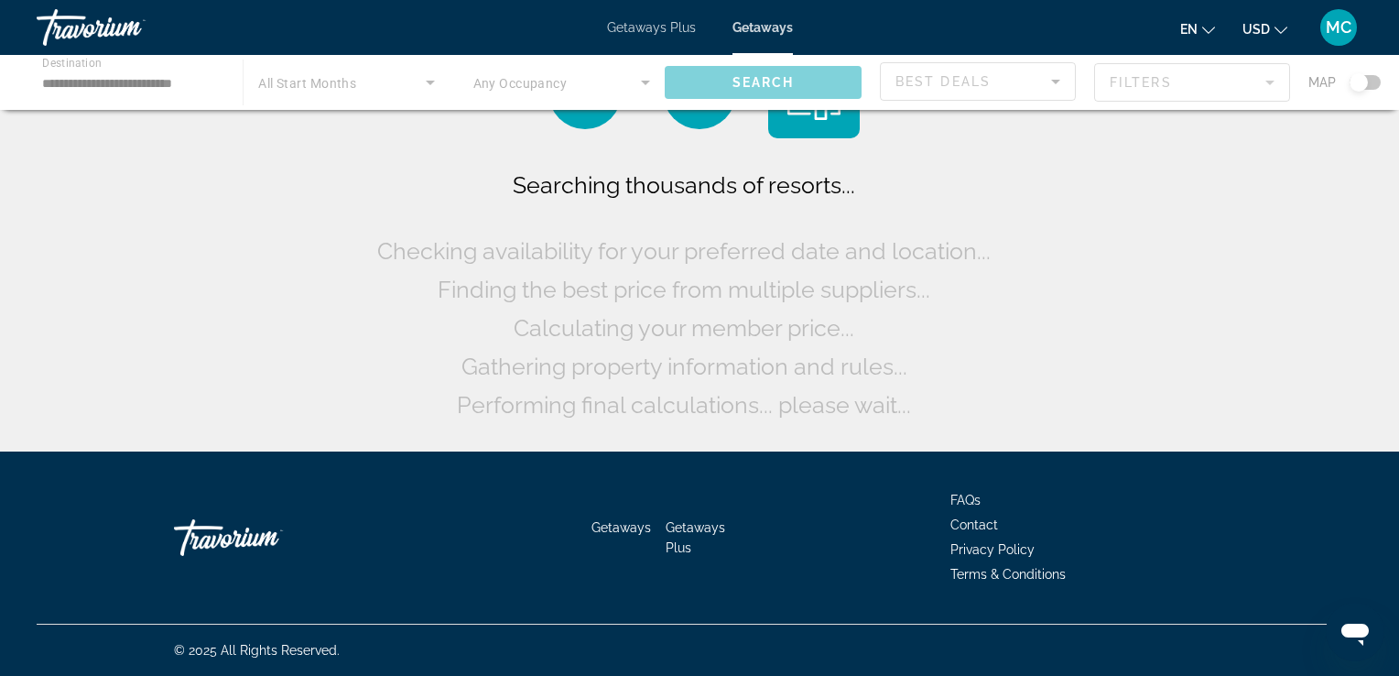
click at [112, 85] on div "Main content" at bounding box center [699, 82] width 1399 height 55
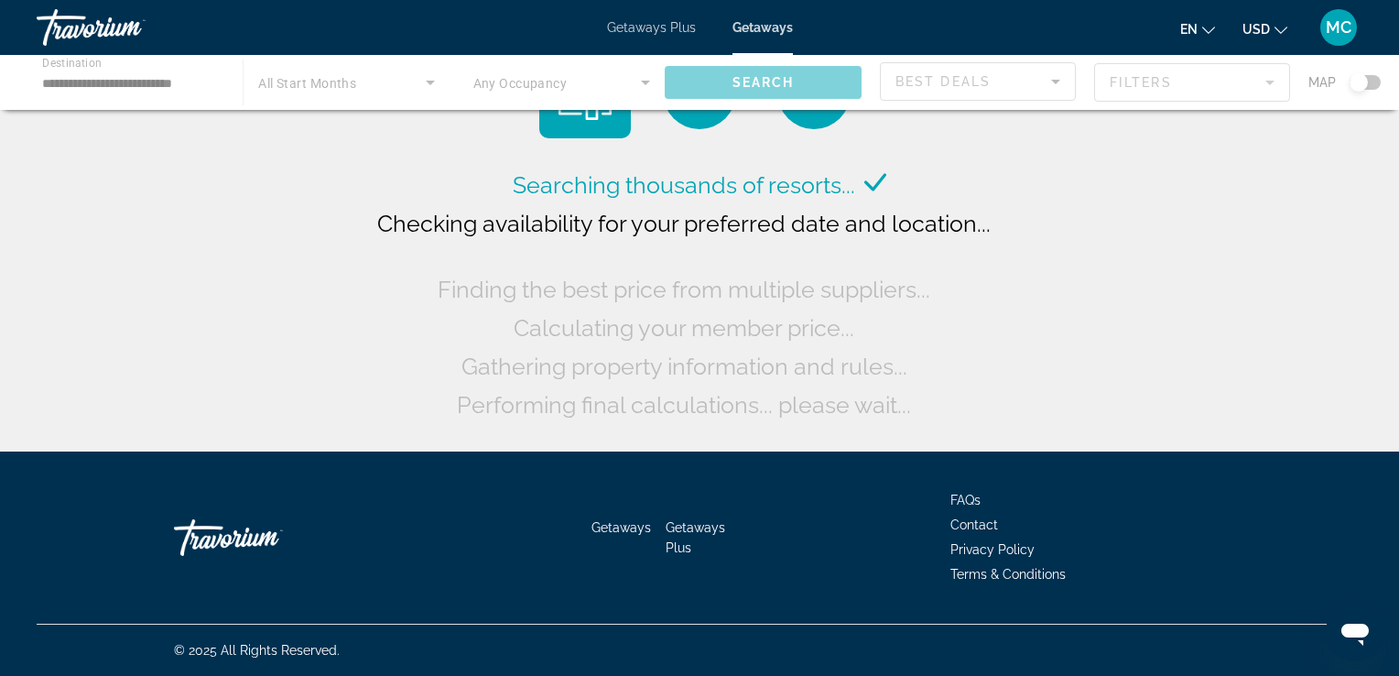
click at [92, 79] on div "Main content" at bounding box center [699, 82] width 1399 height 55
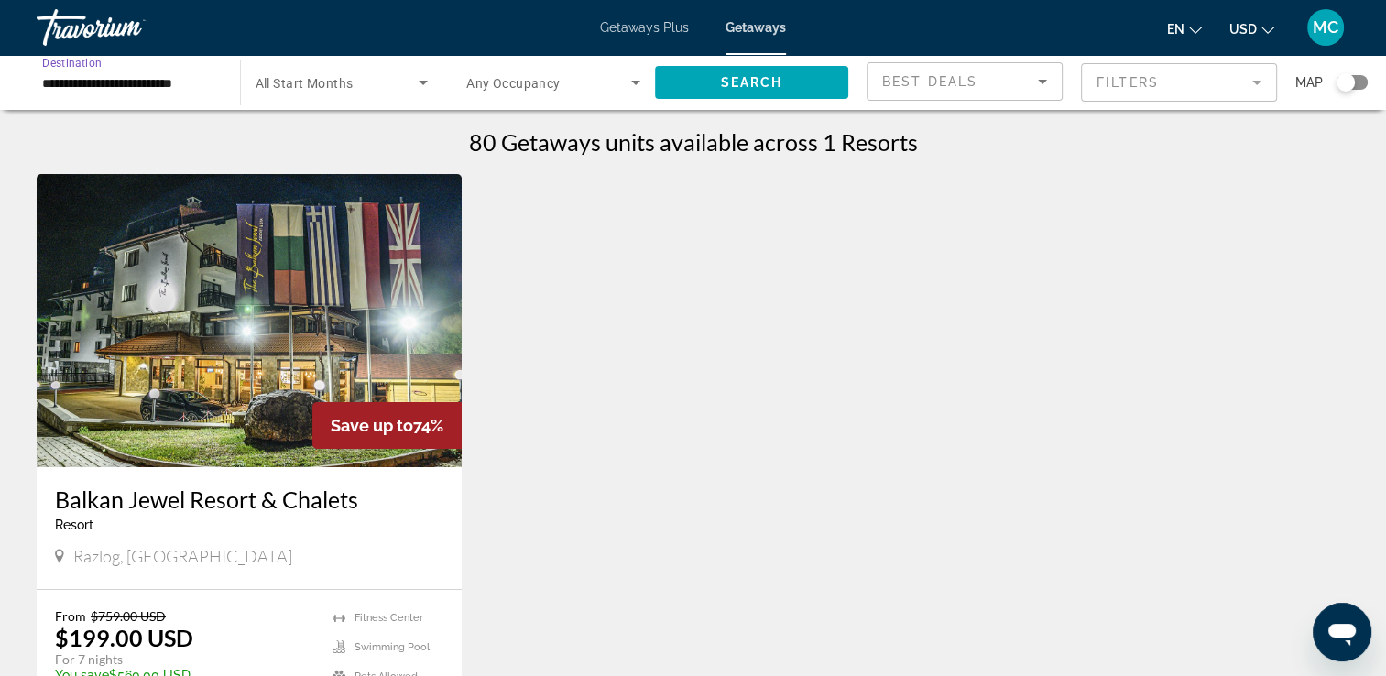
click at [92, 79] on input "**********" at bounding box center [129, 83] width 174 height 22
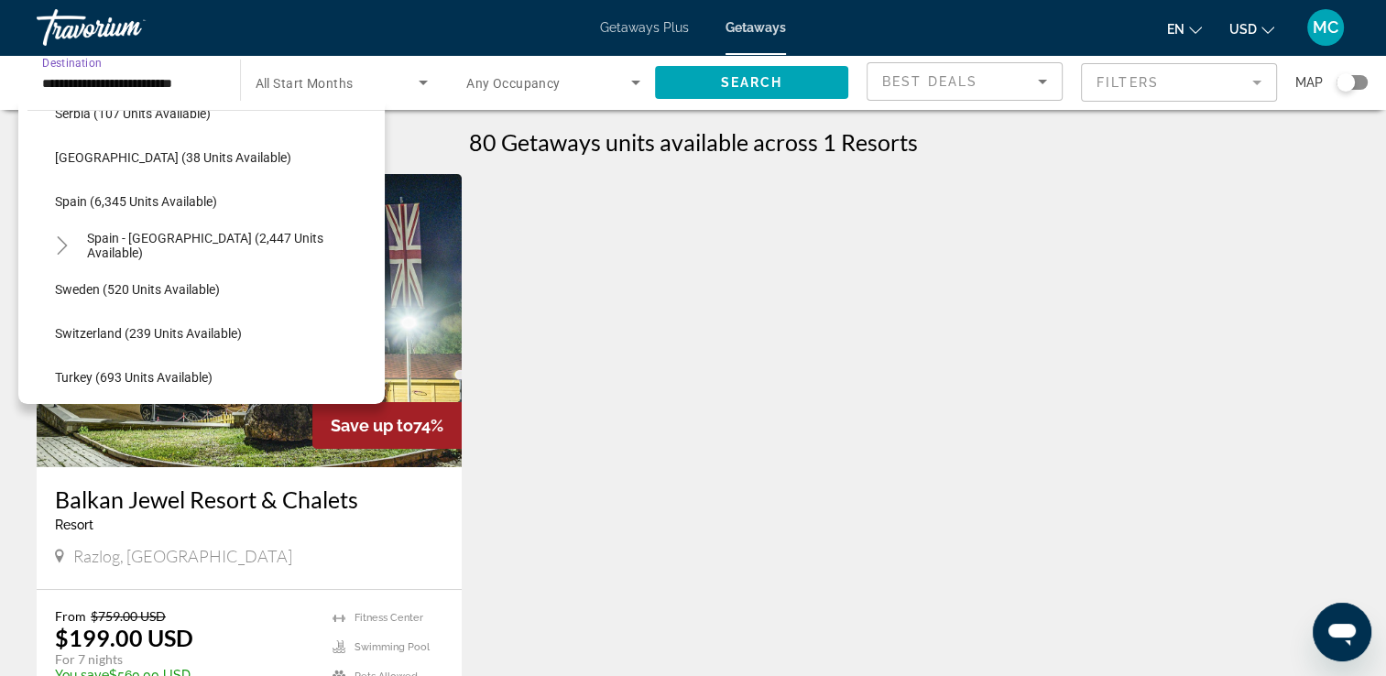
scroll to position [951, 0]
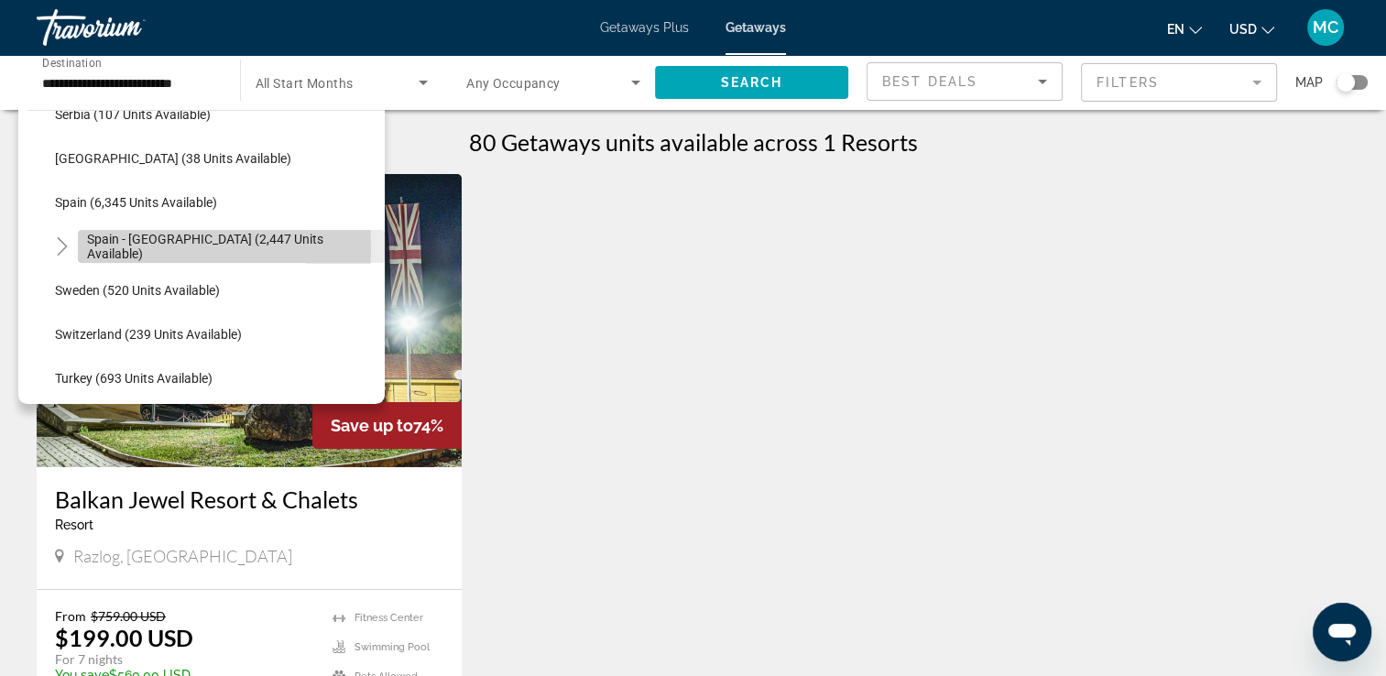
click at [105, 247] on span "Spain - [GEOGRAPHIC_DATA] (2,447 units available)" at bounding box center [231, 246] width 288 height 29
type input "**********"
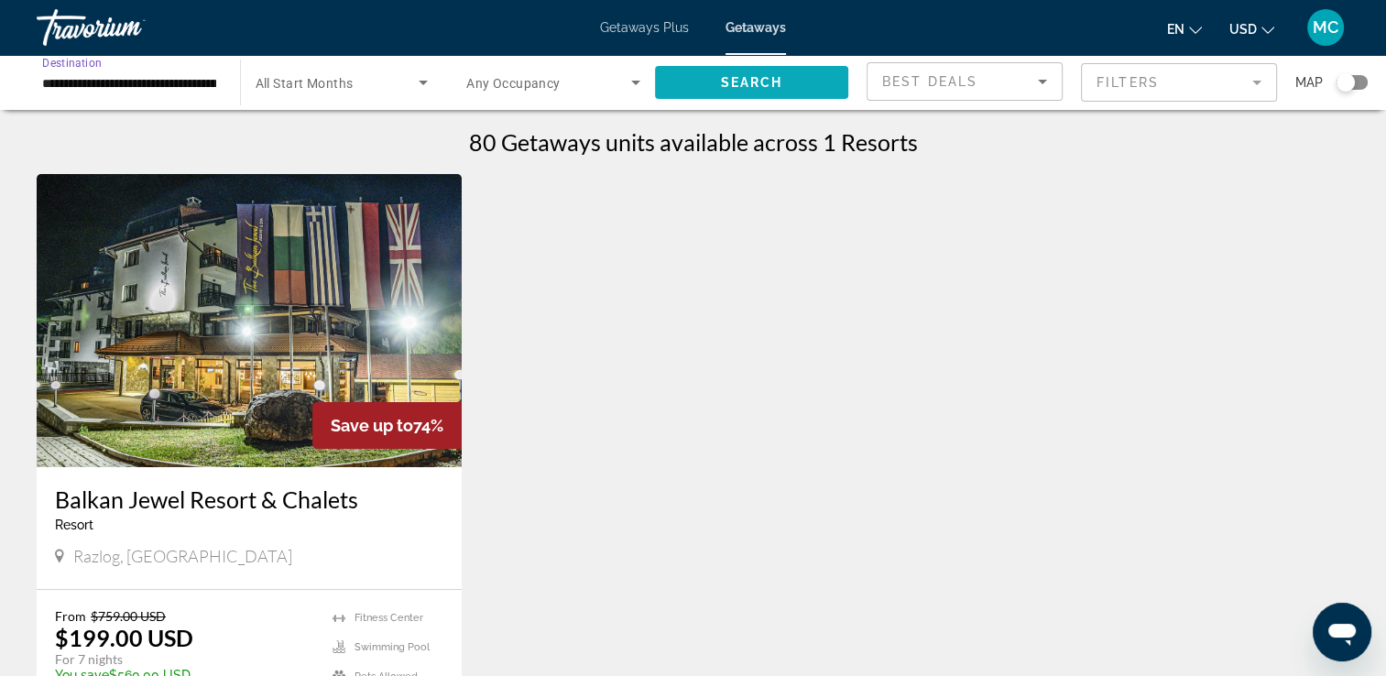
click at [698, 89] on span "Search widget" at bounding box center [752, 82] width 194 height 44
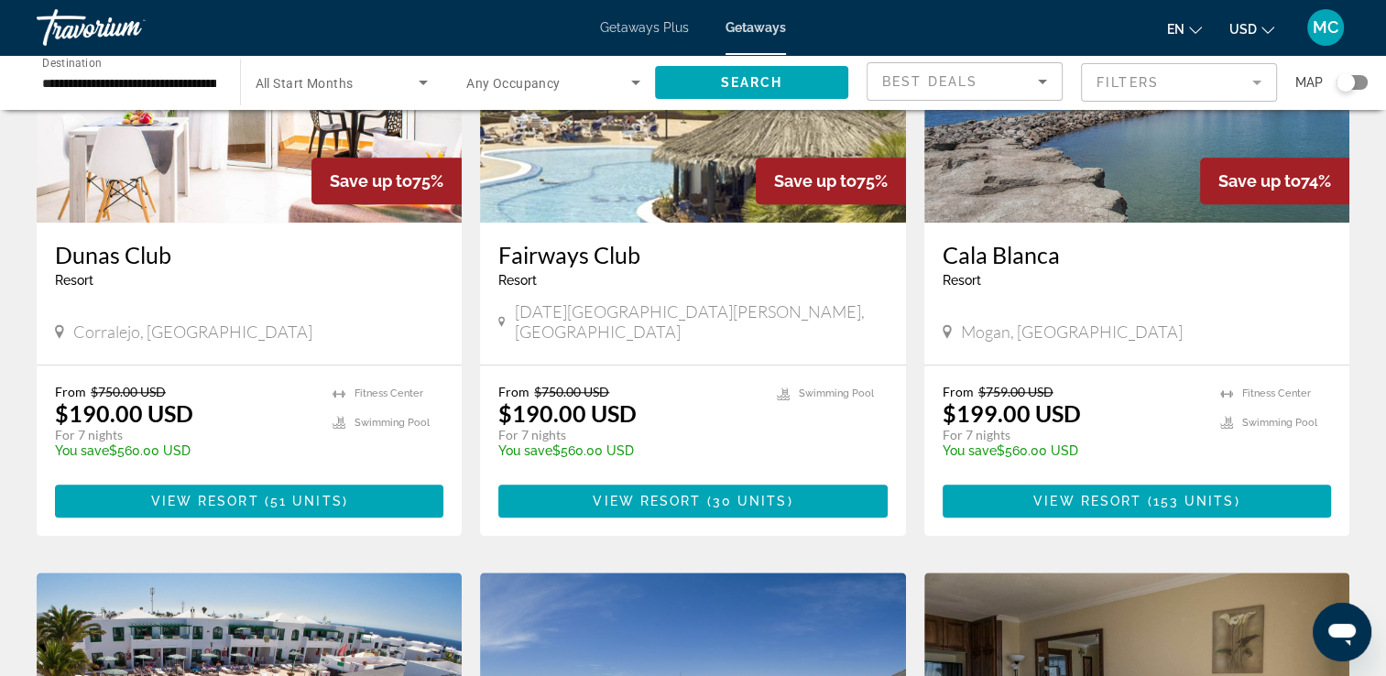
scroll to position [1540, 0]
